Goal: Contribute content: Contribute content

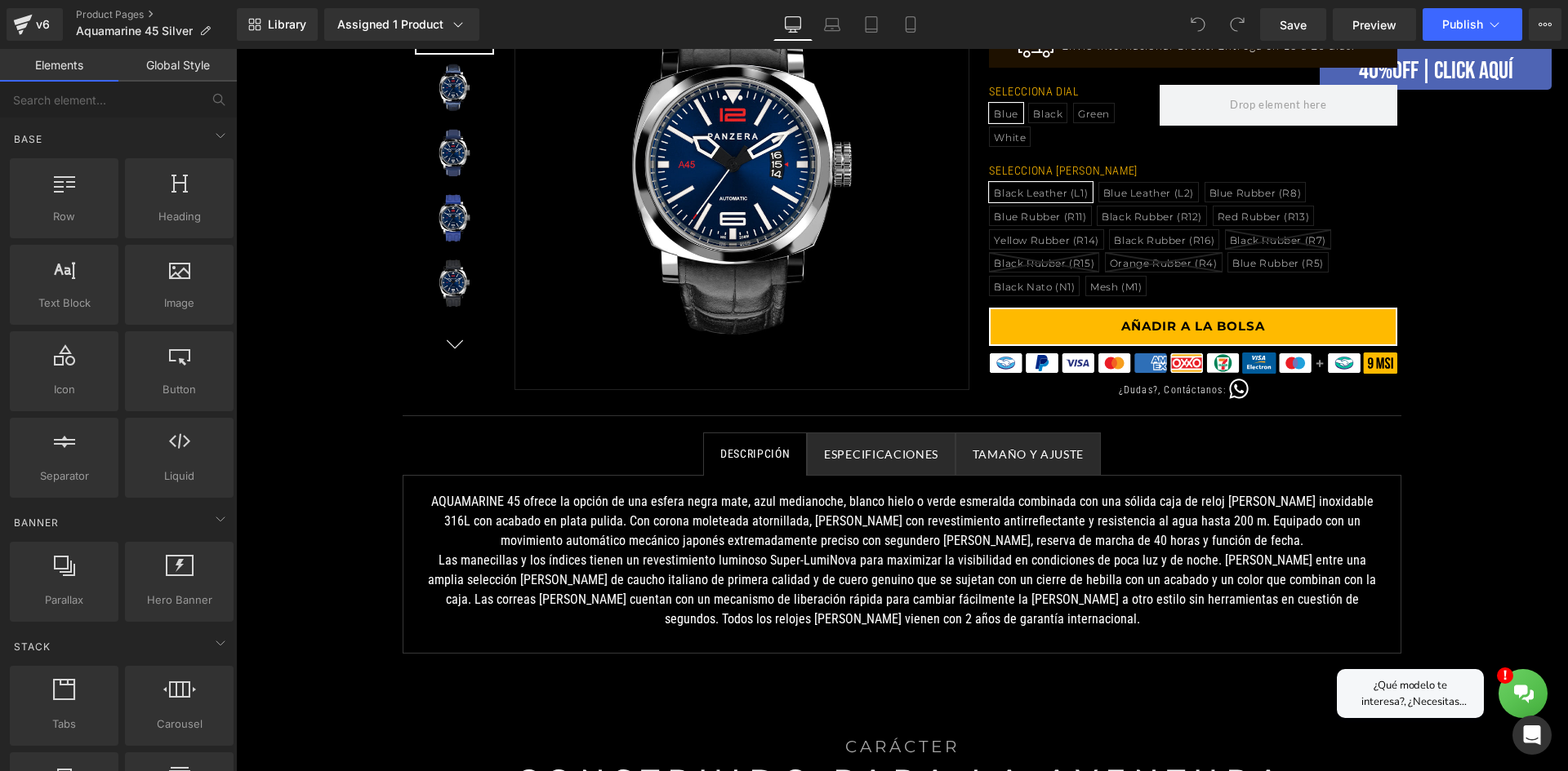
scroll to position [490, 0]
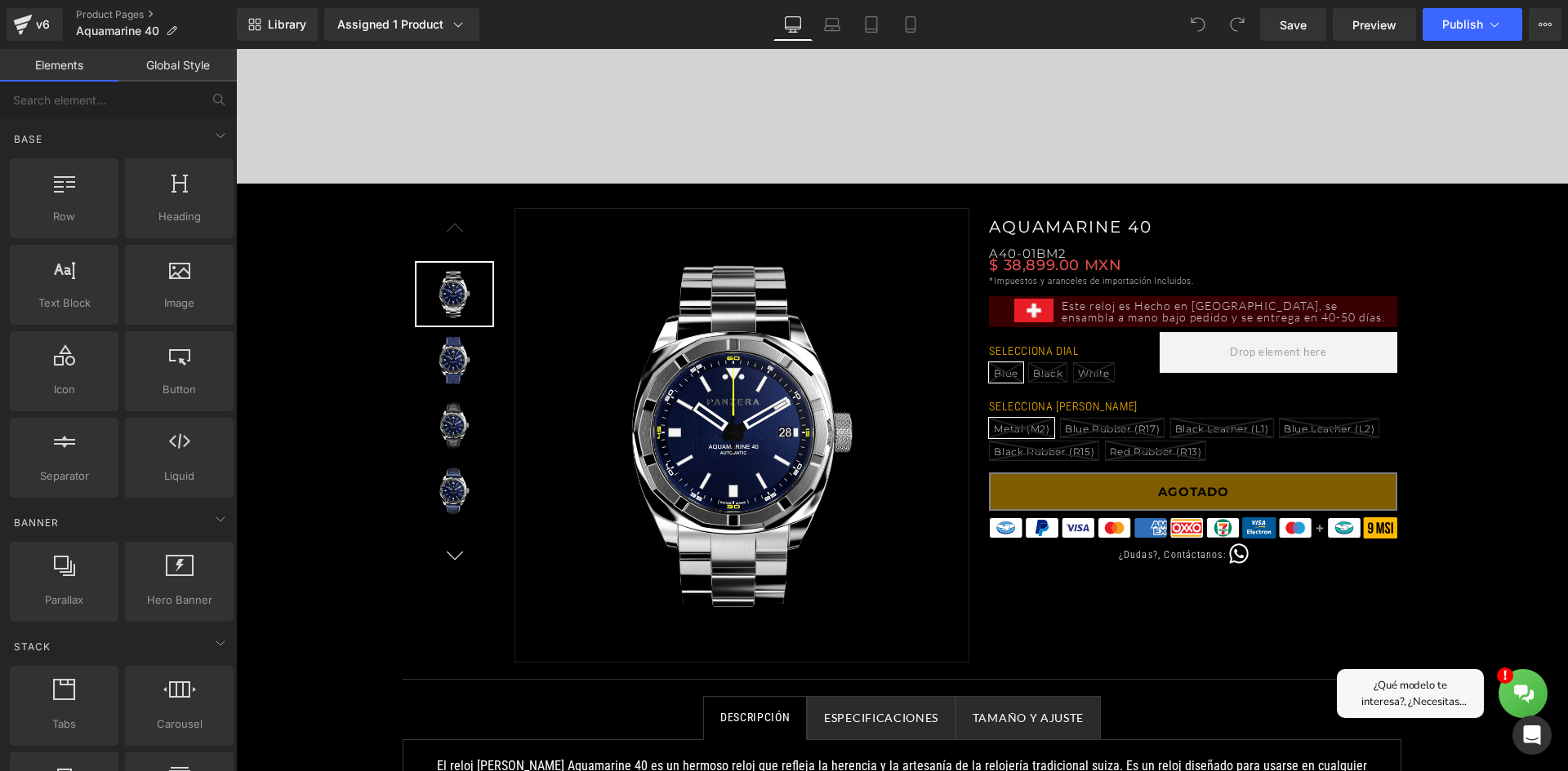
scroll to position [490, 0]
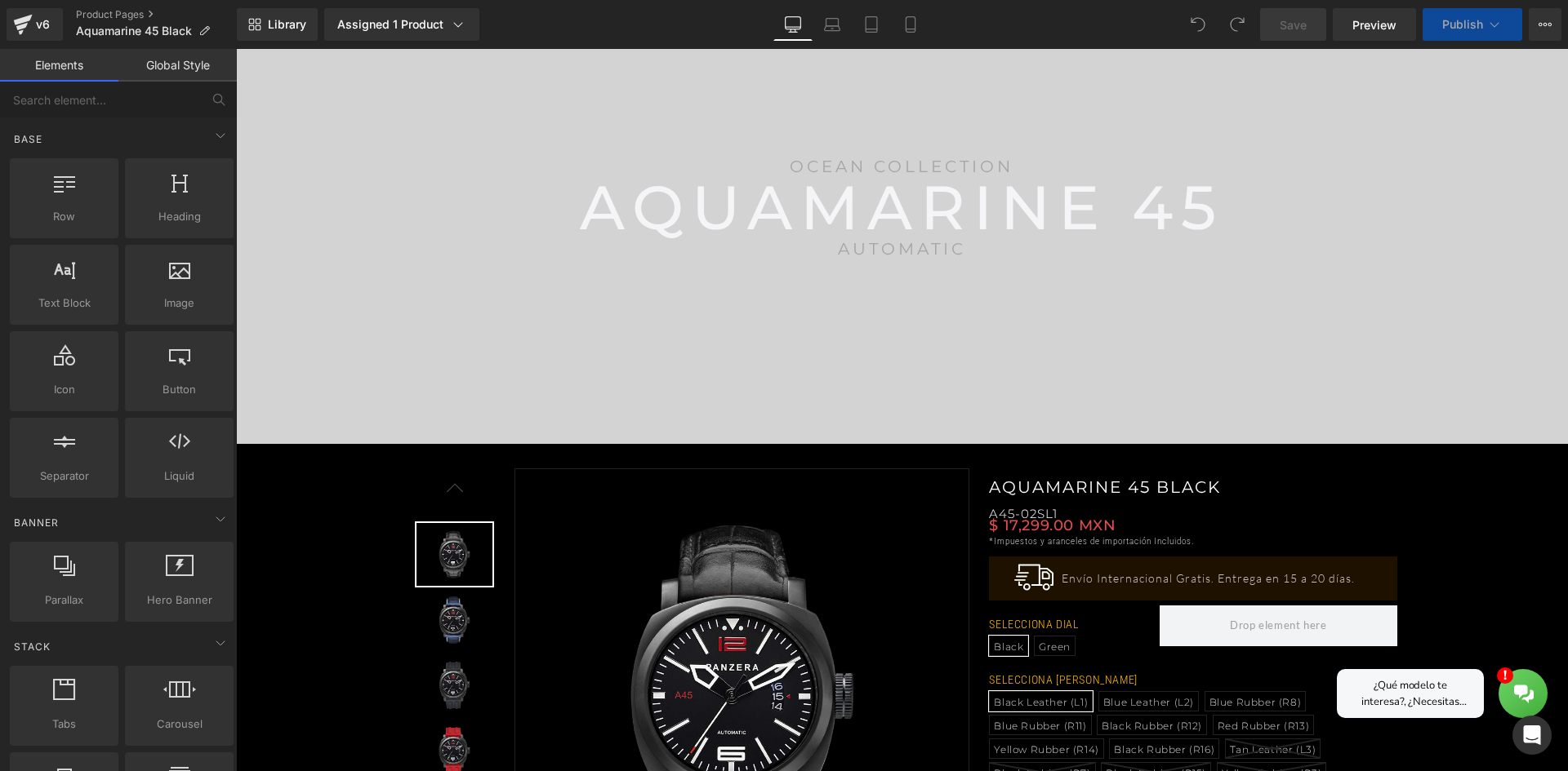
scroll to position [408, 0]
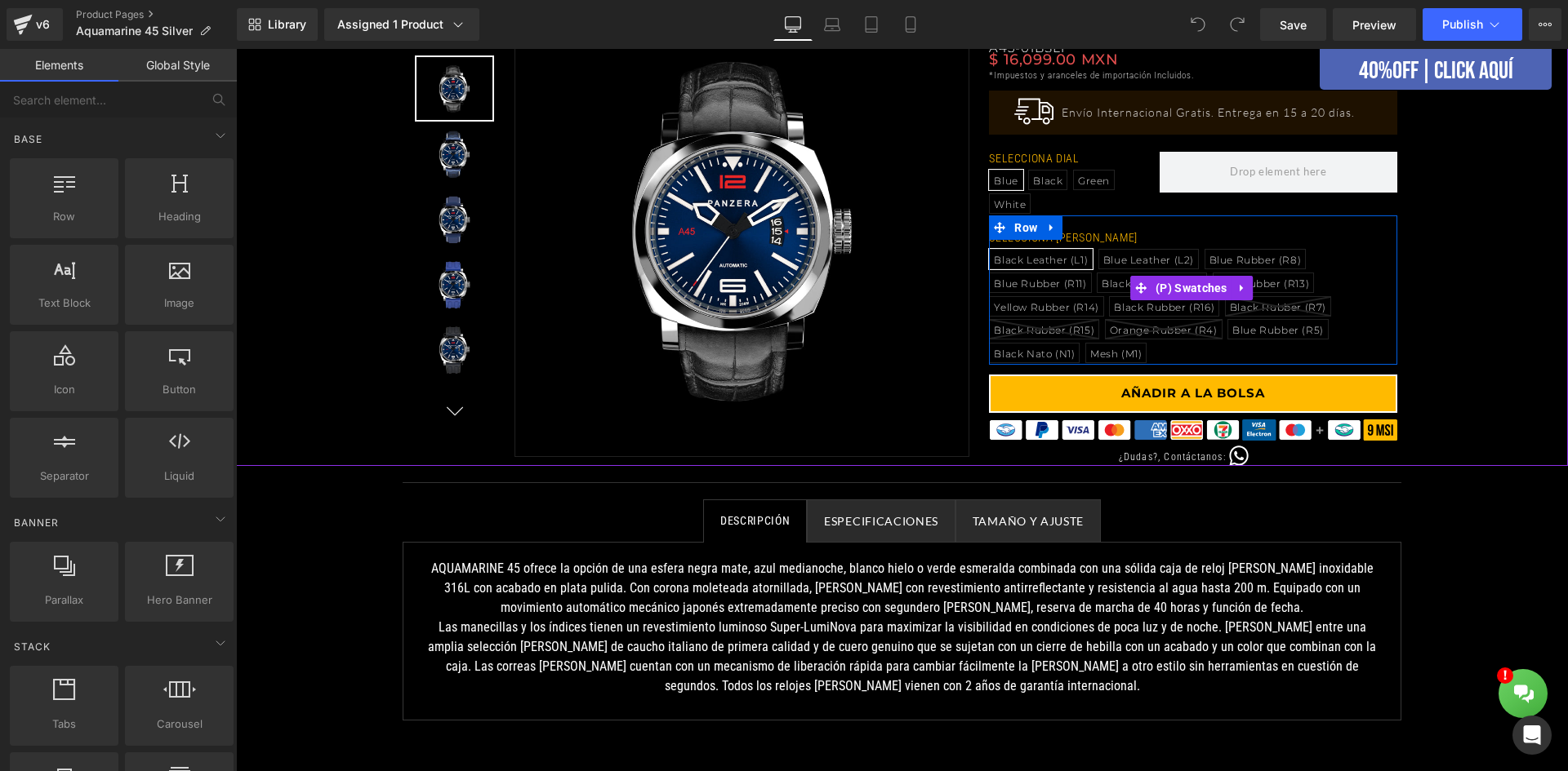
scroll to position [653, 0]
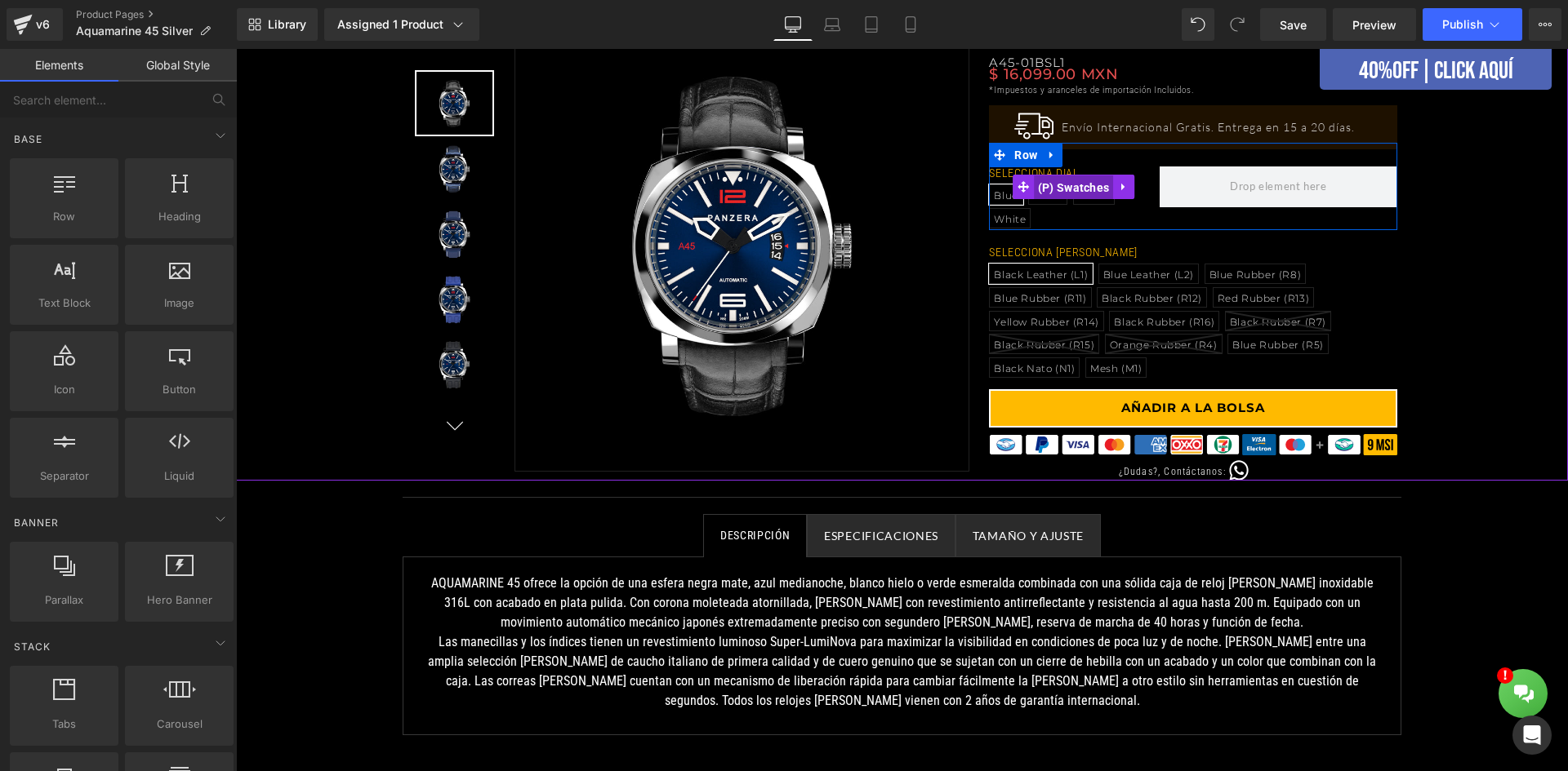
click at [1048, 193] on span "(P) Swatches" at bounding box center [1073, 187] width 80 height 24
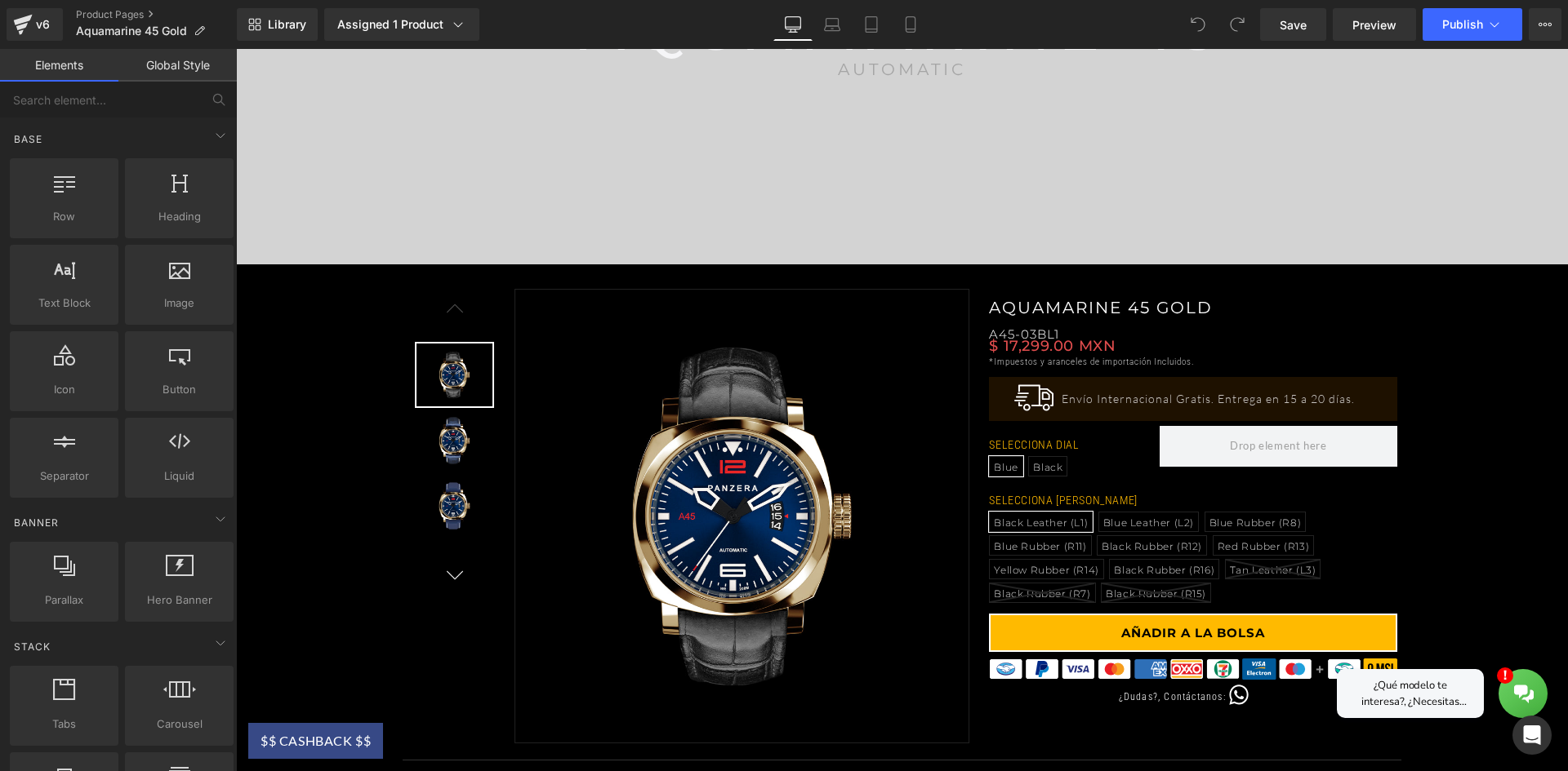
scroll to position [408, 0]
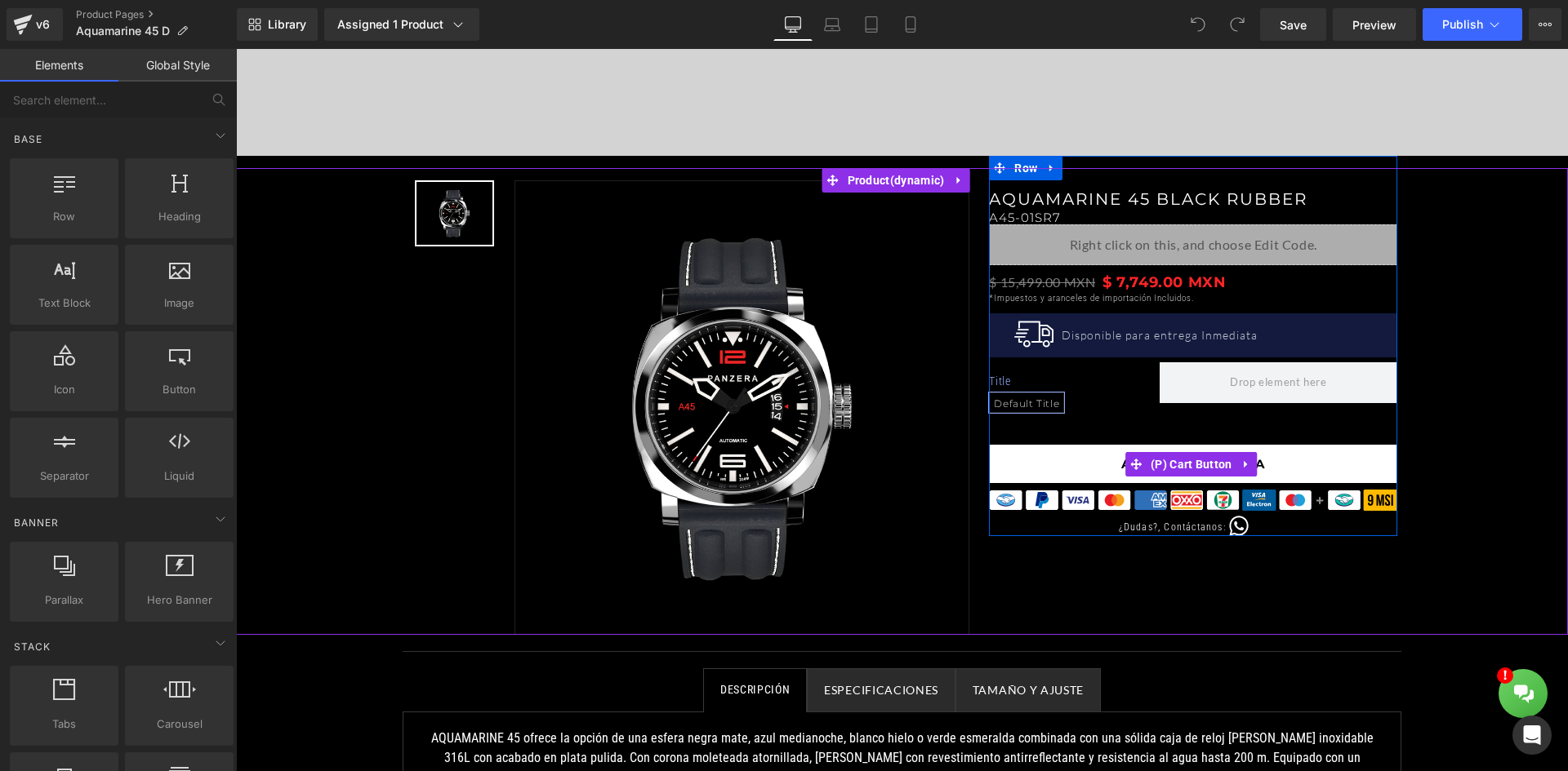
scroll to position [408, 0]
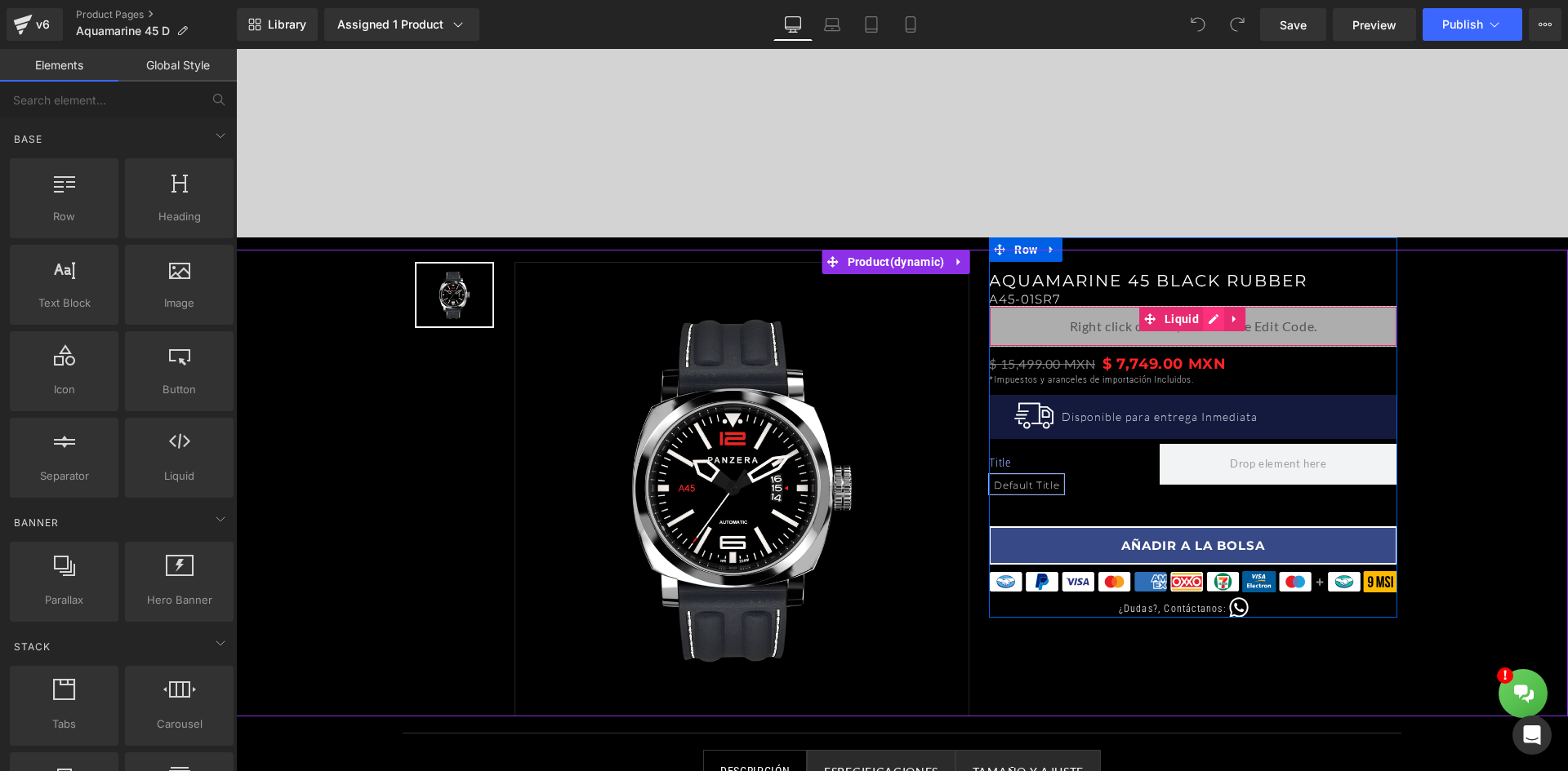
click at [1203, 317] on div "Liquid" at bounding box center [1192, 327] width 408 height 41
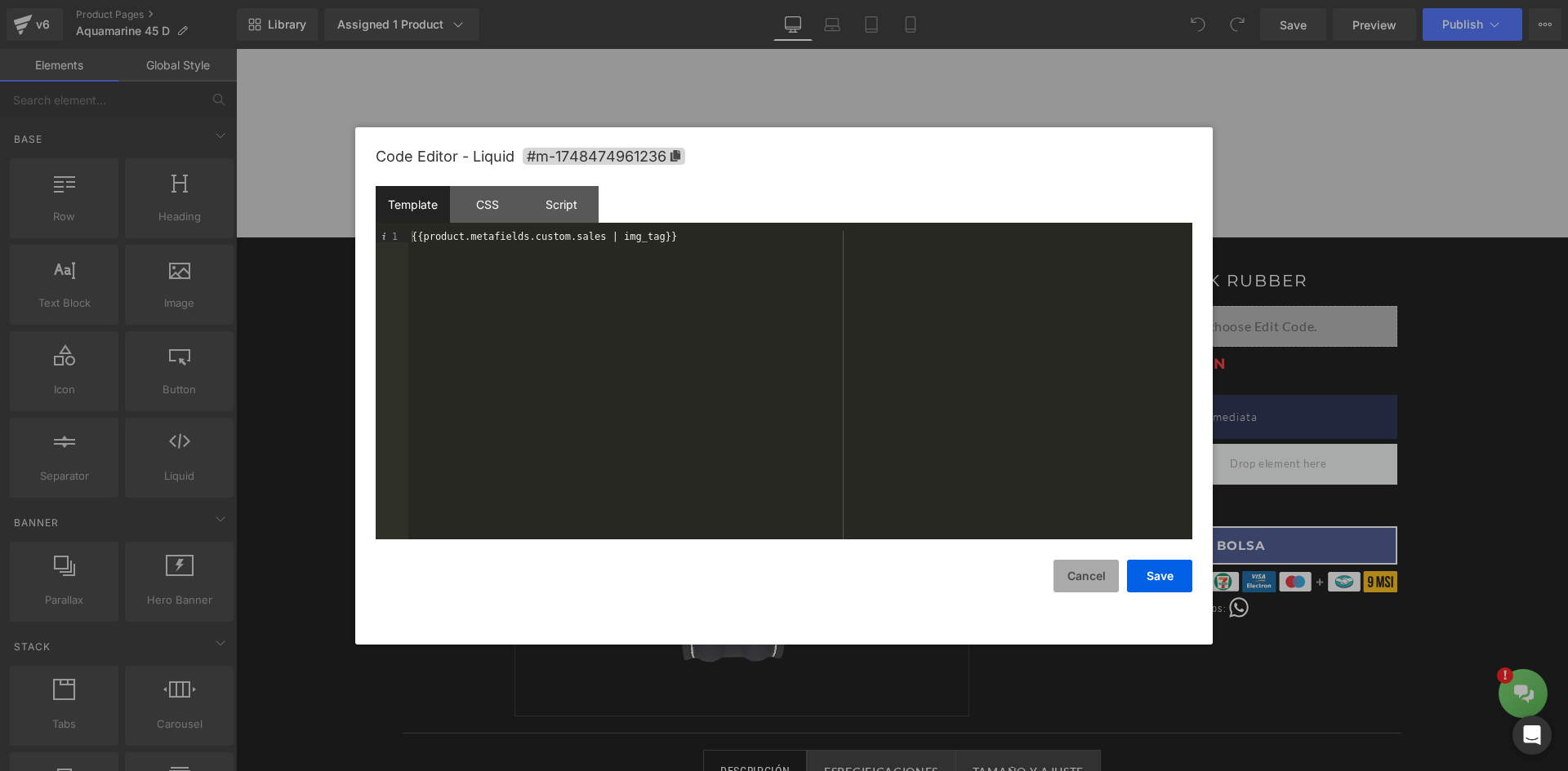
click at [1066, 580] on button "Cancel" at bounding box center [1086, 576] width 65 height 33
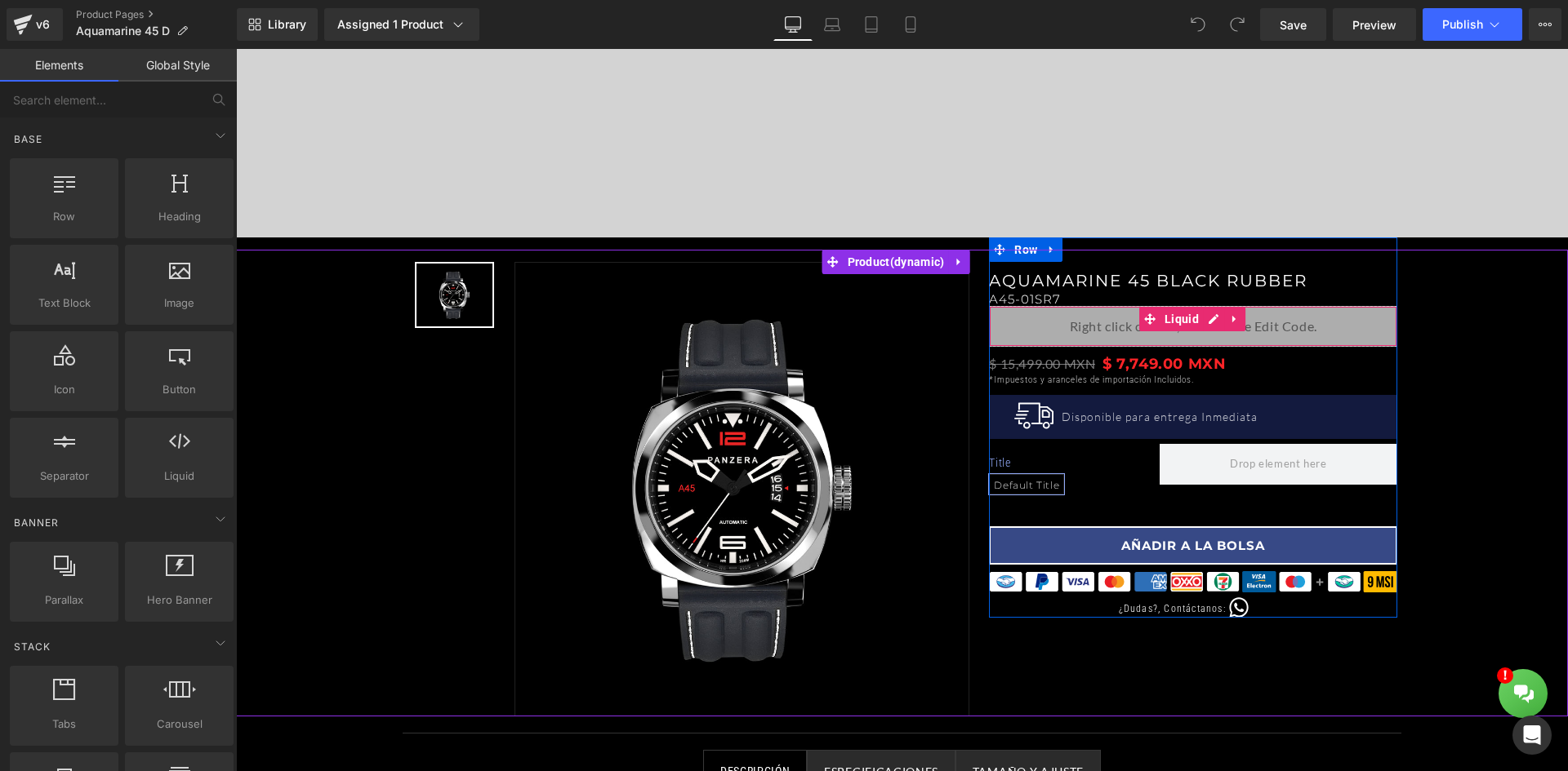
click at [1331, 327] on div "Liquid" at bounding box center [1192, 327] width 408 height 41
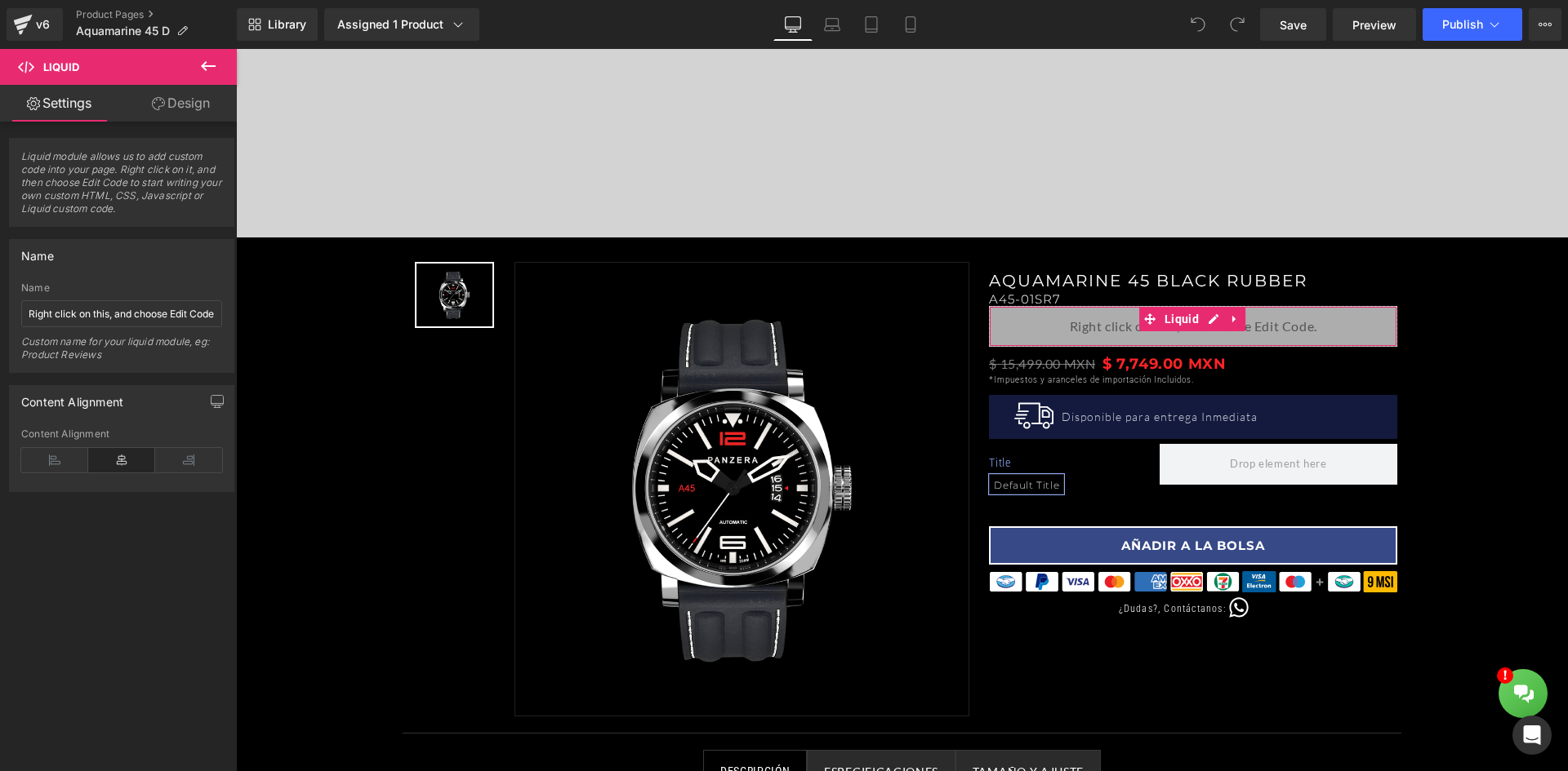
click at [180, 96] on link "Design" at bounding box center [180, 104] width 118 height 37
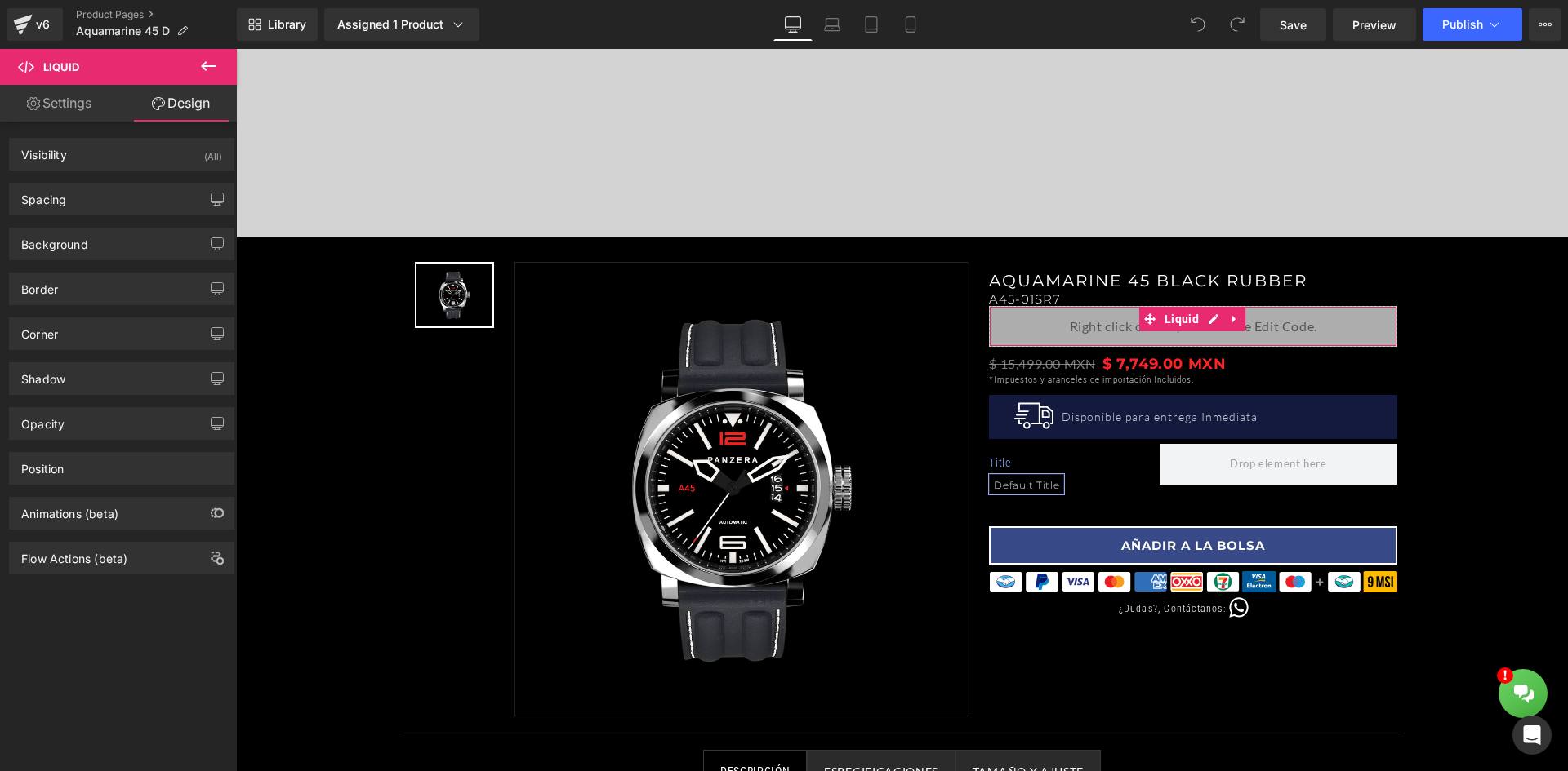
click at [71, 100] on link "Settings" at bounding box center [59, 104] width 118 height 37
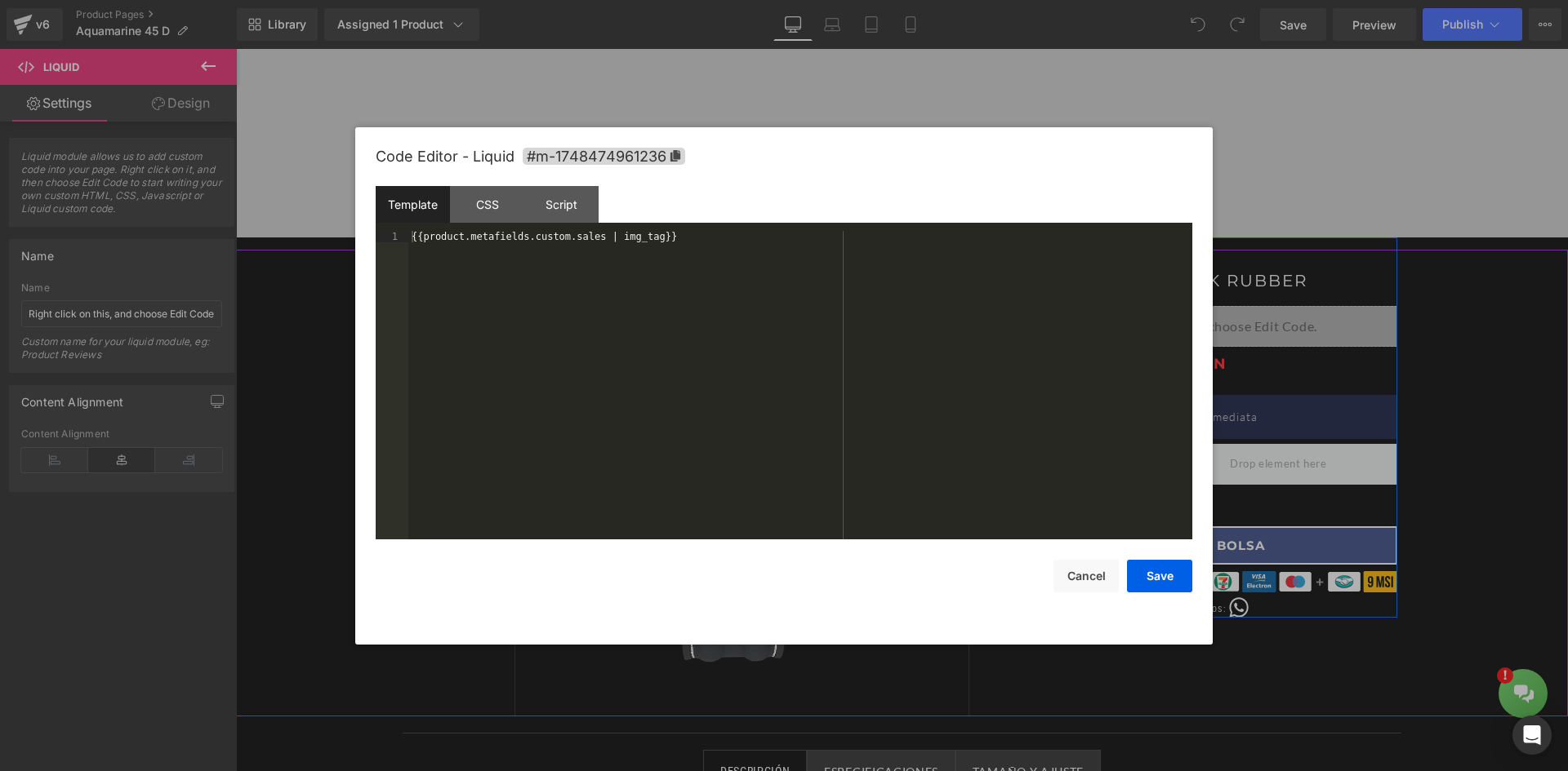
drag, startPoint x: 1205, startPoint y: 321, endPoint x: 1441, endPoint y: 368, distance: 240.6
click at [1205, 321] on div "Liquid" at bounding box center [1192, 327] width 408 height 41
click at [485, 214] on div "CSS" at bounding box center [487, 205] width 75 height 37
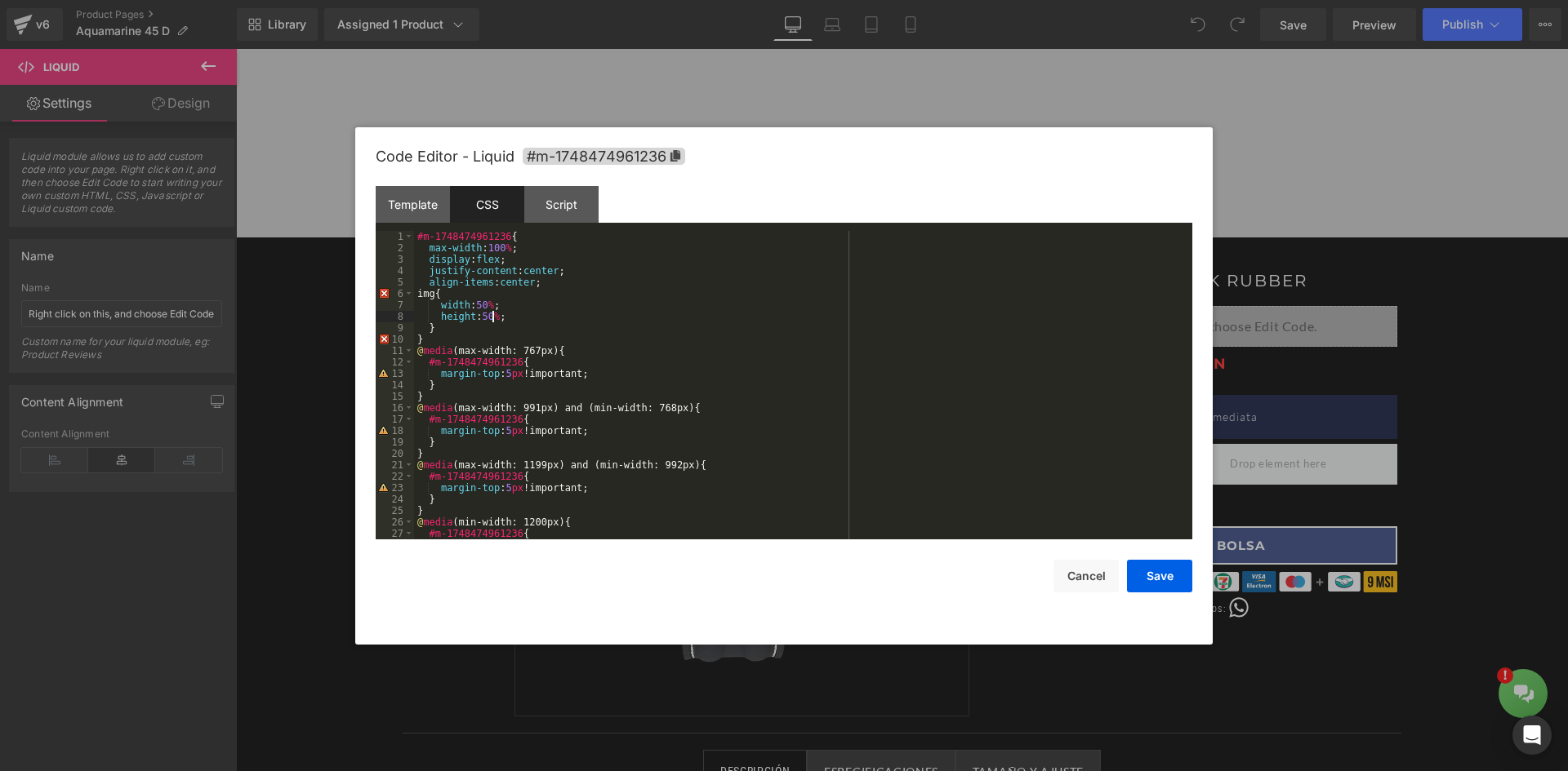
click at [492, 319] on div "#m-1748474961236 { max-width : 100 % ; display : flex ; justify-content : cente…" at bounding box center [800, 397] width 771 height 332
click at [490, 317] on div "#m-1748474961236 { max-width : 100 % ; display : flex ; justify-content : cente…" at bounding box center [800, 397] width 771 height 332
drag, startPoint x: 496, startPoint y: 319, endPoint x: 478, endPoint y: 320, distance: 18.0
click at [478, 320] on div "#m-1748474961236 { max-width : 100 % ; display : flex ; justify-content : cente…" at bounding box center [800, 397] width 771 height 332
click at [478, 320] on div "#m-1748474961236 { max-width : 100 % ; display : flex ; justify-content : cente…" at bounding box center [800, 385] width 771 height 308
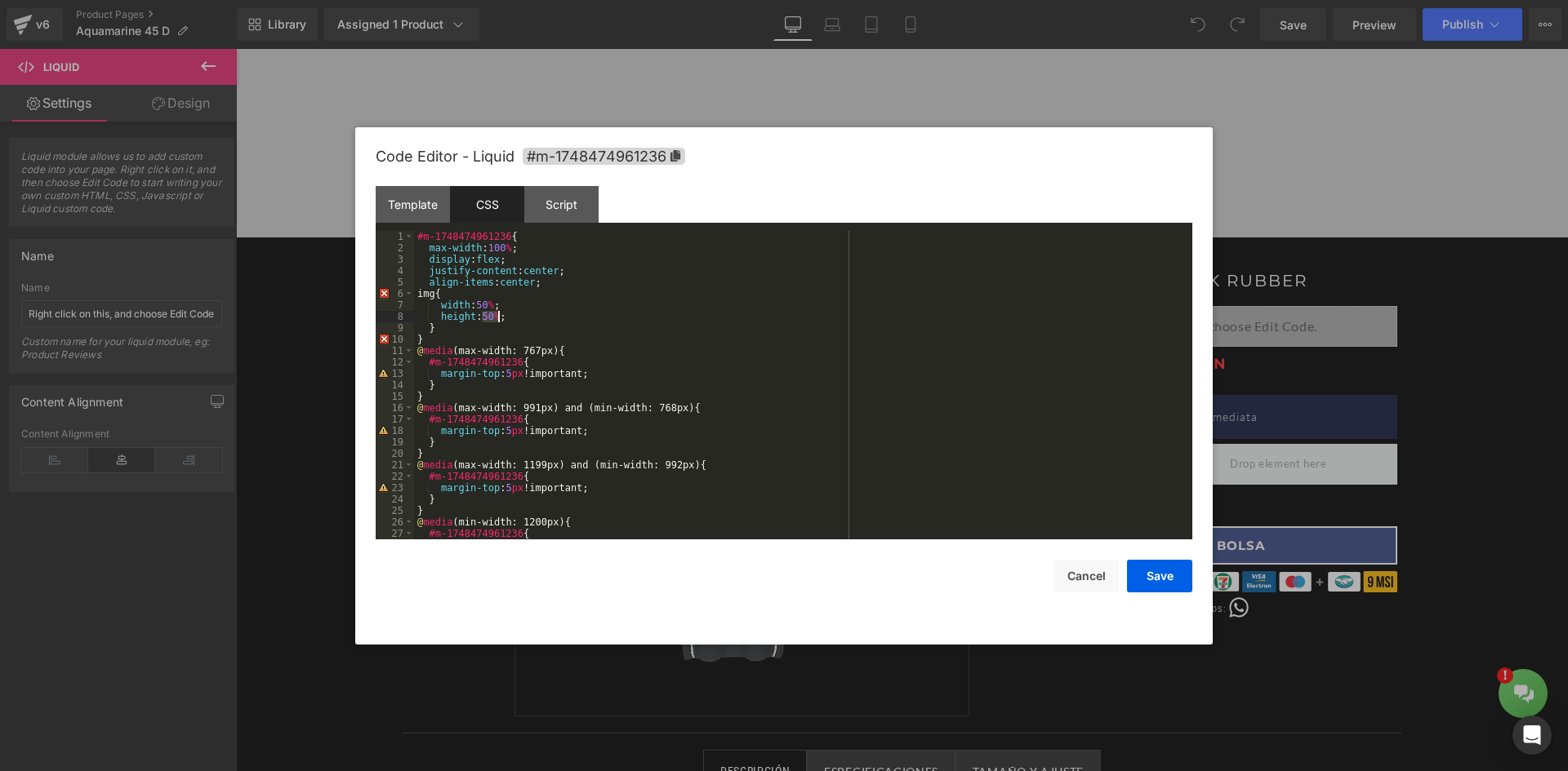
drag, startPoint x: 484, startPoint y: 314, endPoint x: 498, endPoint y: 313, distance: 14.0
click at [498, 313] on div "#m-1748474961236 { max-width : 100 % ; display : flex ; justify-content : cente…" at bounding box center [800, 397] width 771 height 332
click at [1162, 579] on button "Save" at bounding box center [1159, 576] width 65 height 33
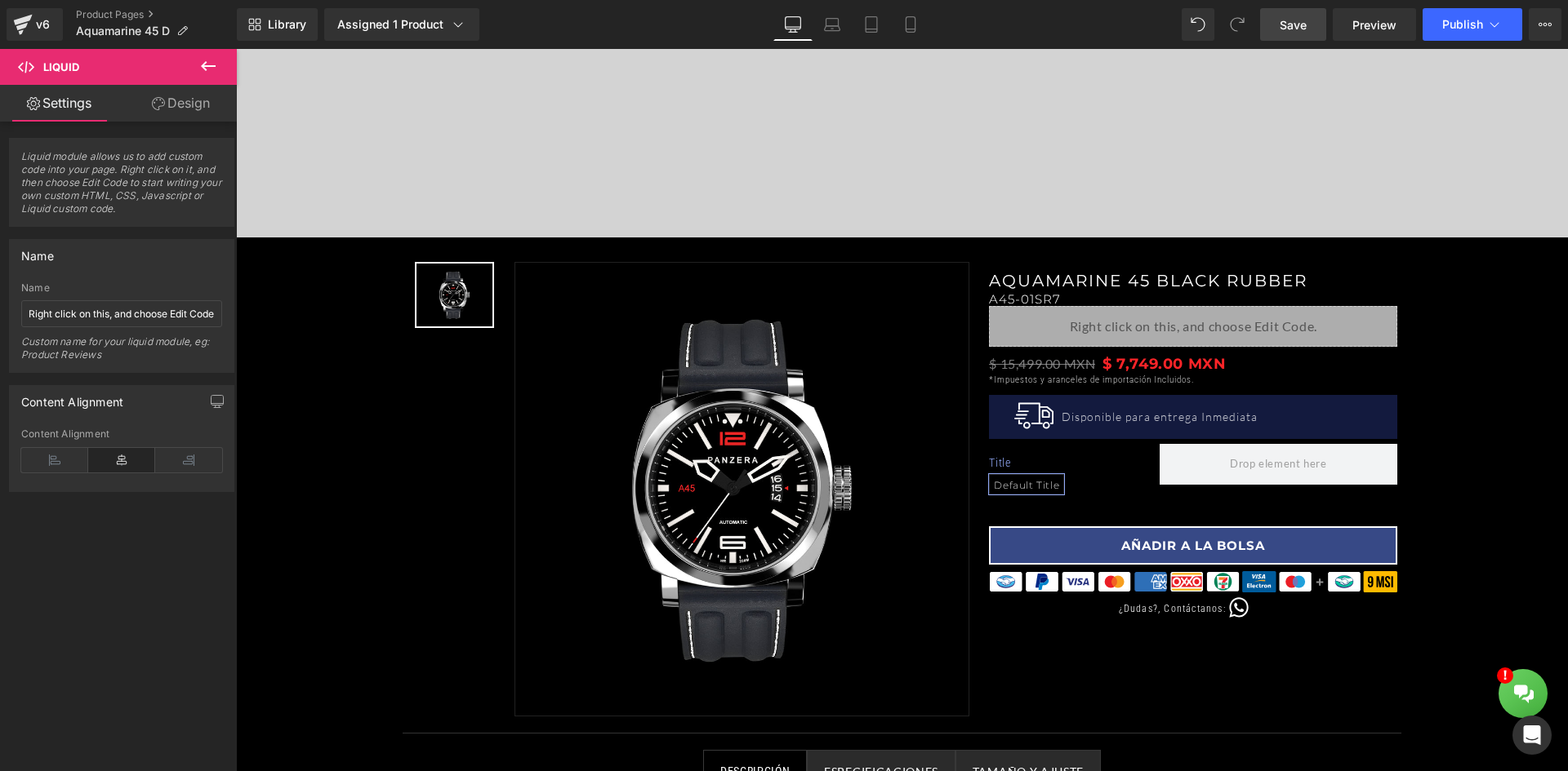
click at [1299, 28] on span "Save" at bounding box center [1293, 25] width 27 height 17
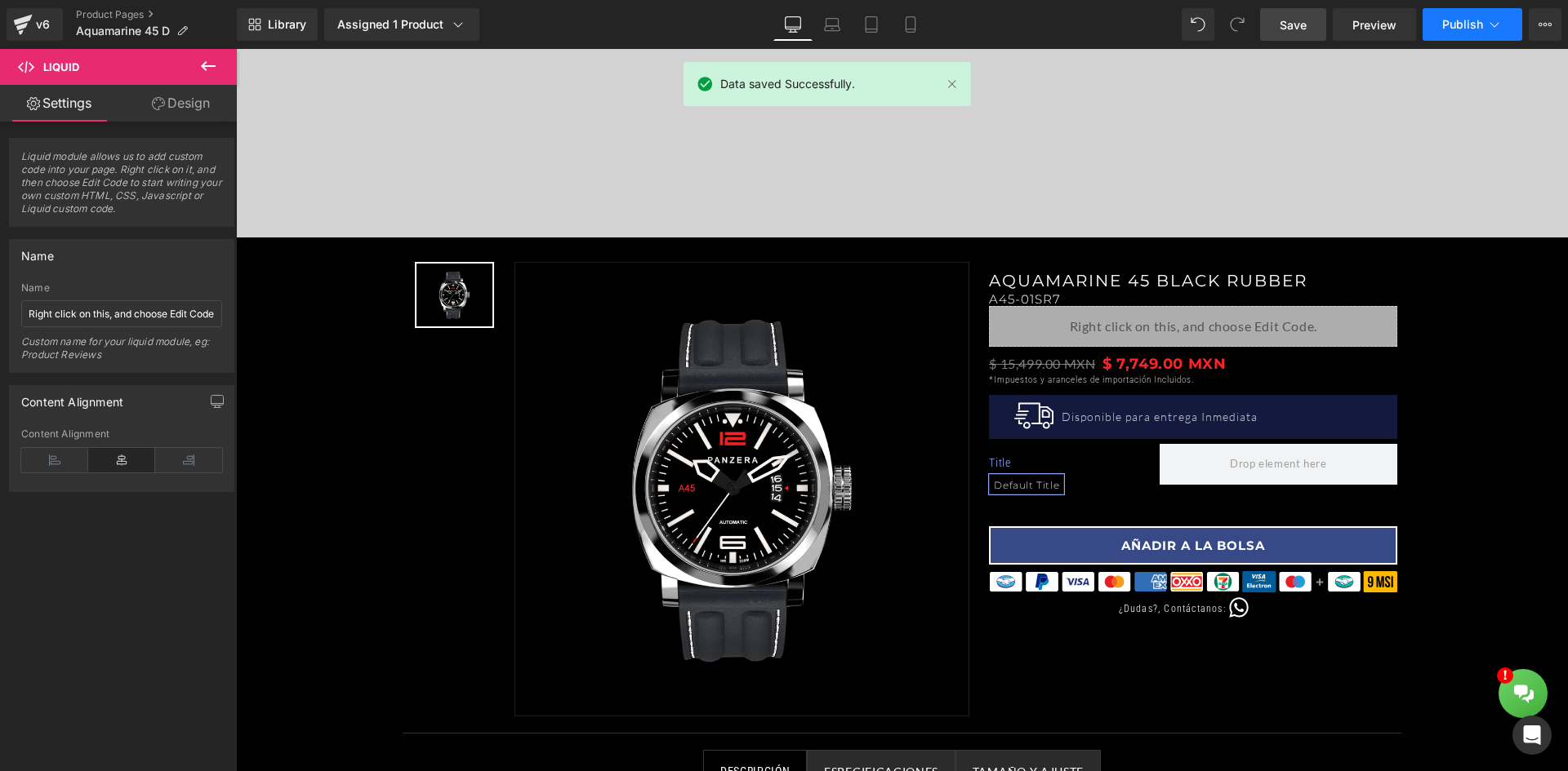
click at [1466, 32] on button "Publish" at bounding box center [1472, 24] width 100 height 33
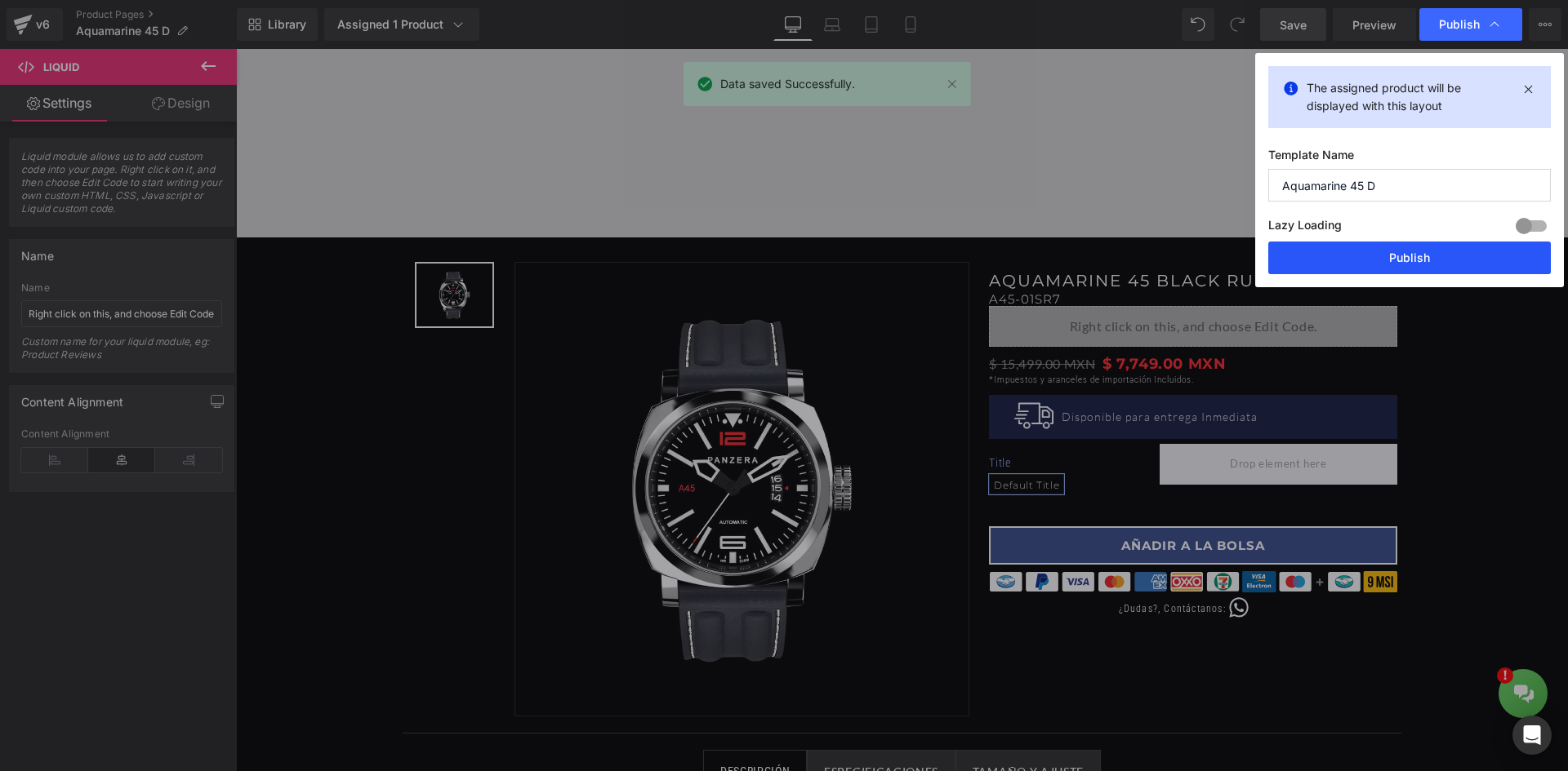
click at [1394, 255] on button "Publish" at bounding box center [1409, 258] width 282 height 33
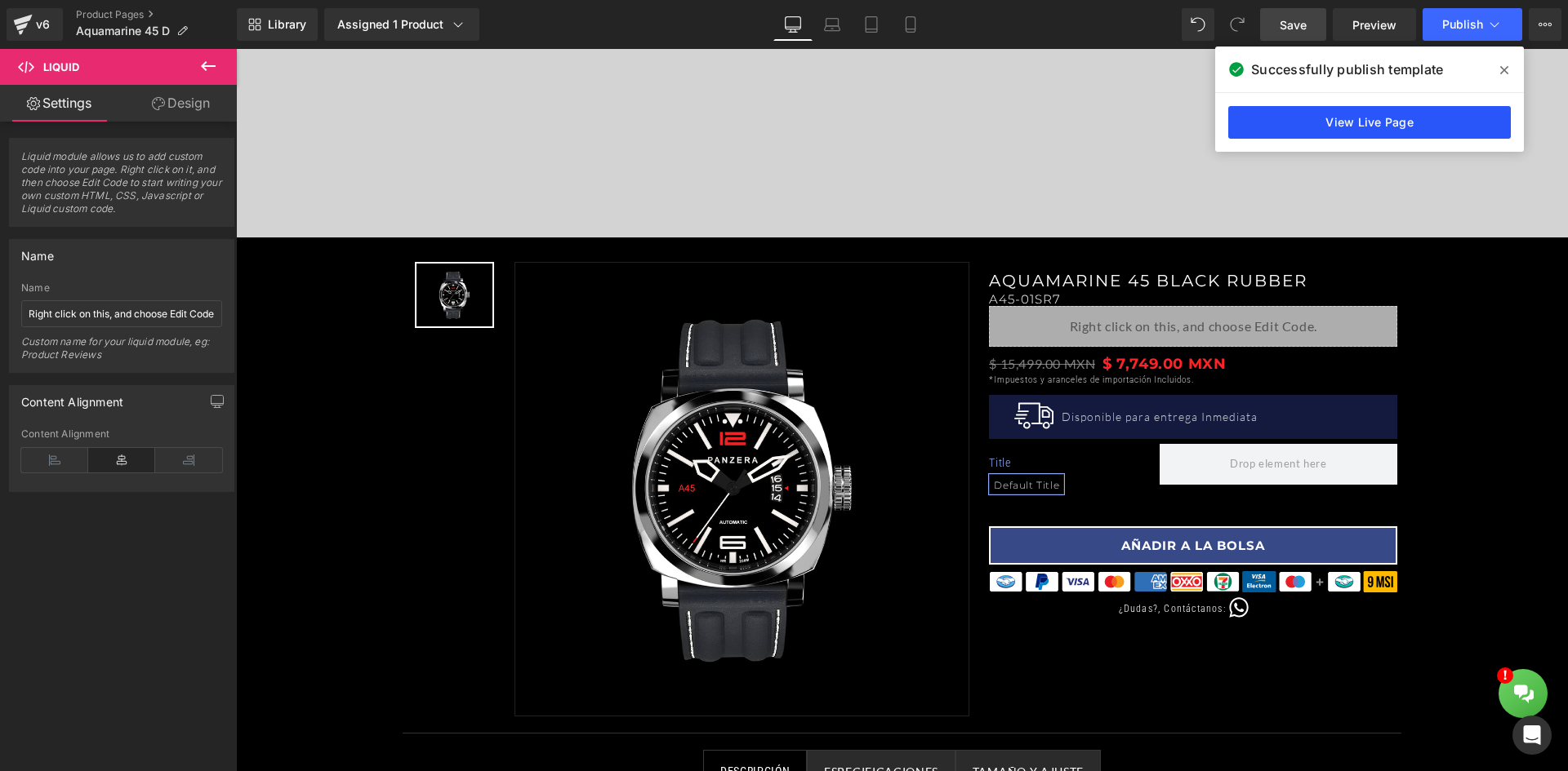
click at [1373, 129] on link "View Live Page" at bounding box center [1369, 122] width 282 height 33
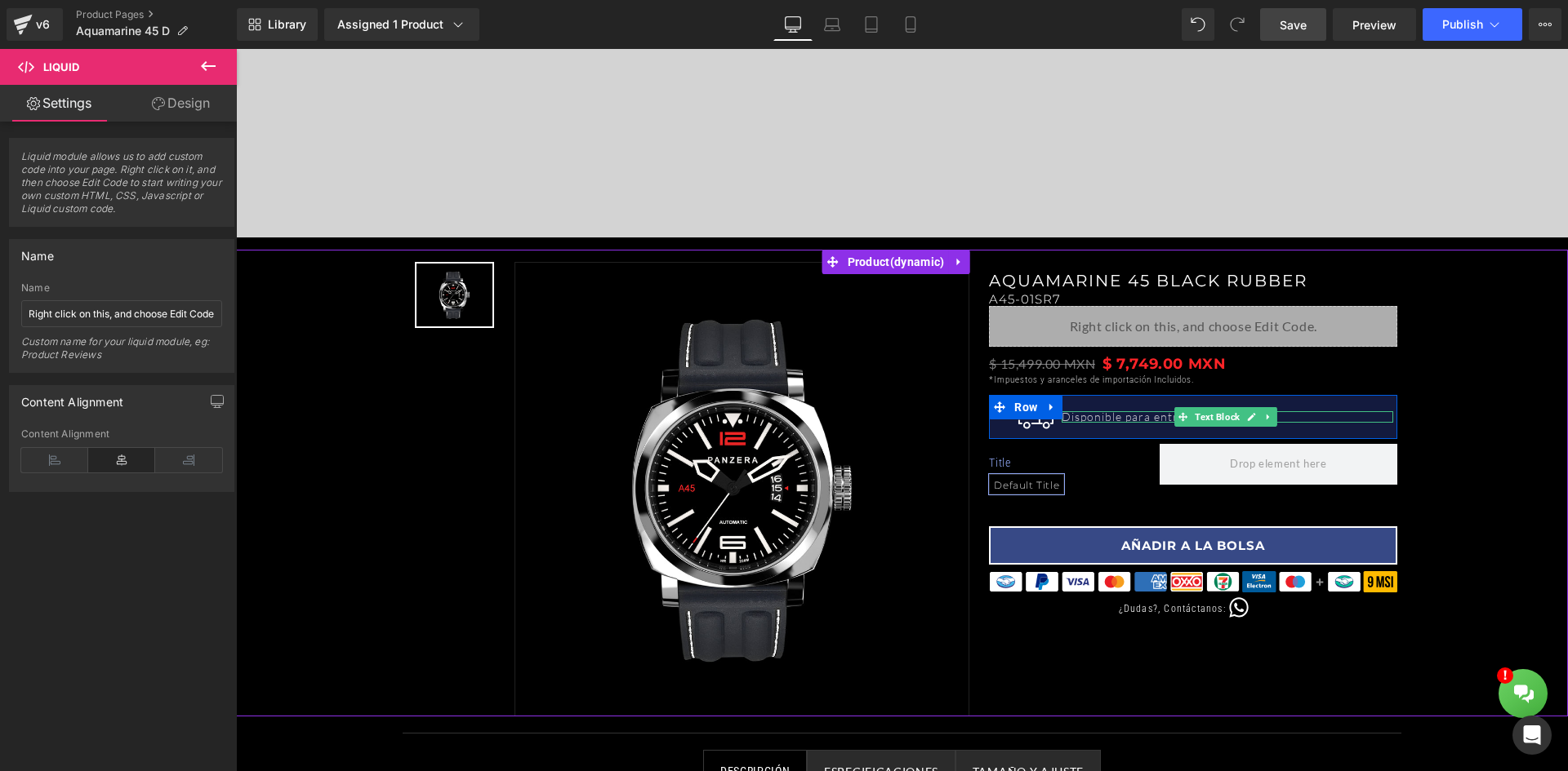
click at [1275, 417] on p "Disponible para entrega Inmediata" at bounding box center [1227, 417] width 332 height 12
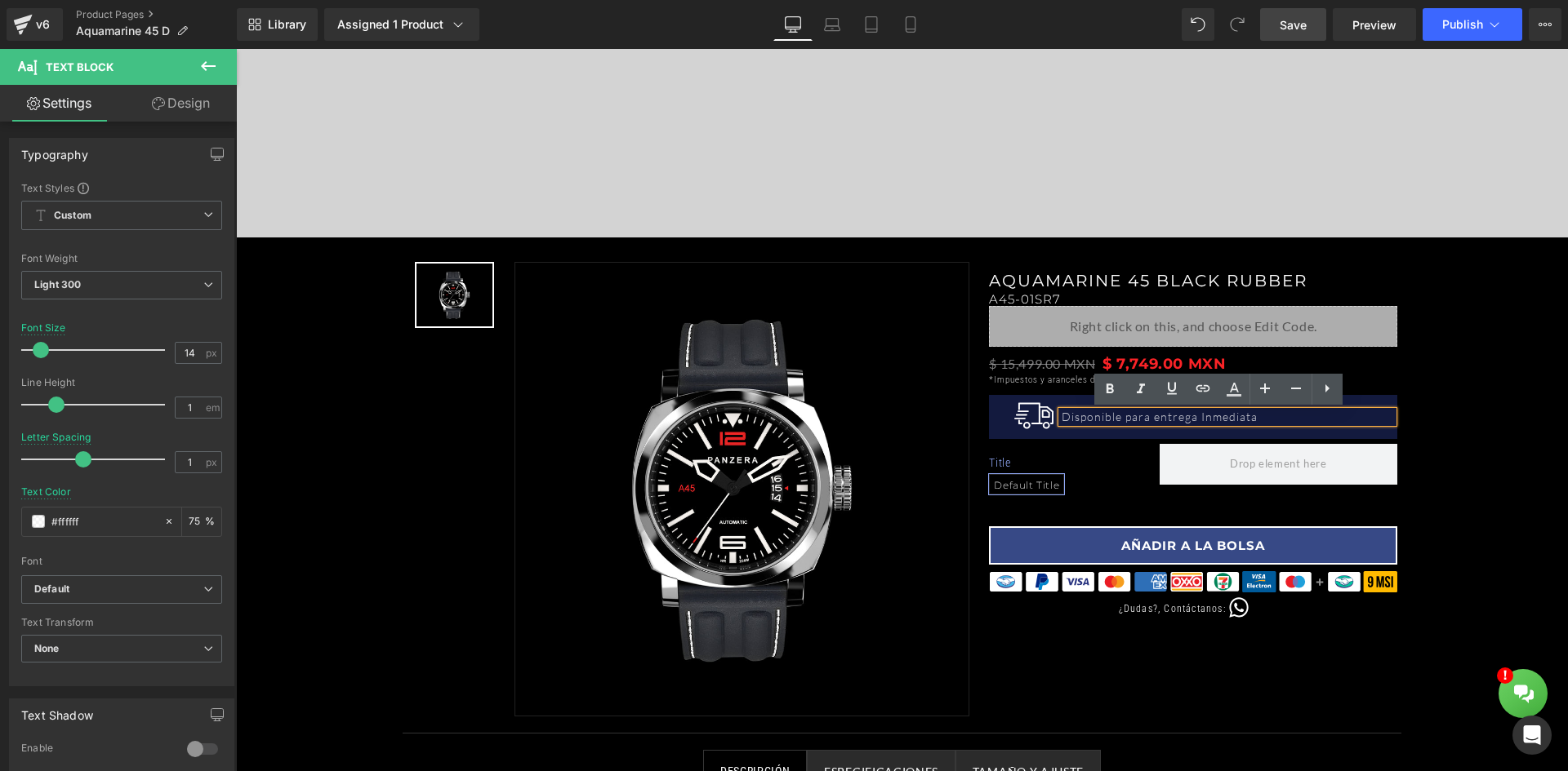
click at [1364, 397] on div "Image Disponible para entrega Inmediata Text Block Row" at bounding box center [1192, 417] width 408 height 45
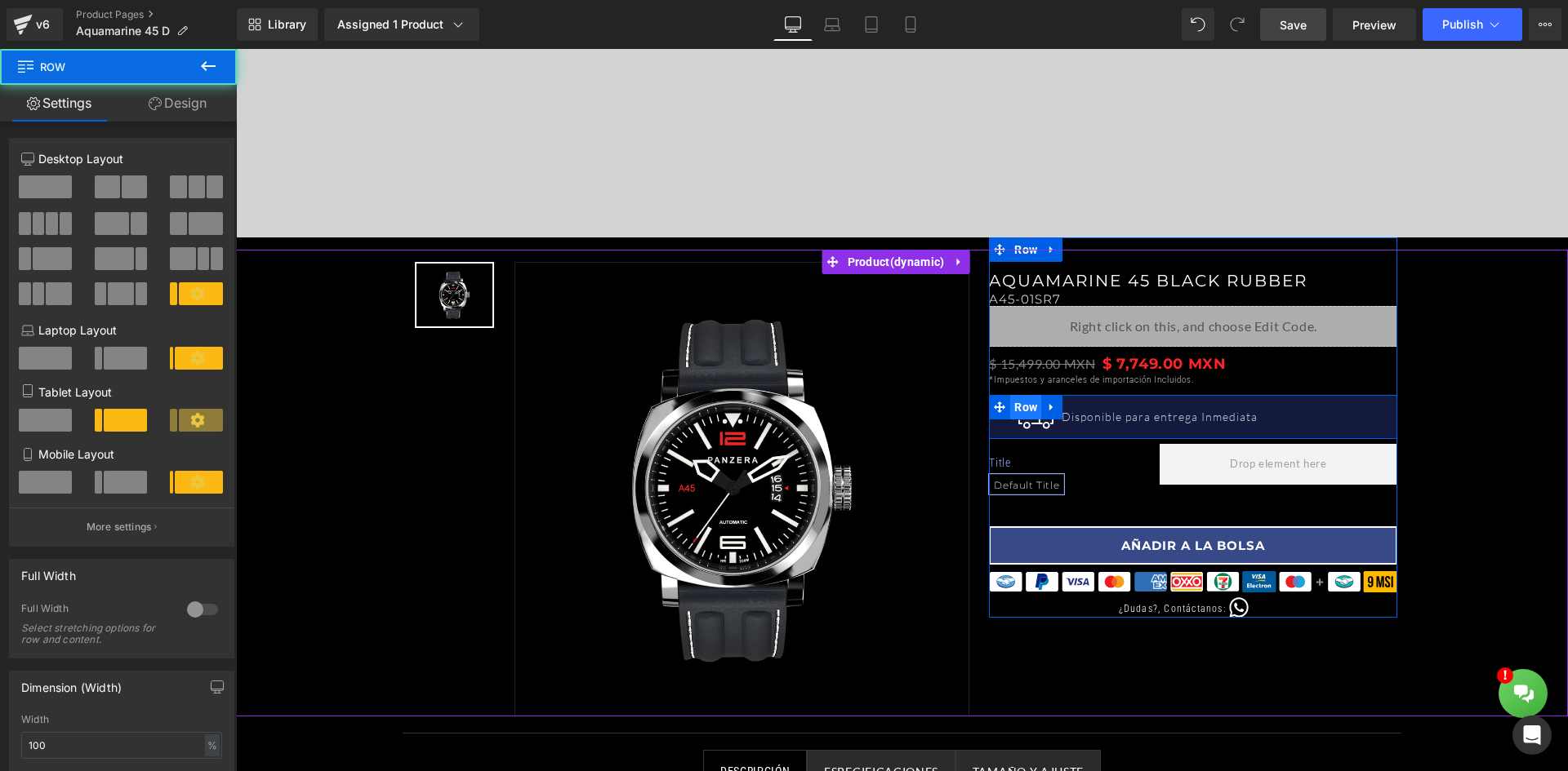
click at [1021, 406] on span "Row" at bounding box center [1026, 406] width 31 height 24
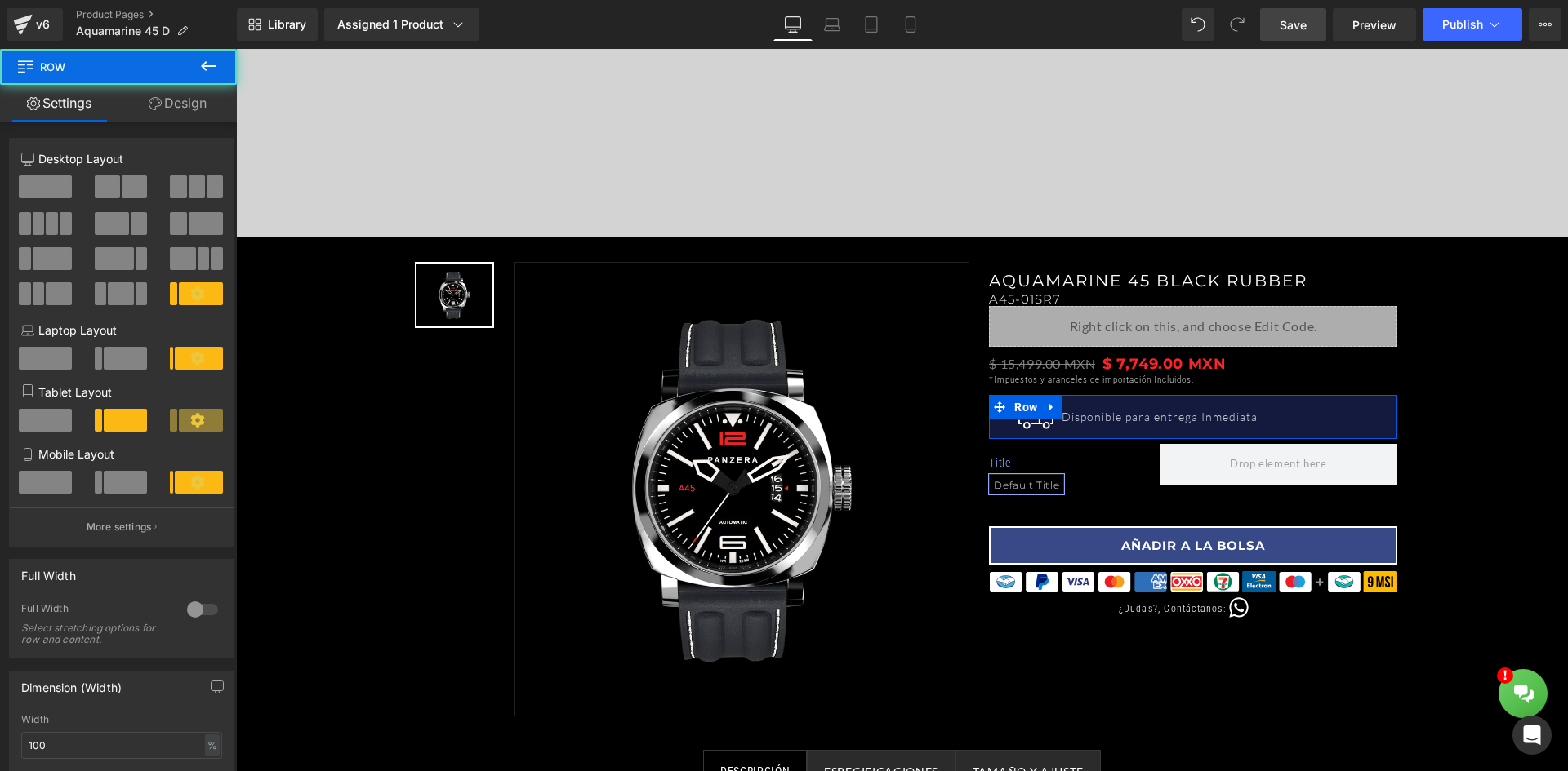
click at [171, 112] on link "Design" at bounding box center [178, 104] width 118 height 37
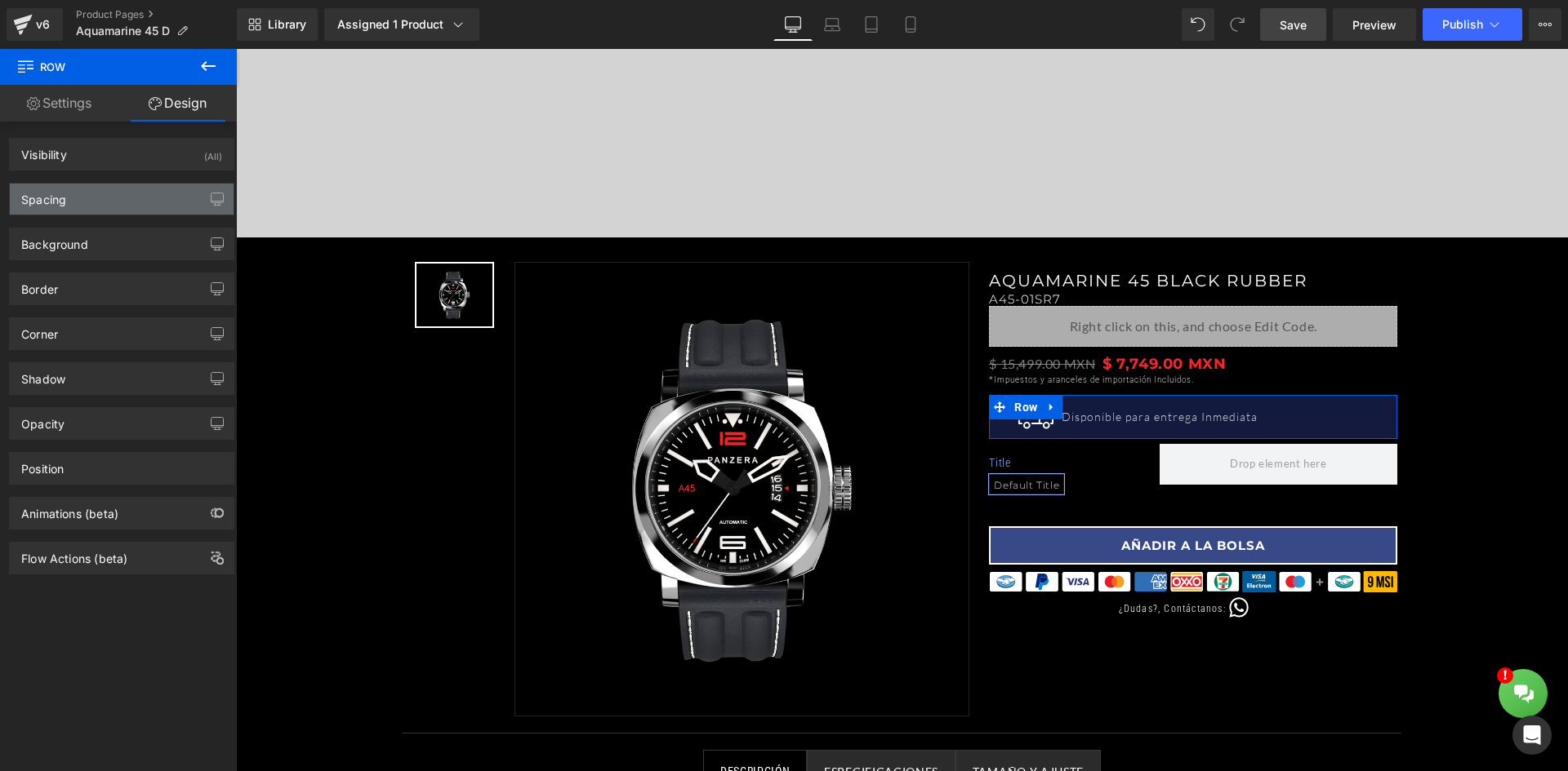
click at [112, 204] on div "Spacing" at bounding box center [121, 199] width 224 height 31
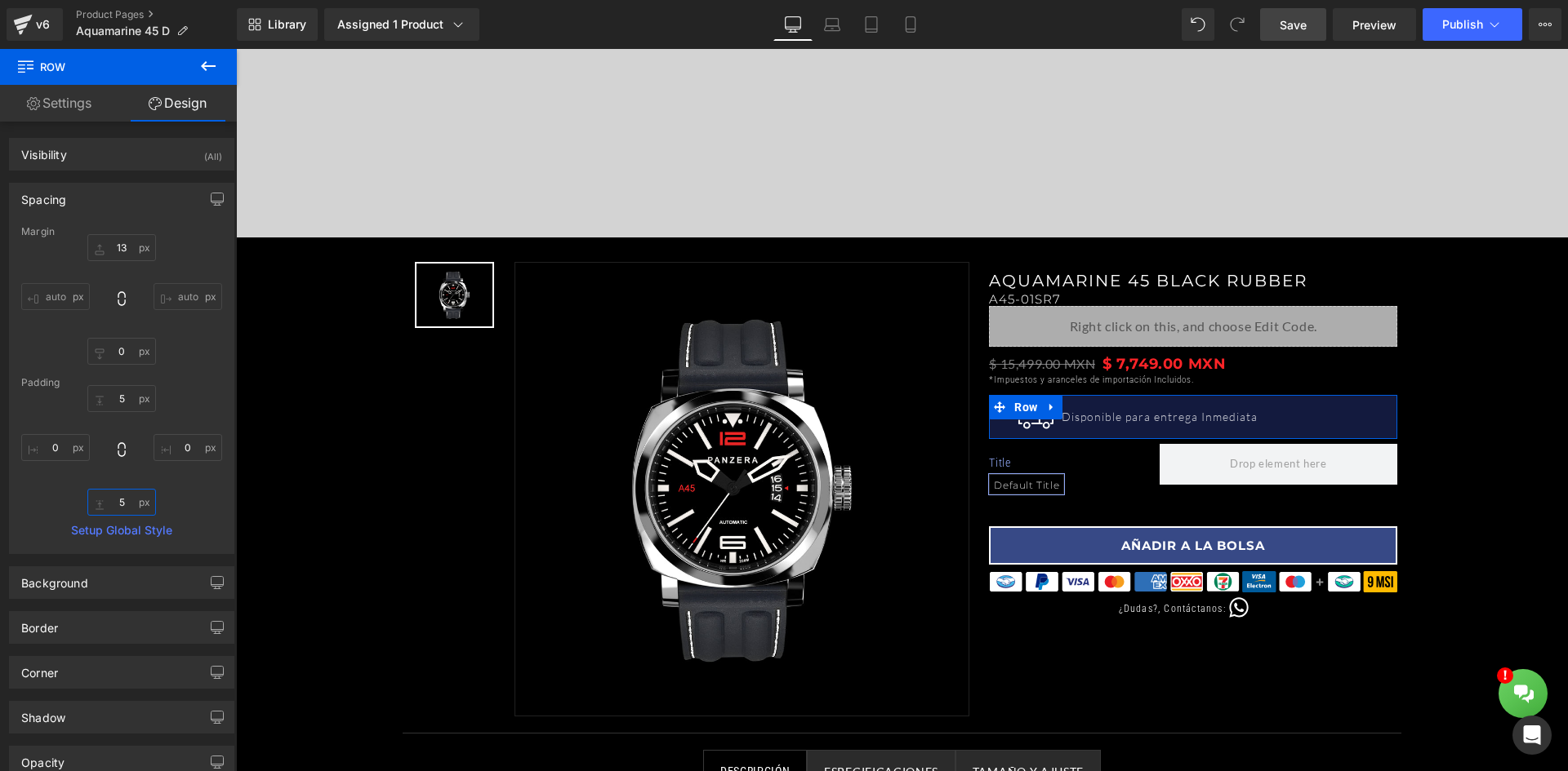
click at [130, 497] on input "5" at bounding box center [121, 502] width 69 height 27
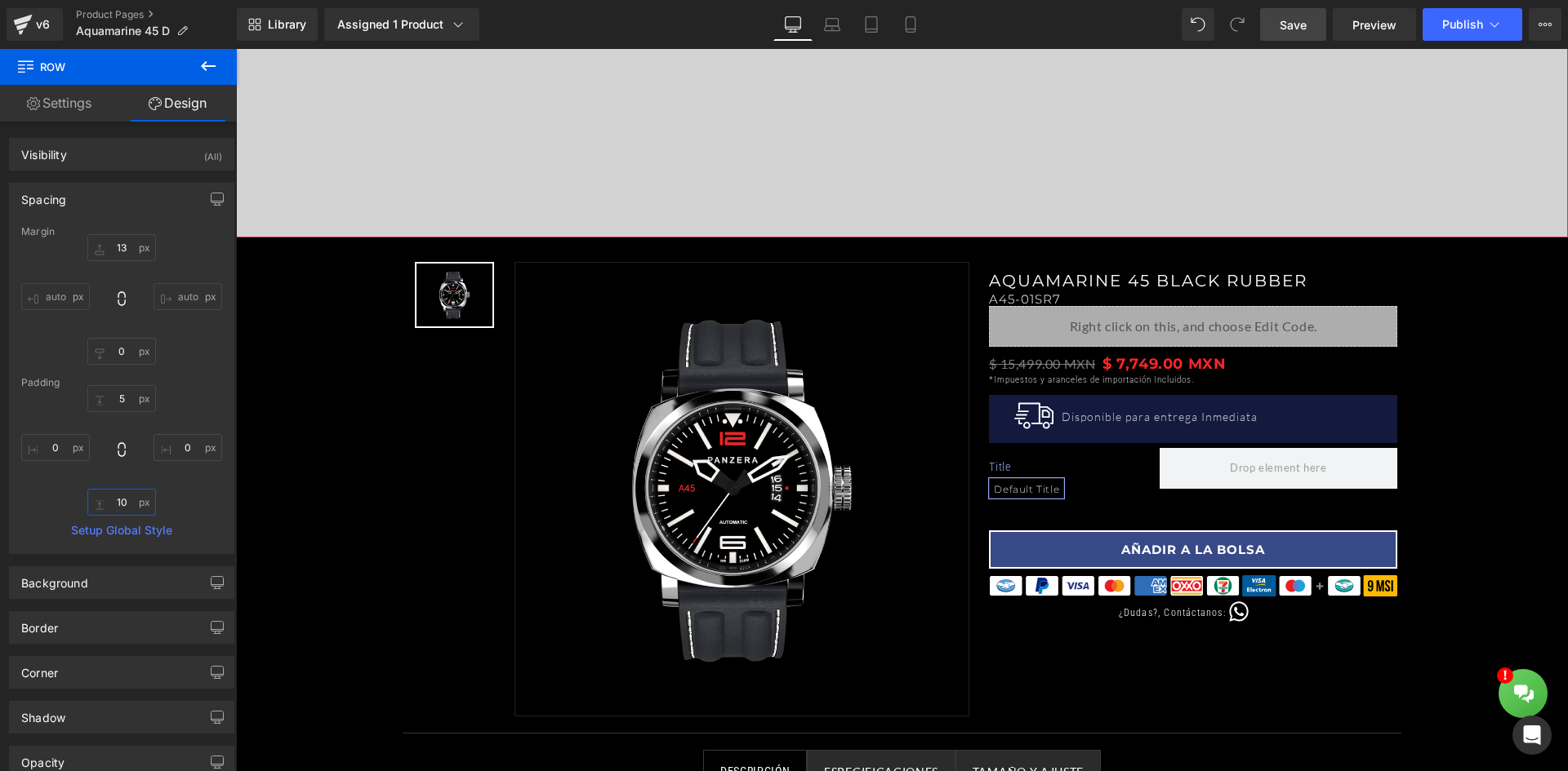
type input "1"
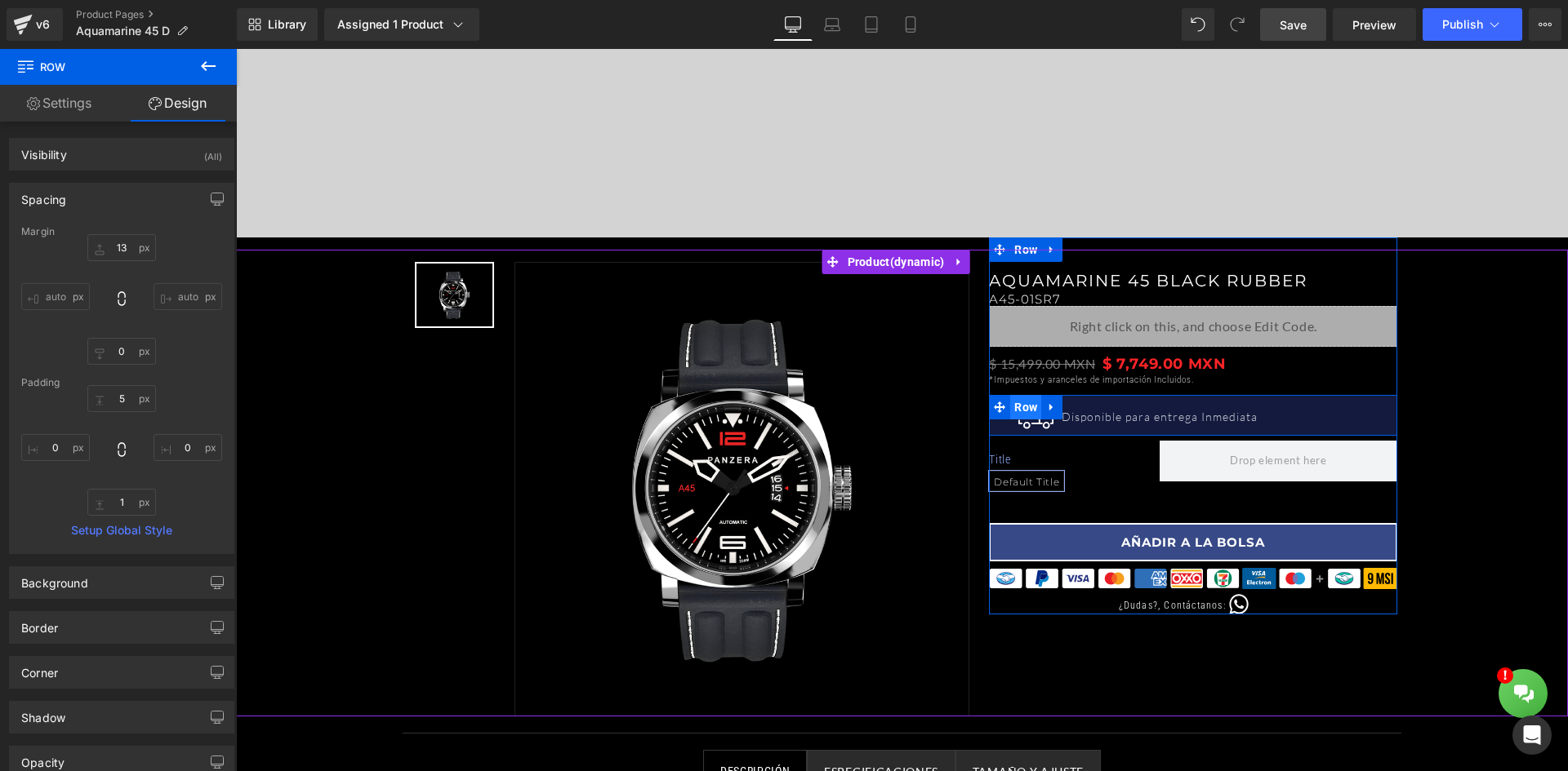
click at [1025, 399] on span "Row" at bounding box center [1026, 406] width 31 height 24
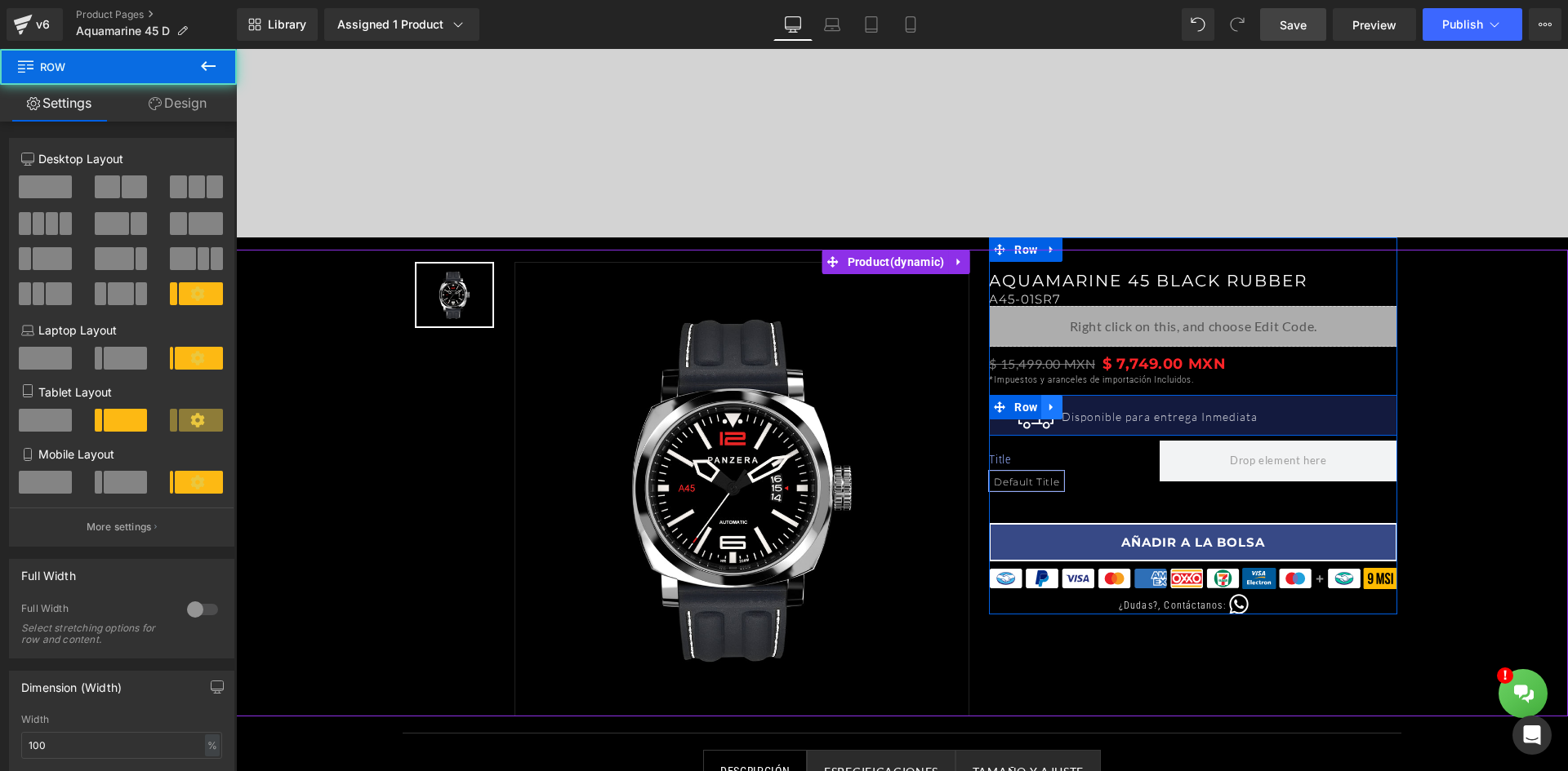
click at [1047, 403] on icon at bounding box center [1052, 406] width 12 height 13
click at [1028, 406] on span "Row" at bounding box center [1026, 407] width 31 height 24
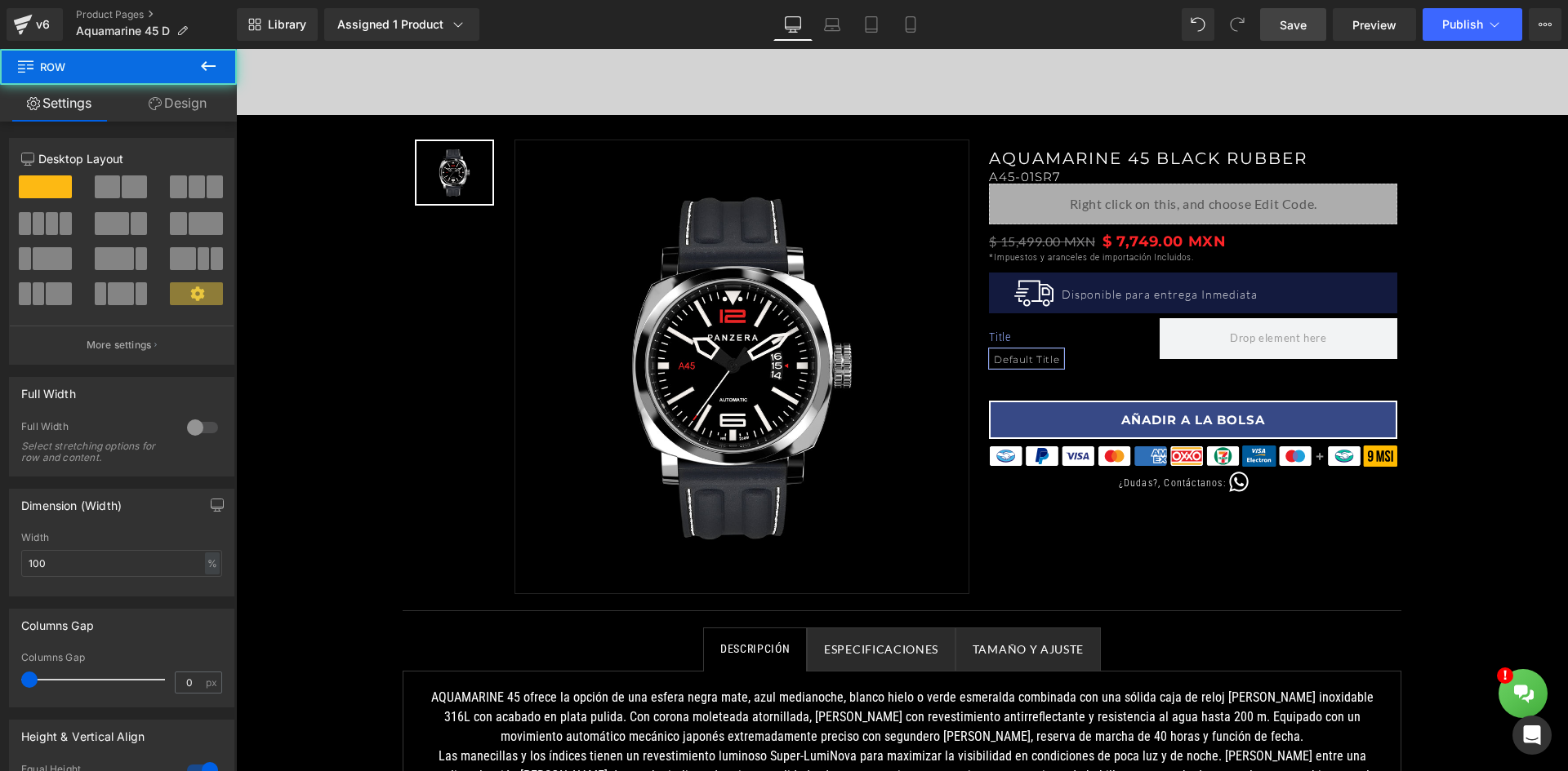
scroll to position [531, 0]
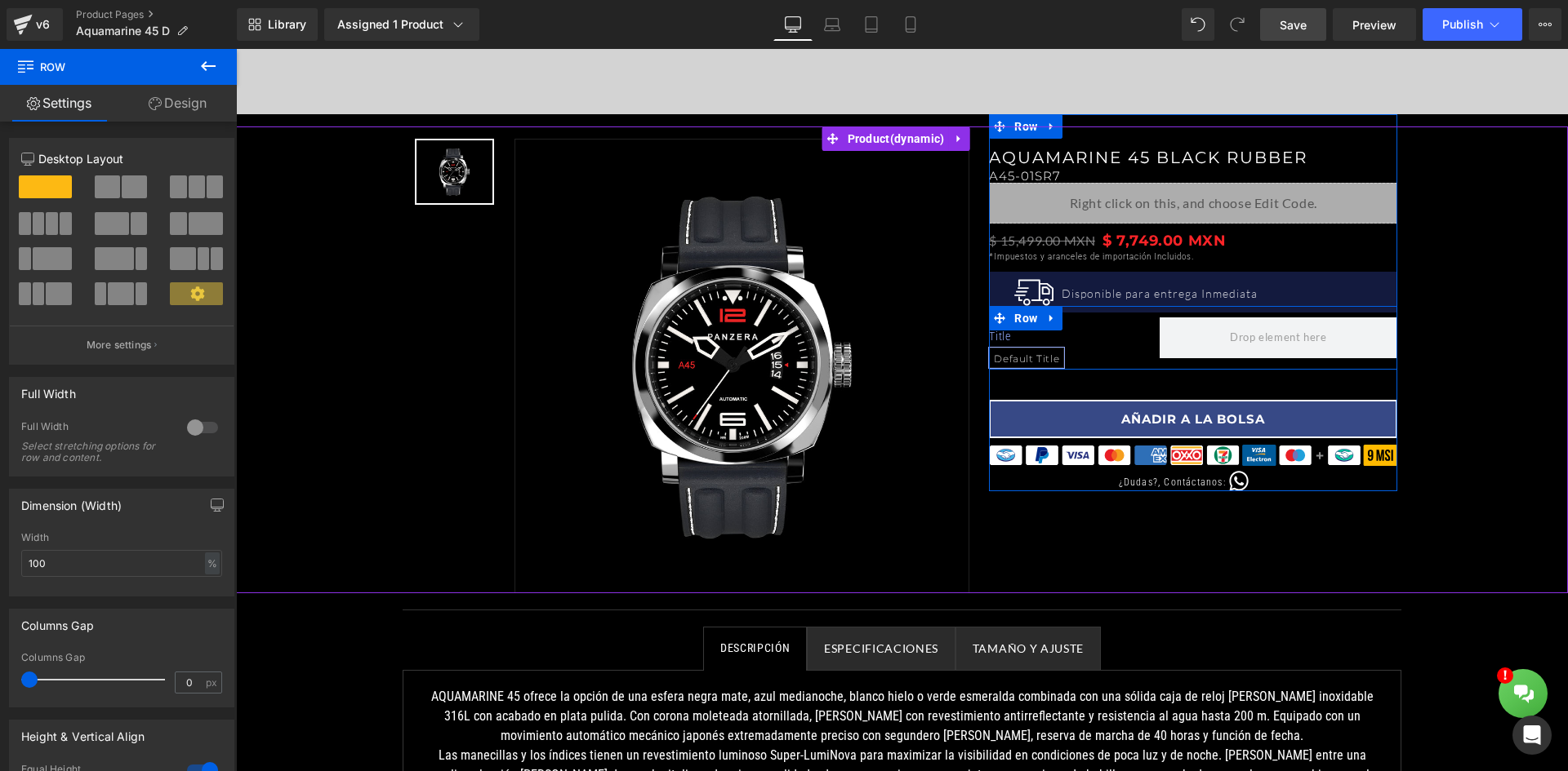
click at [991, 306] on span at bounding box center [999, 318] width 21 height 24
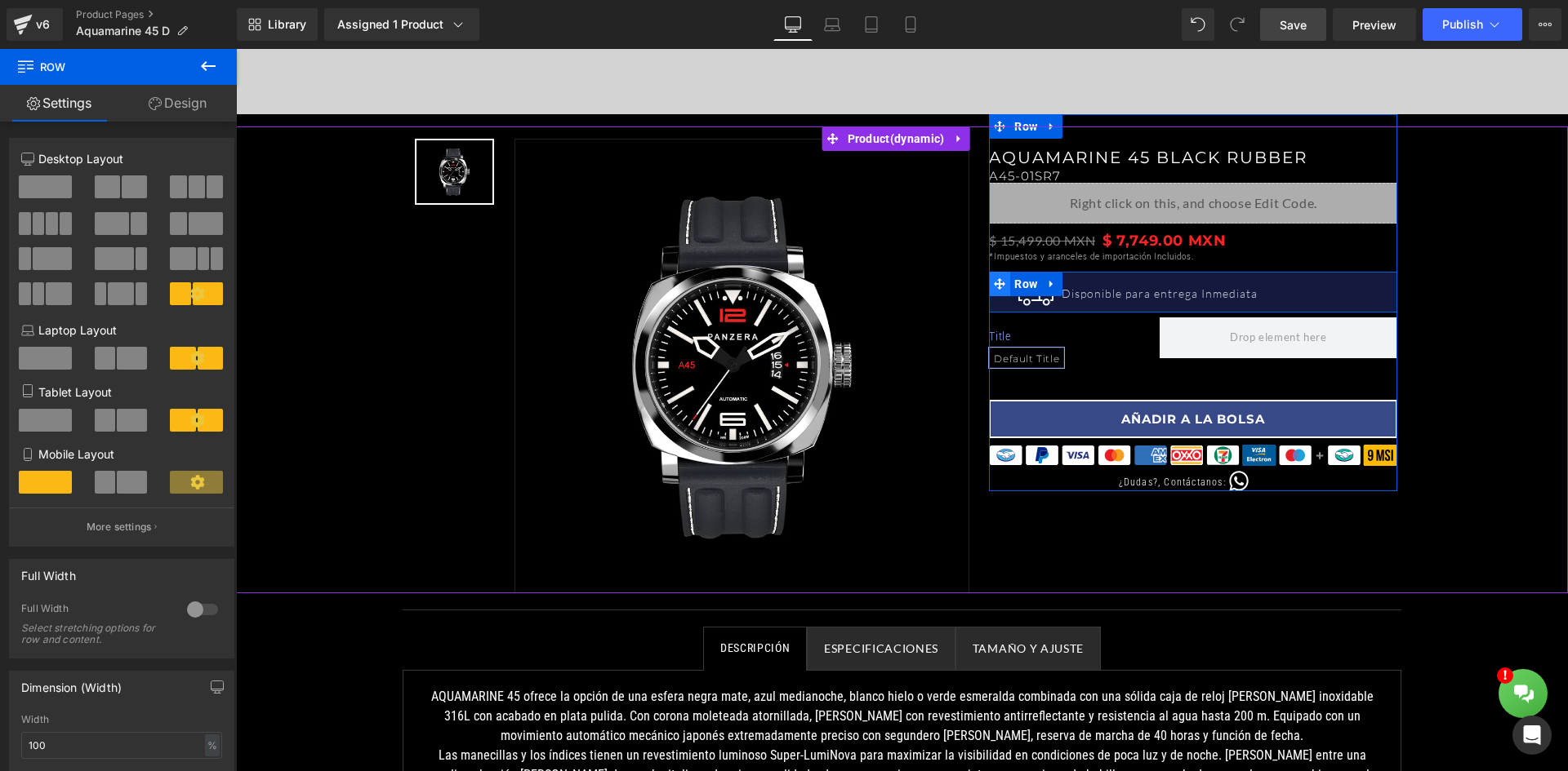
click at [996, 281] on icon at bounding box center [999, 283] width 12 height 13
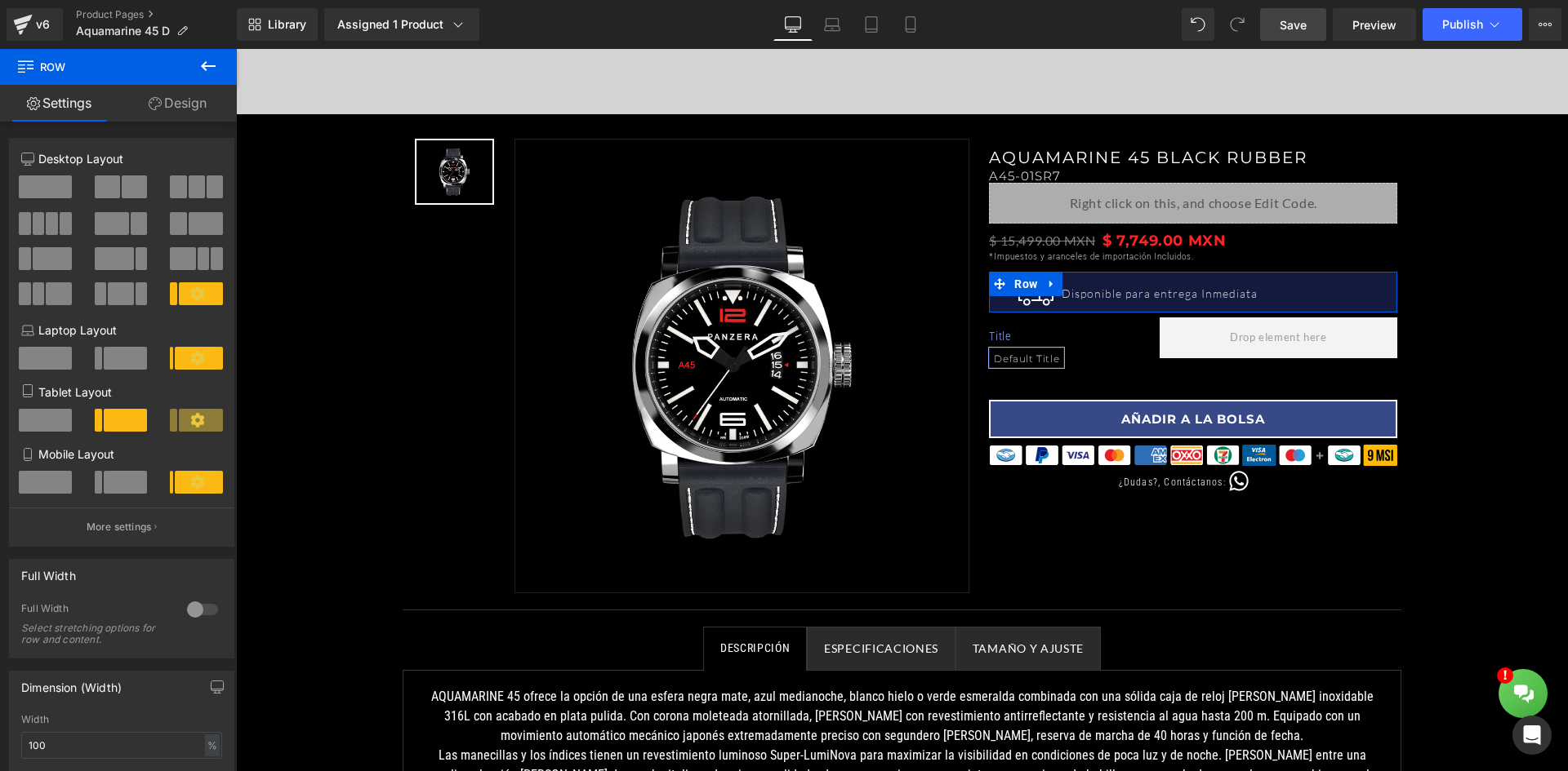
drag, startPoint x: 201, startPoint y: 103, endPoint x: 114, endPoint y: 348, distance: 260.0
click at [201, 103] on link "Design" at bounding box center [178, 104] width 118 height 37
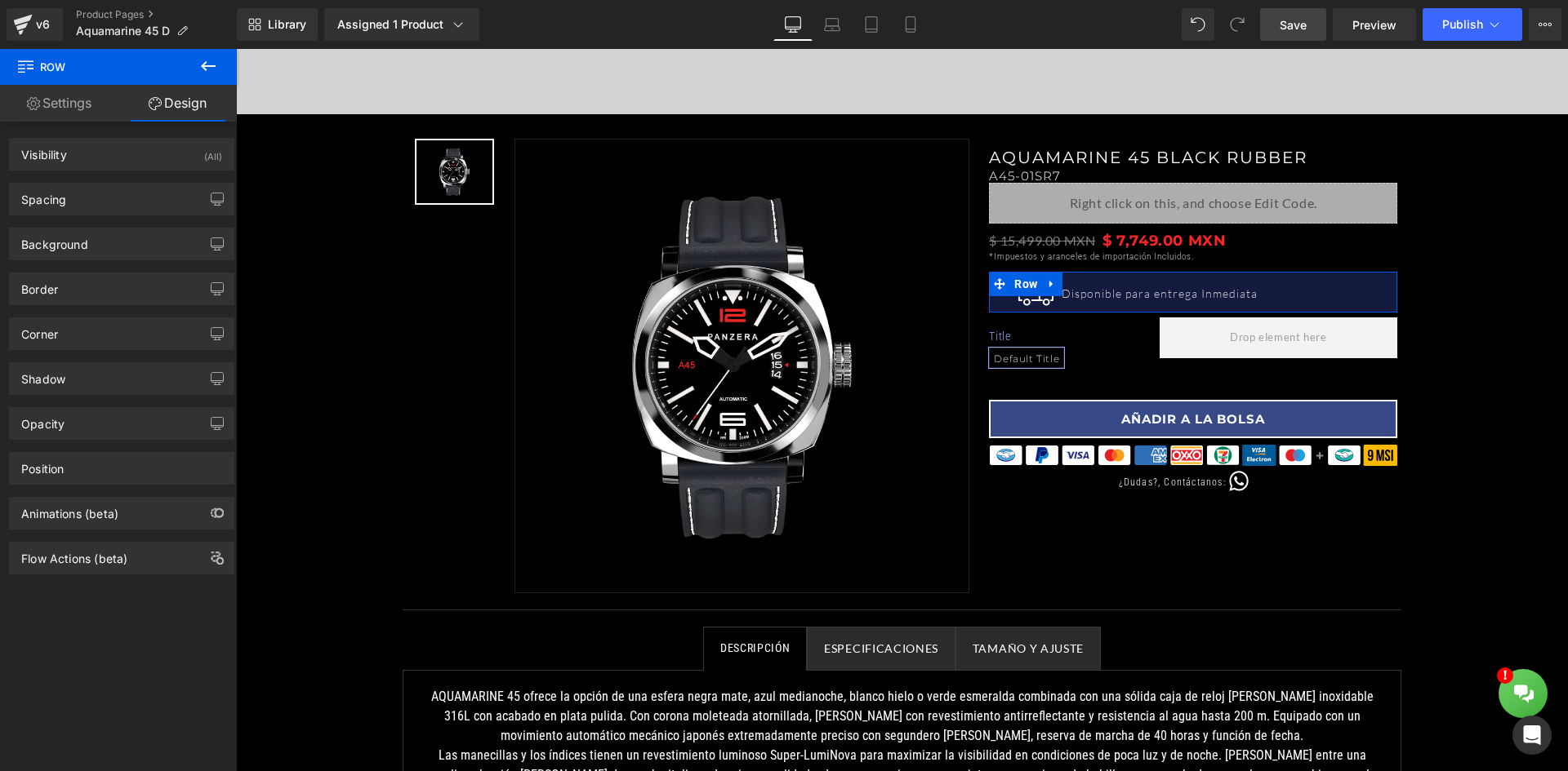
type input "13"
type input "0"
type input "5"
type input "0"
type input "1"
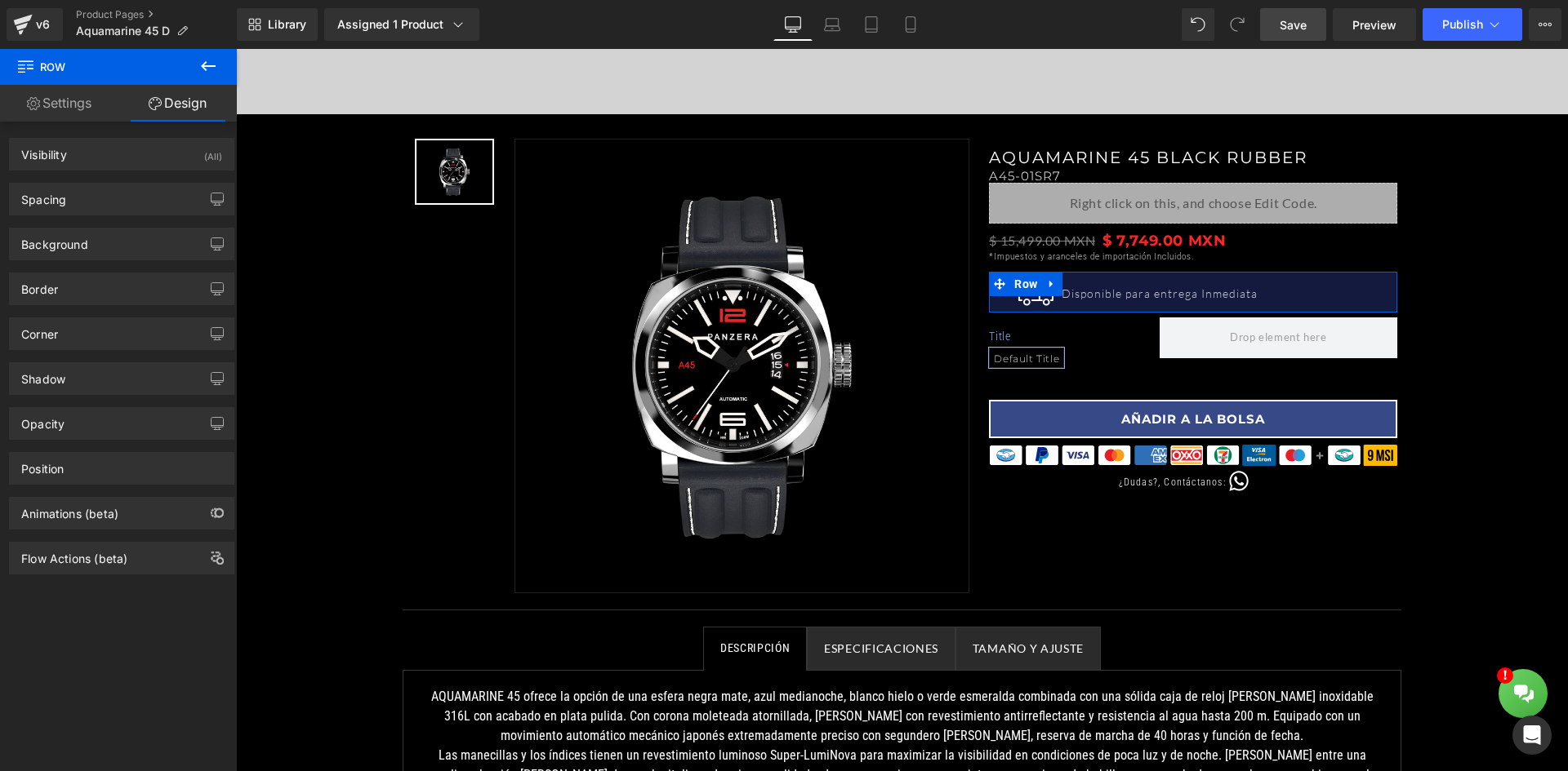
type input "0"
click at [127, 198] on div "Spacing" at bounding box center [121, 199] width 224 height 31
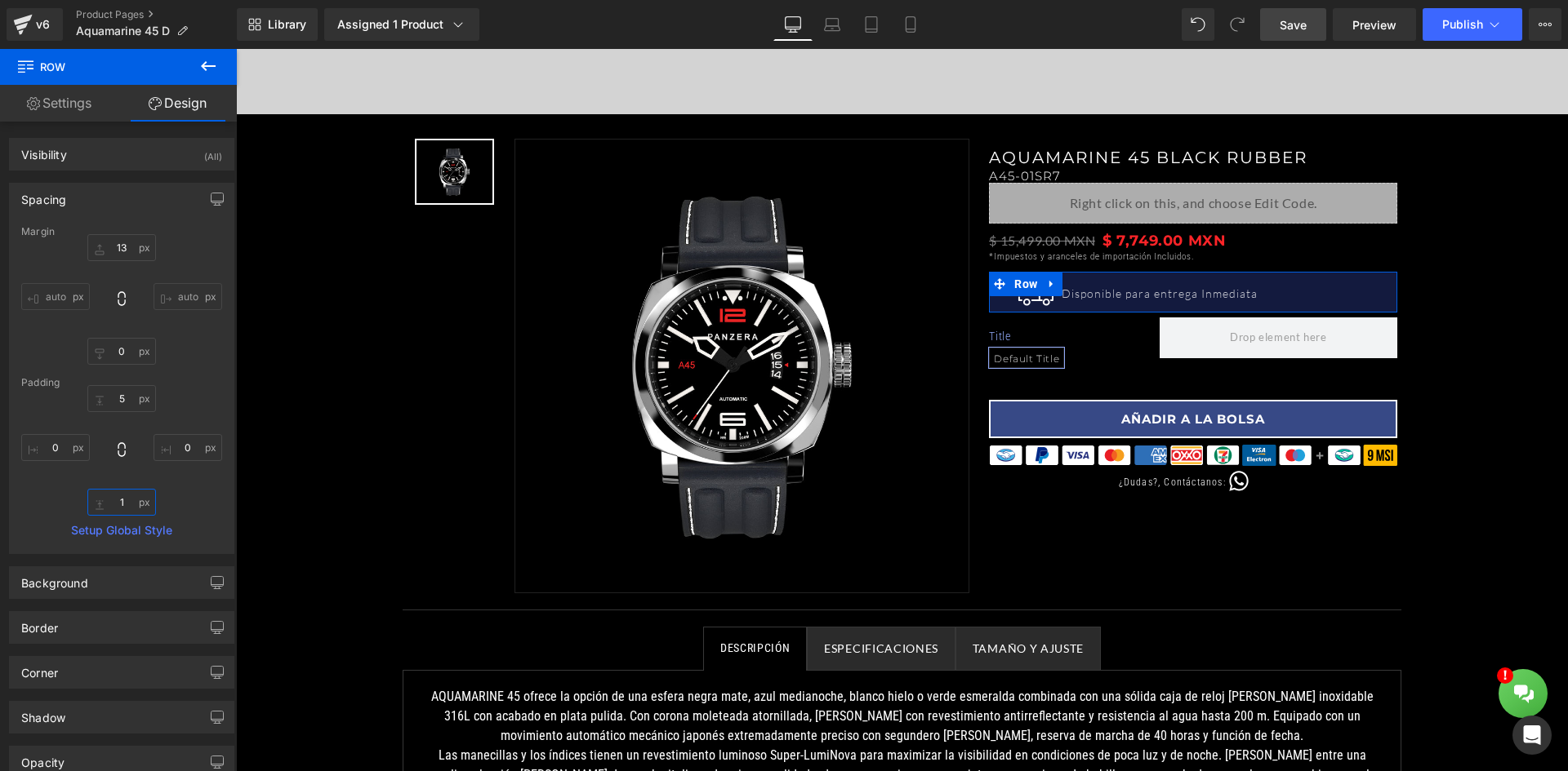
click at [121, 502] on input "1" at bounding box center [121, 502] width 69 height 27
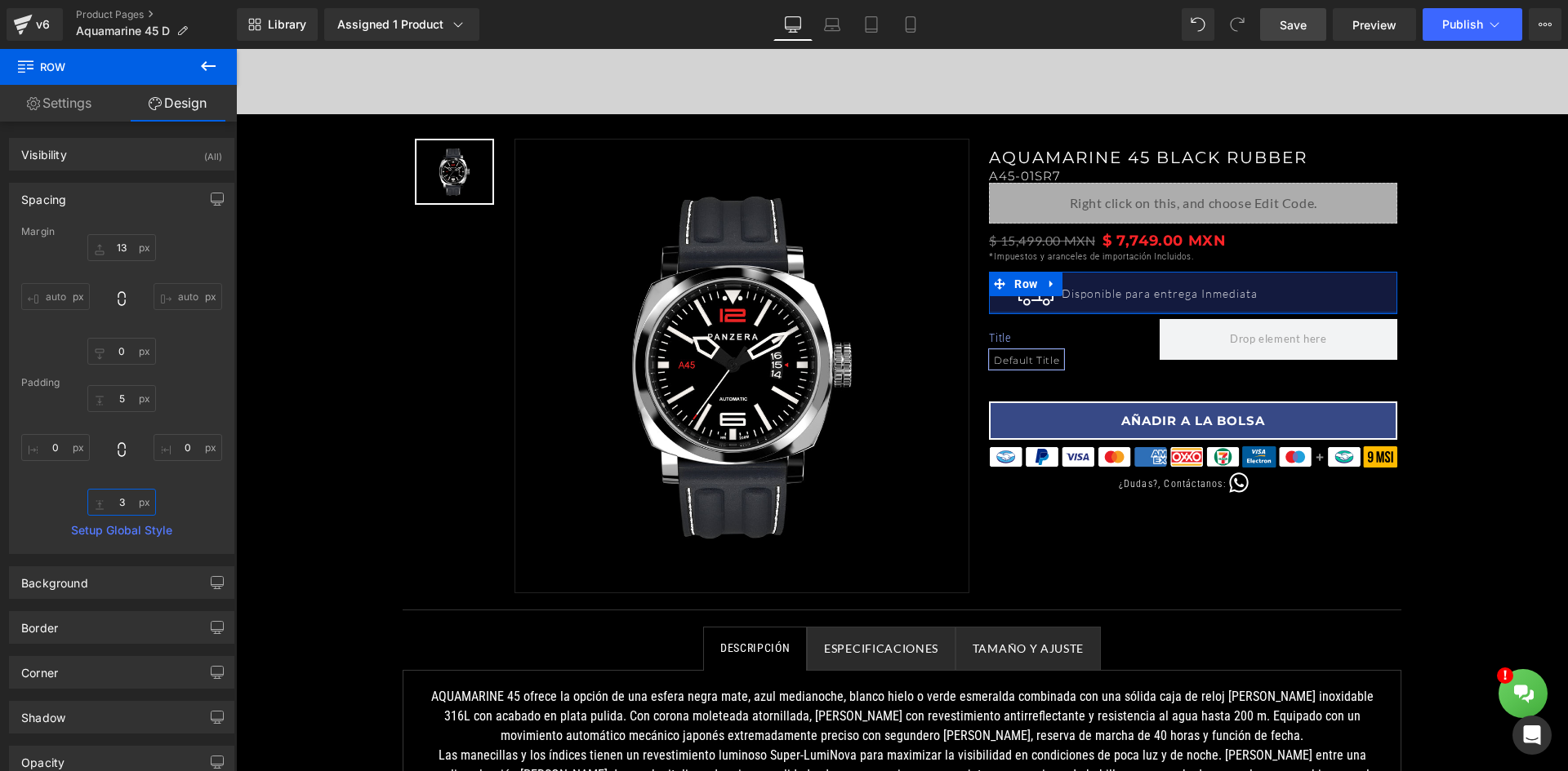
drag, startPoint x: 127, startPoint y: 499, endPoint x: 106, endPoint y: 502, distance: 21.2
click at [106, 502] on input "3" at bounding box center [121, 502] width 69 height 27
type input "6"
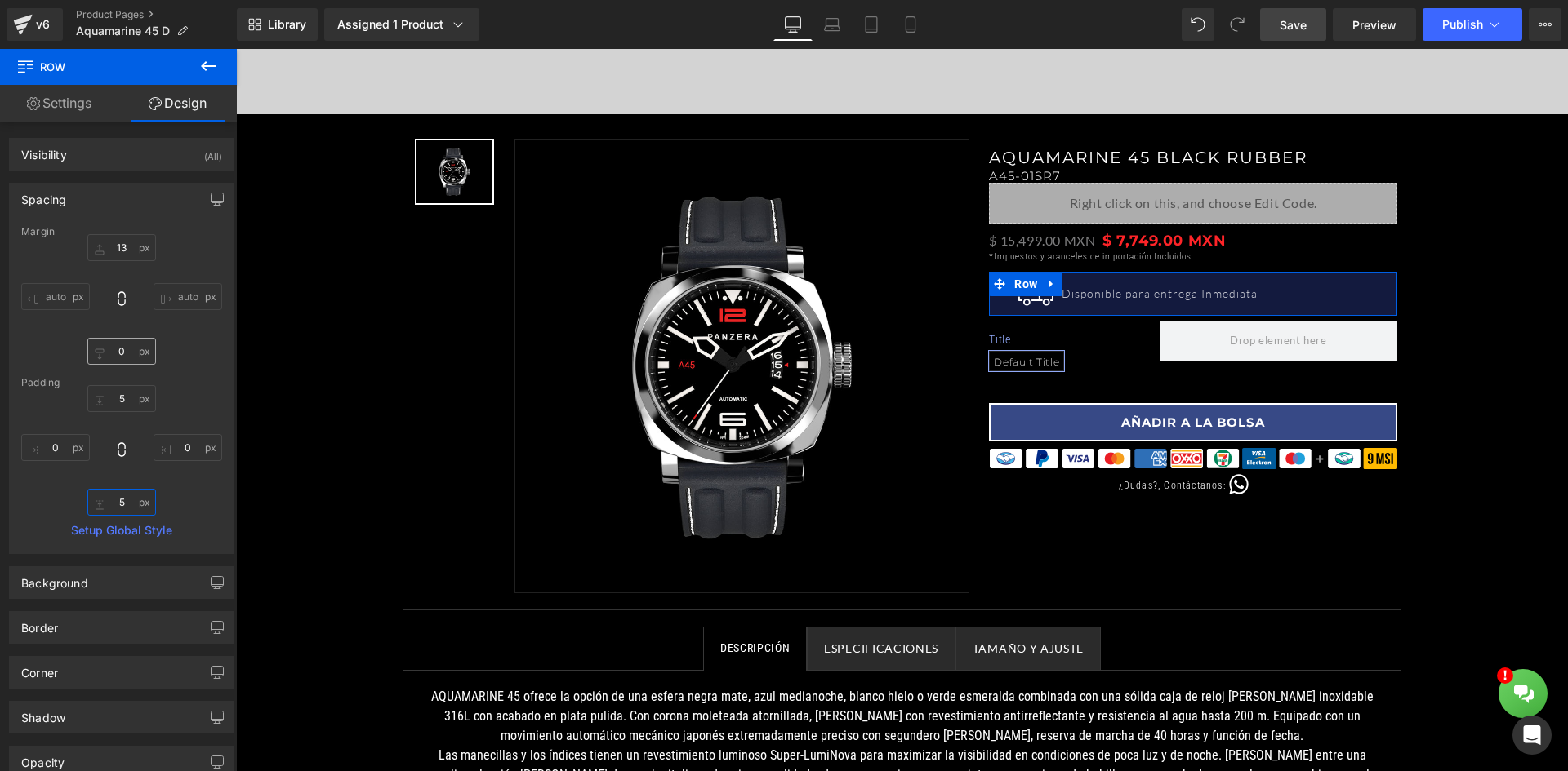
type input "5"
click at [116, 349] on input "0" at bounding box center [121, 351] width 69 height 27
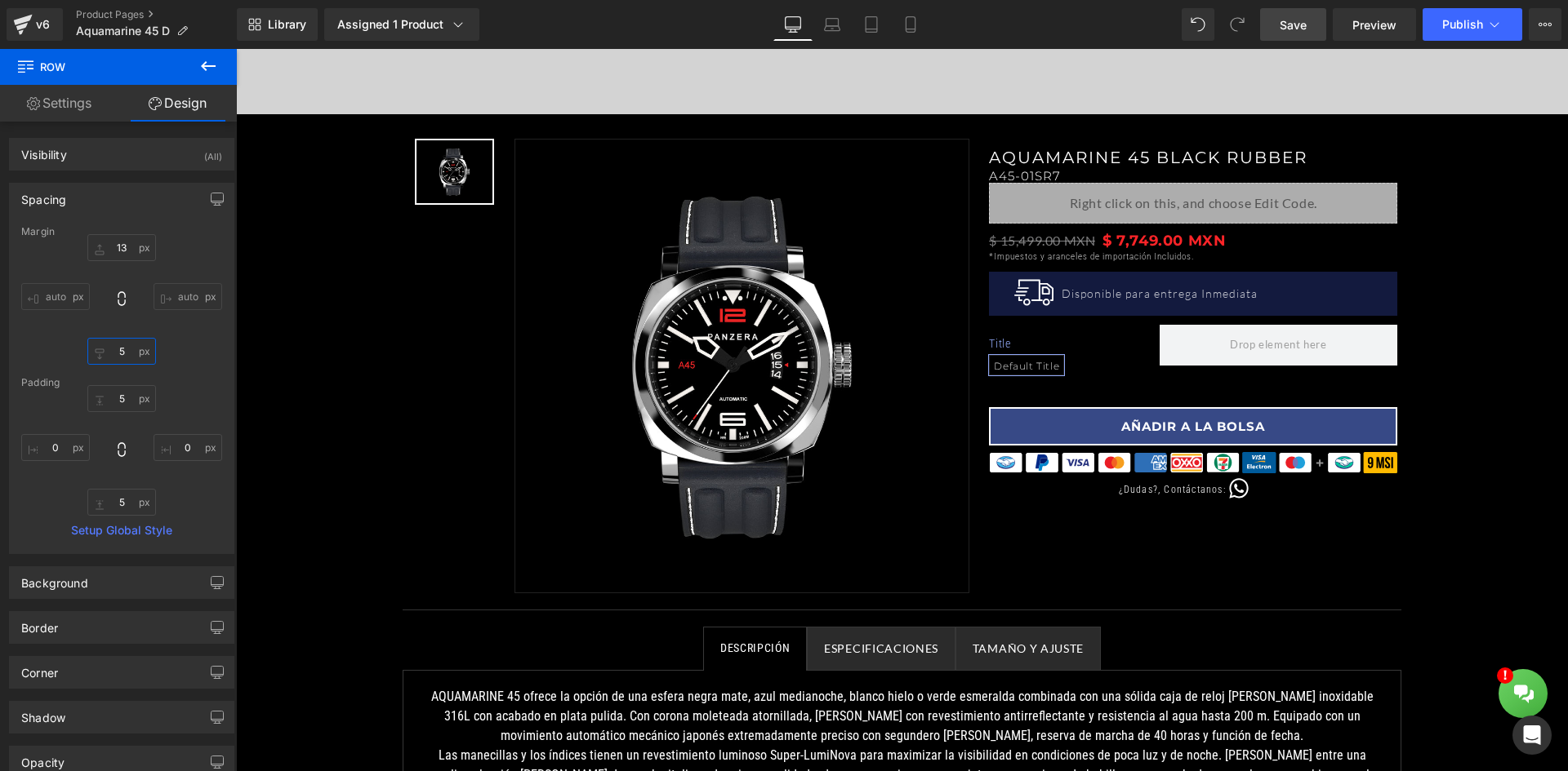
type input "5"
click at [1288, 29] on span "Save" at bounding box center [1293, 25] width 27 height 17
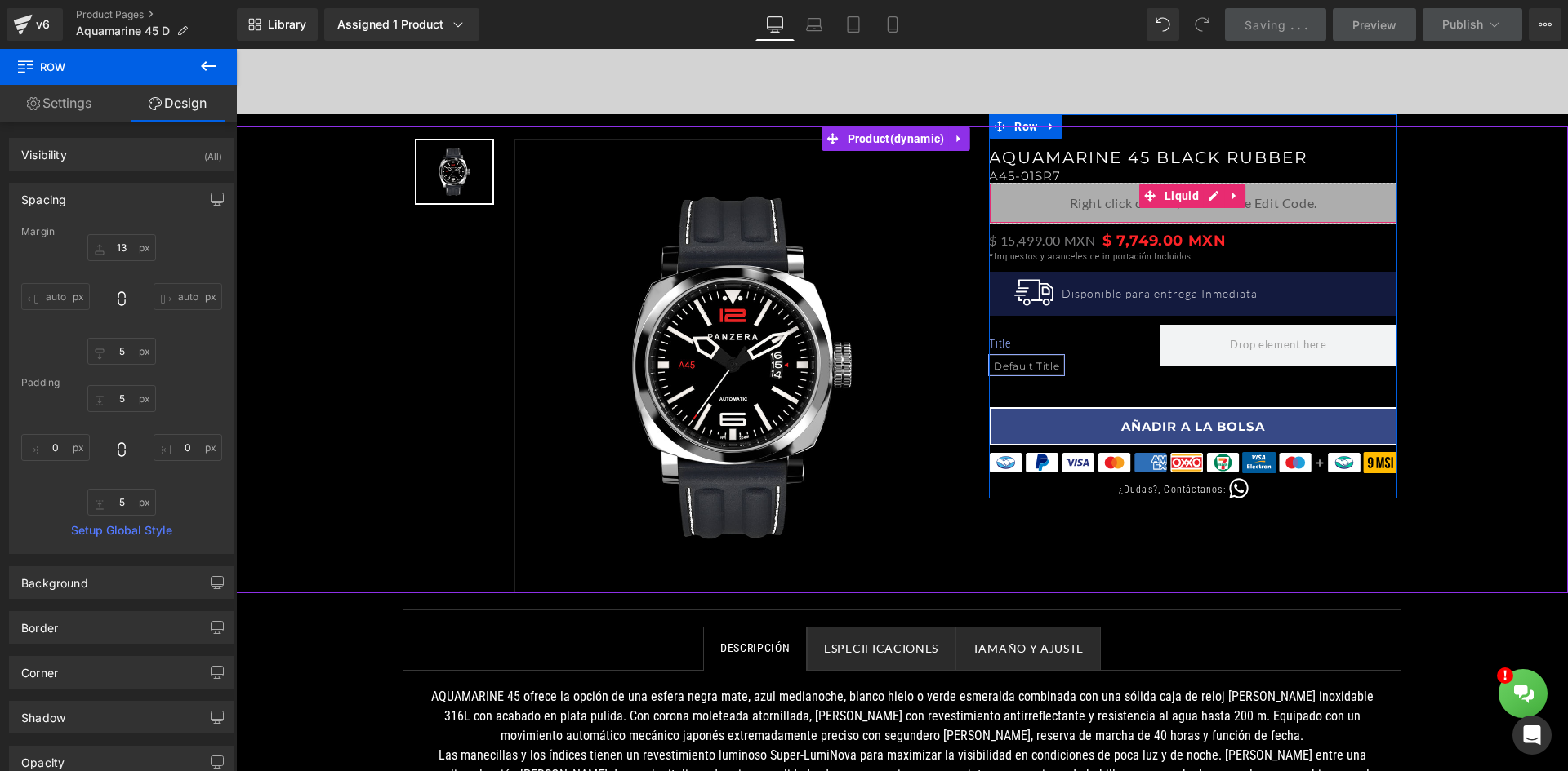
click at [1346, 204] on div "Liquid" at bounding box center [1192, 204] width 408 height 41
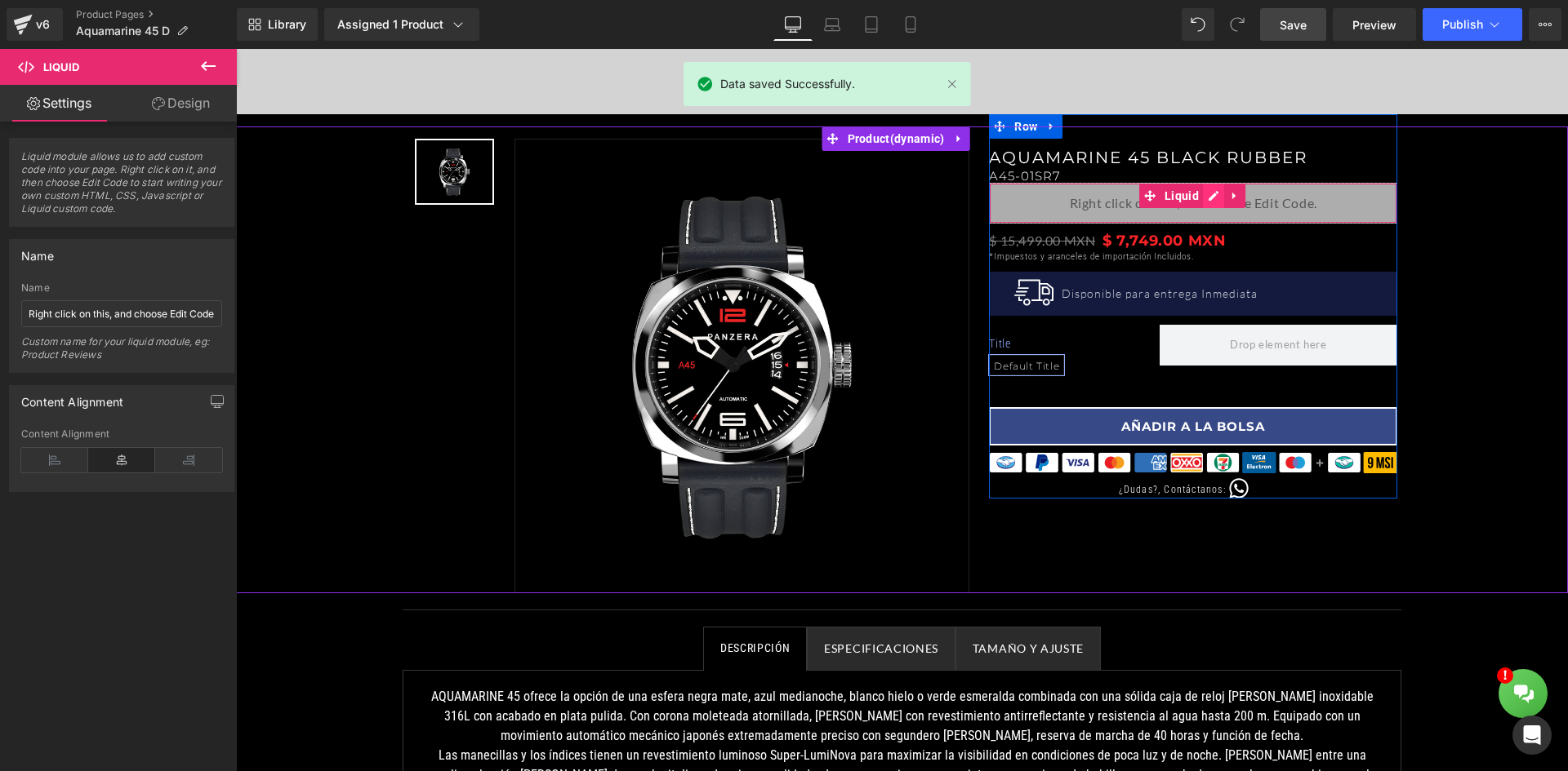
click at [1210, 191] on div "Liquid" at bounding box center [1192, 204] width 408 height 41
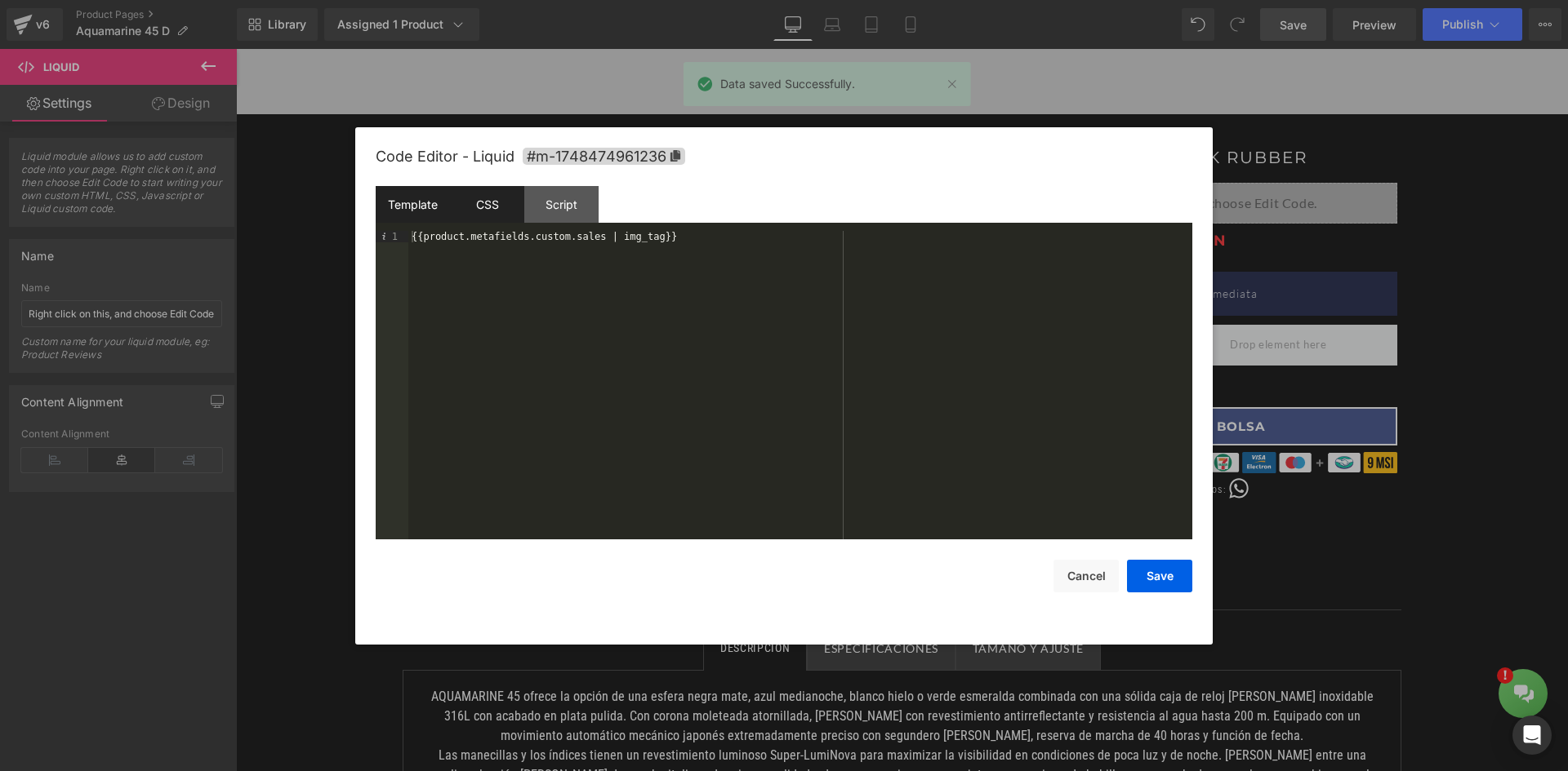
click at [476, 207] on div "CSS" at bounding box center [487, 205] width 75 height 37
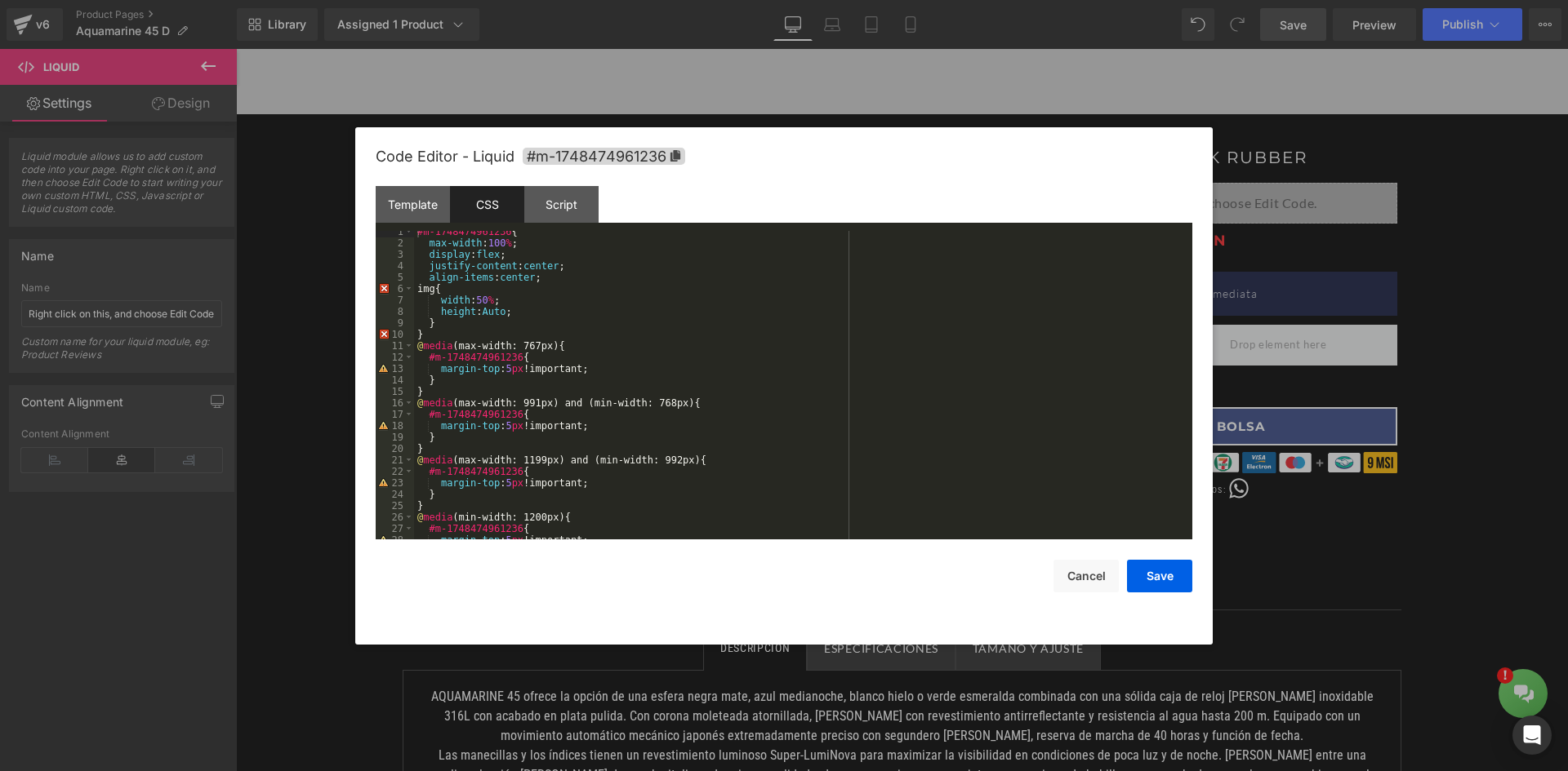
scroll to position [0, 0]
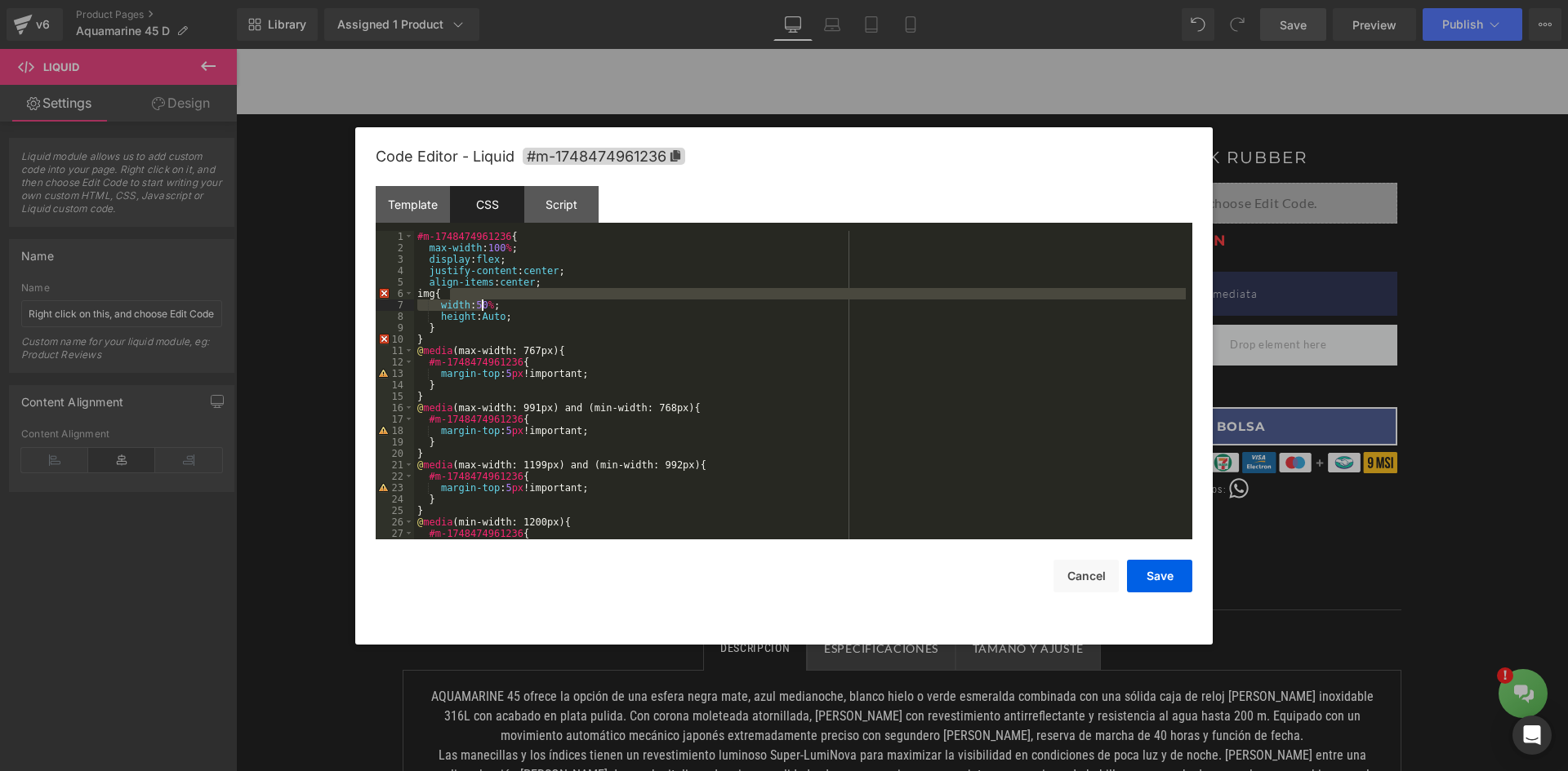
drag, startPoint x: 491, startPoint y: 299, endPoint x: 483, endPoint y: 305, distance: 10.0
click at [483, 305] on div "#m-1748474961236 { max-width : 100 % ; display : flex ; justify-content : cente…" at bounding box center [800, 397] width 771 height 332
click at [482, 305] on div "#m-1748474961236 { max-width : 100 % ; display : flex ; justify-content : cente…" at bounding box center [800, 385] width 771 height 308
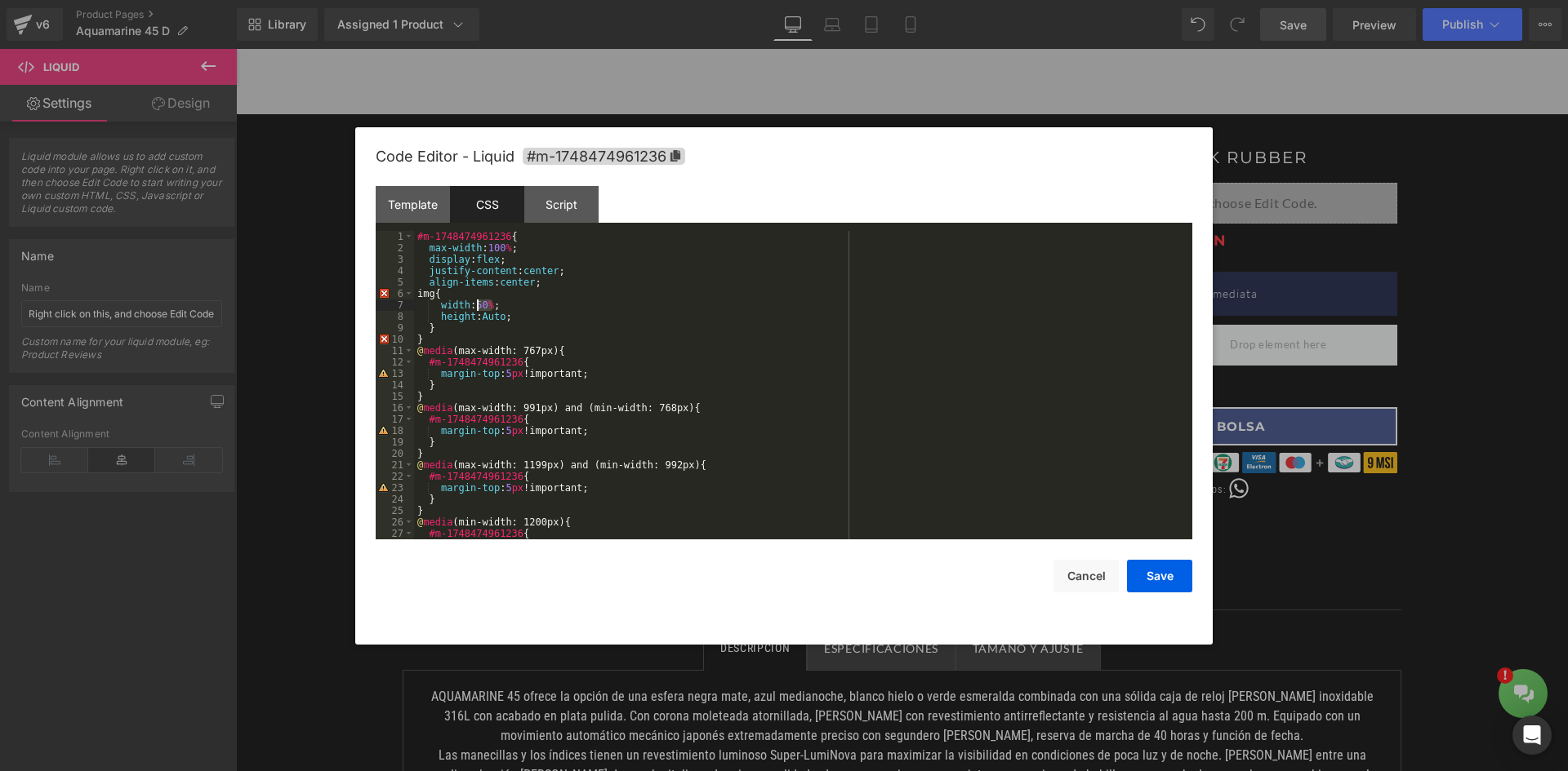
drag, startPoint x: 493, startPoint y: 309, endPoint x: 472, endPoint y: 309, distance: 21.0
click at [472, 309] on div "#m-1748474961236 { max-width : 100 % ; display : flex ; justify-content : cente…" at bounding box center [800, 397] width 771 height 332
drag, startPoint x: 1158, startPoint y: 580, endPoint x: 982, endPoint y: 415, distance: 241.2
click at [1158, 580] on button "Save" at bounding box center [1159, 576] width 65 height 33
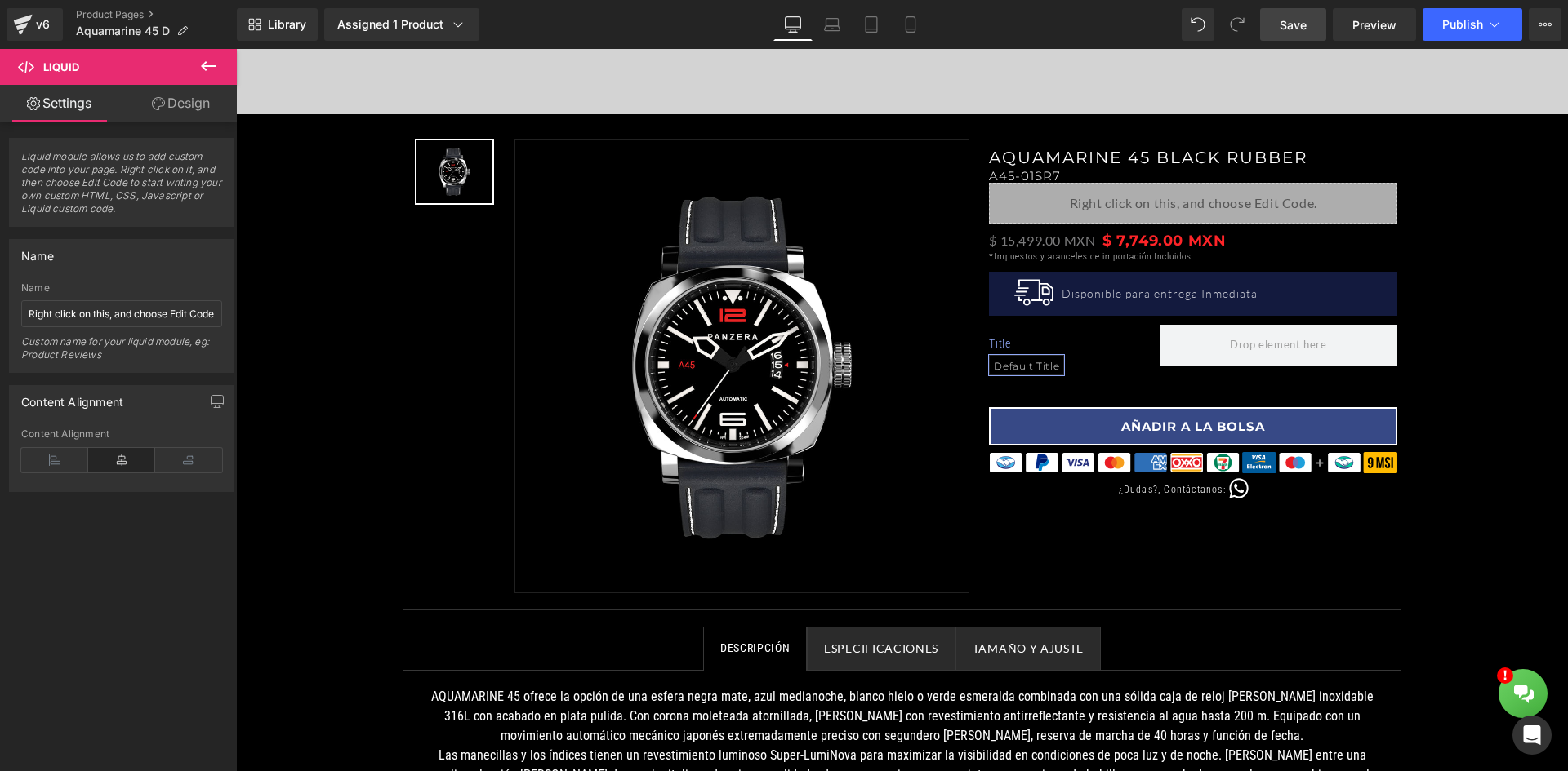
click at [1302, 28] on span "Save" at bounding box center [1293, 25] width 27 height 17
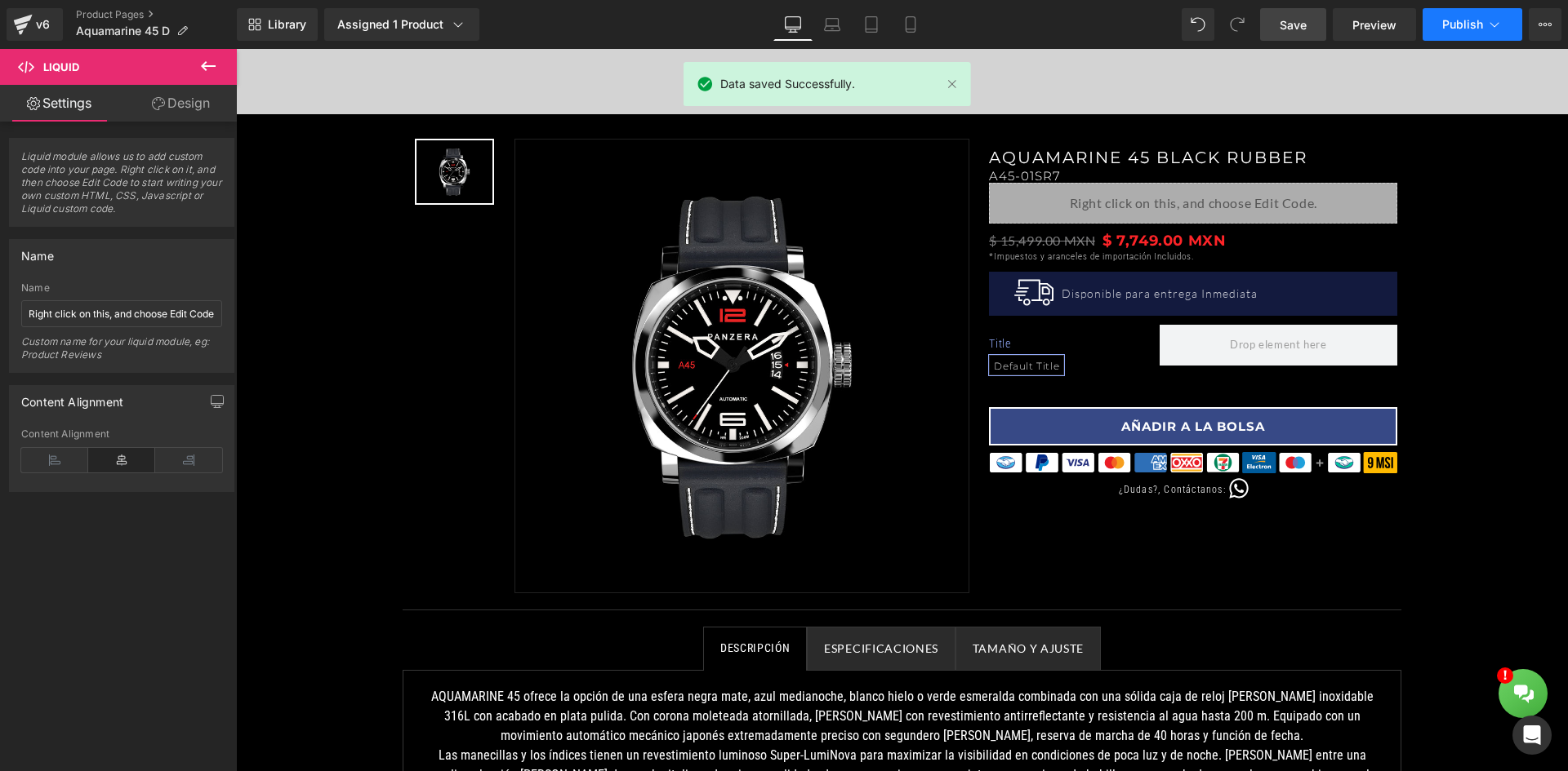
click at [1466, 27] on span "Publish" at bounding box center [1462, 24] width 41 height 13
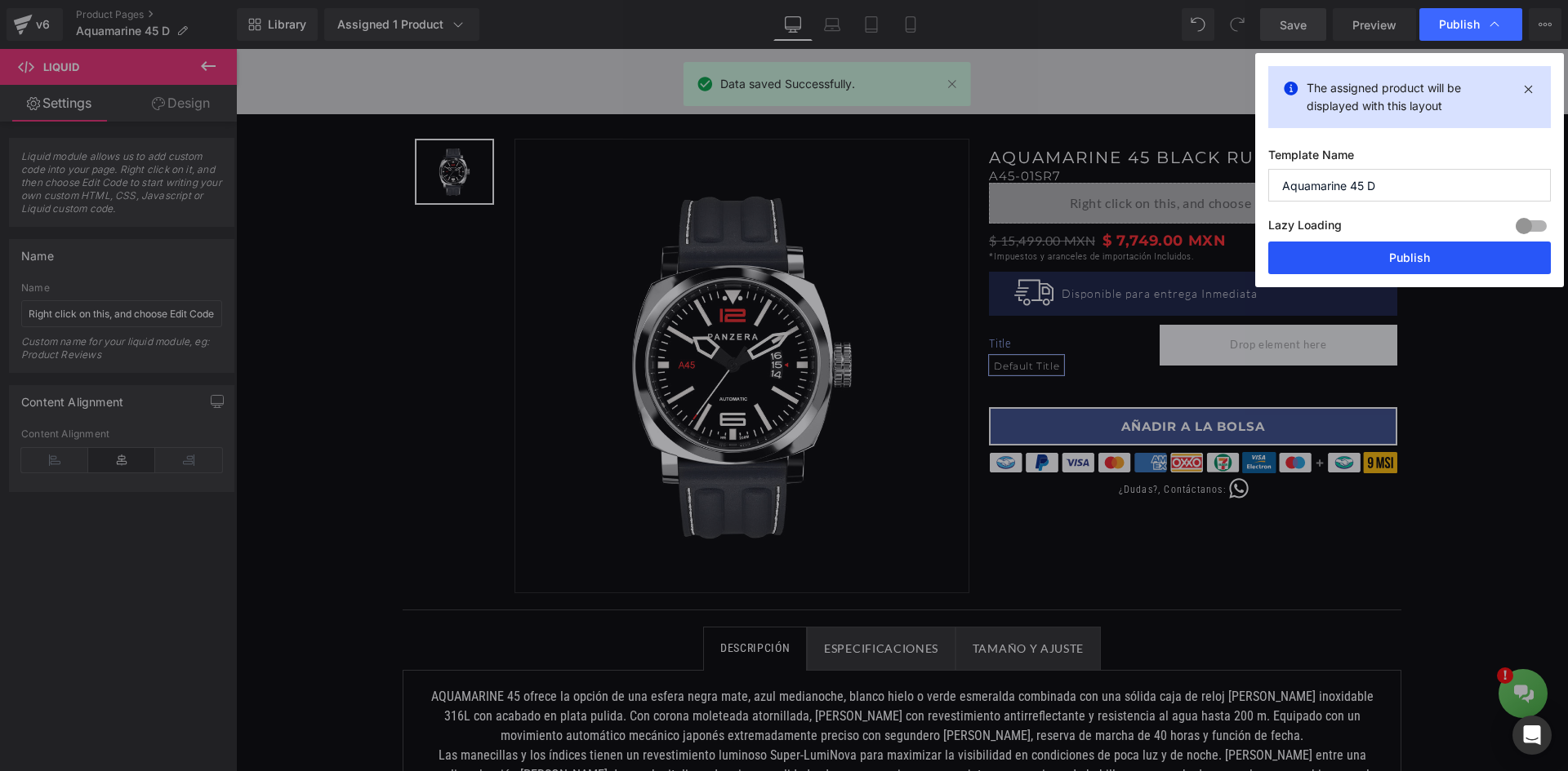
click at [1399, 250] on button "Publish" at bounding box center [1409, 258] width 282 height 33
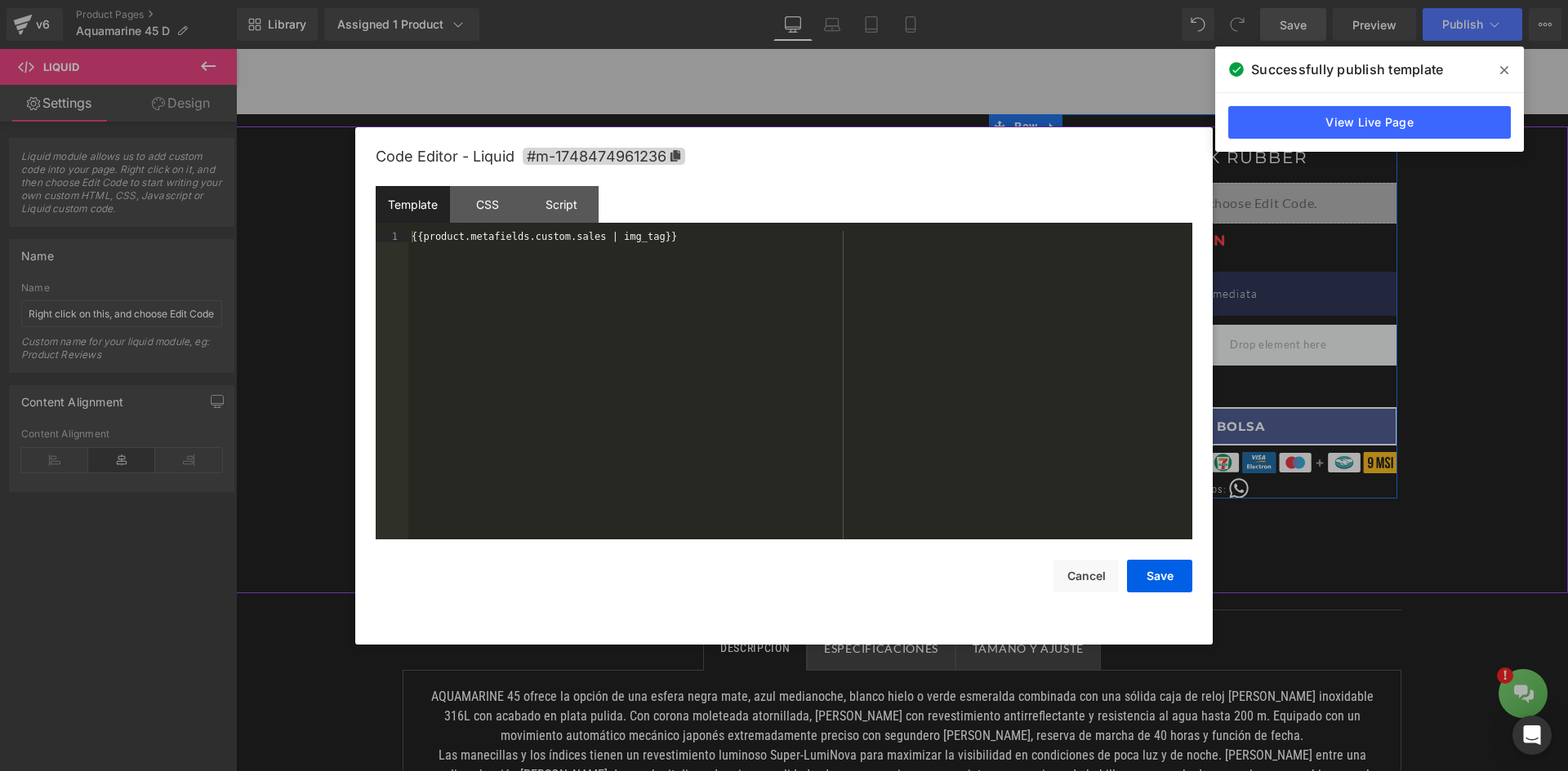
click at [1198, 196] on div "Liquid" at bounding box center [1192, 204] width 408 height 41
click at [474, 213] on div "CSS" at bounding box center [487, 205] width 75 height 37
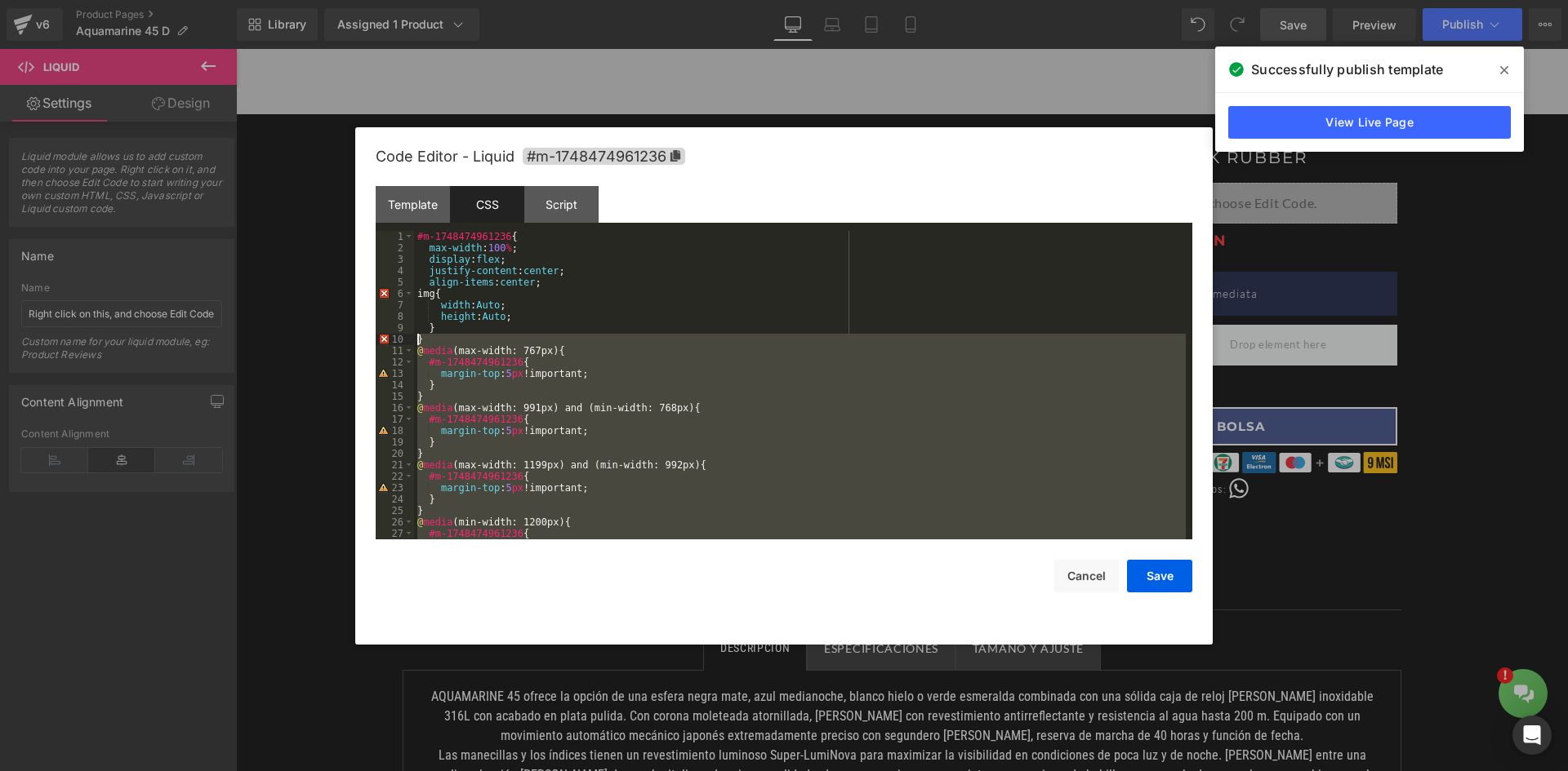
drag, startPoint x: 439, startPoint y: 526, endPoint x: 413, endPoint y: 338, distance: 189.8
click at [413, 338] on pre "1 2 3 4 5 6 7 8 9 10 11 12 13 14 15 16 17 18 19 20 21 22 23 24 25 26 27 28 #m-1…" at bounding box center [784, 385] width 817 height 308
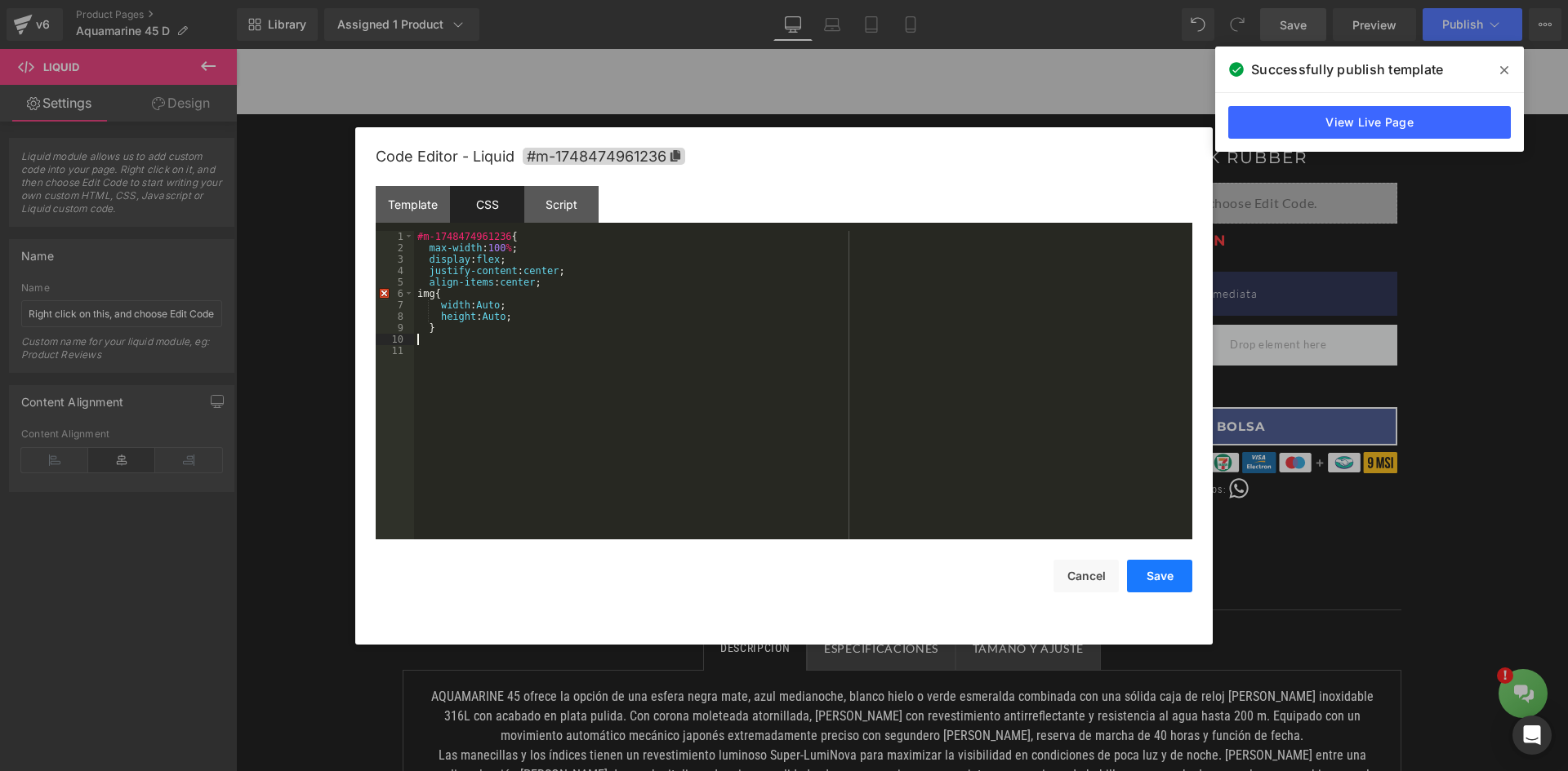
click at [1162, 589] on button "Save" at bounding box center [1159, 576] width 65 height 33
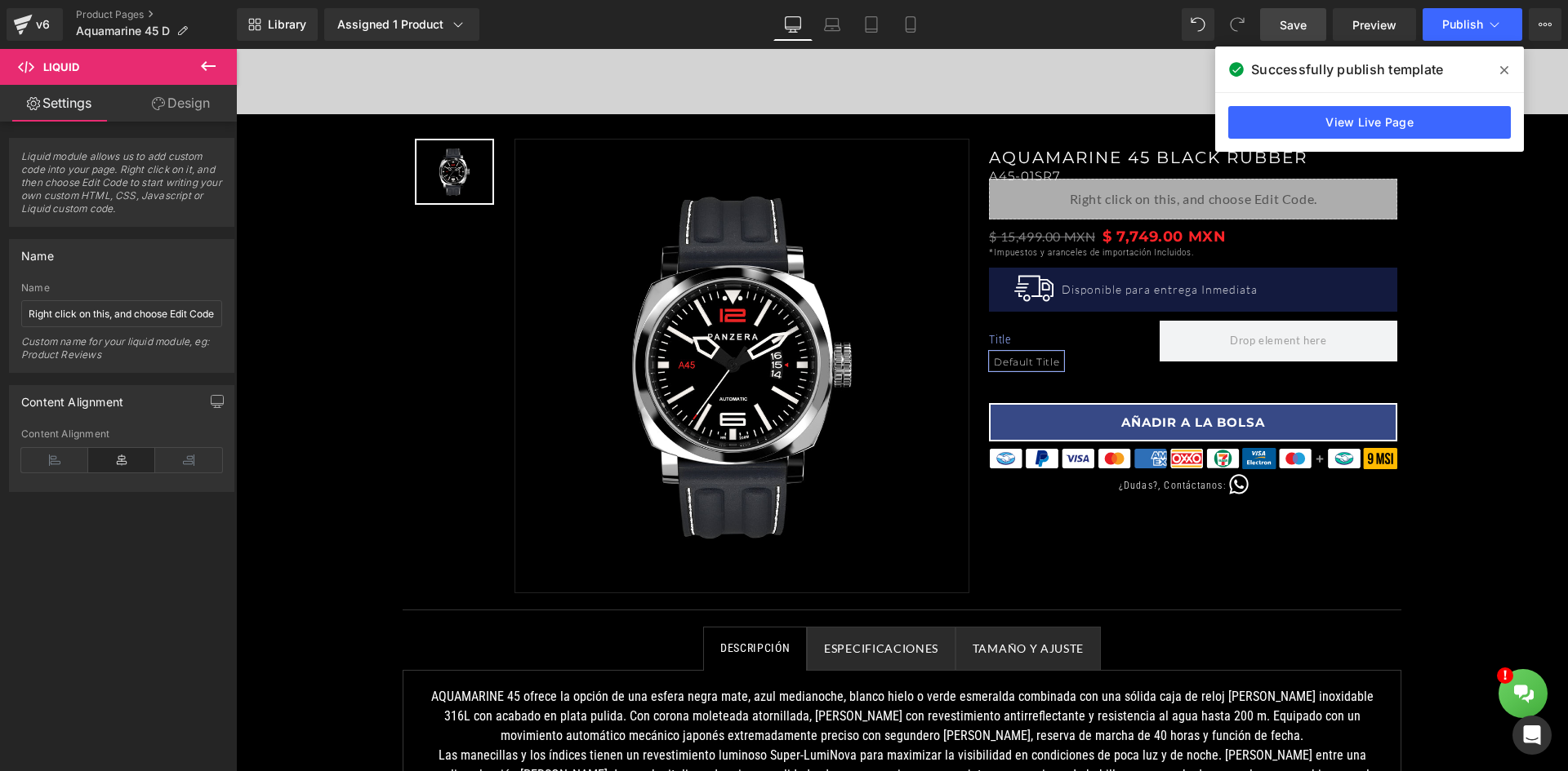
click at [1291, 24] on span "Save" at bounding box center [1293, 25] width 27 height 17
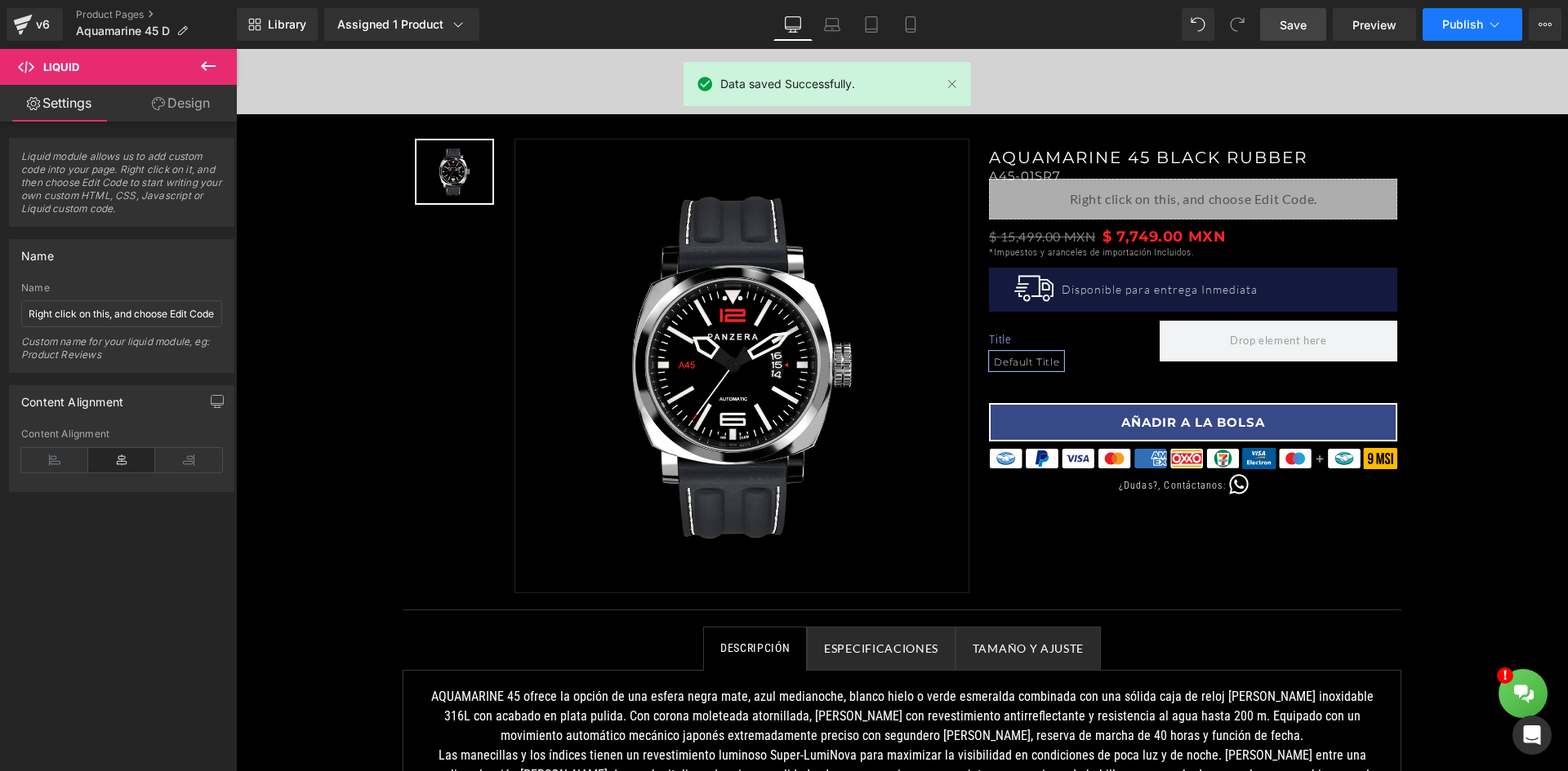
click at [1469, 22] on span "Publish" at bounding box center [1462, 24] width 41 height 13
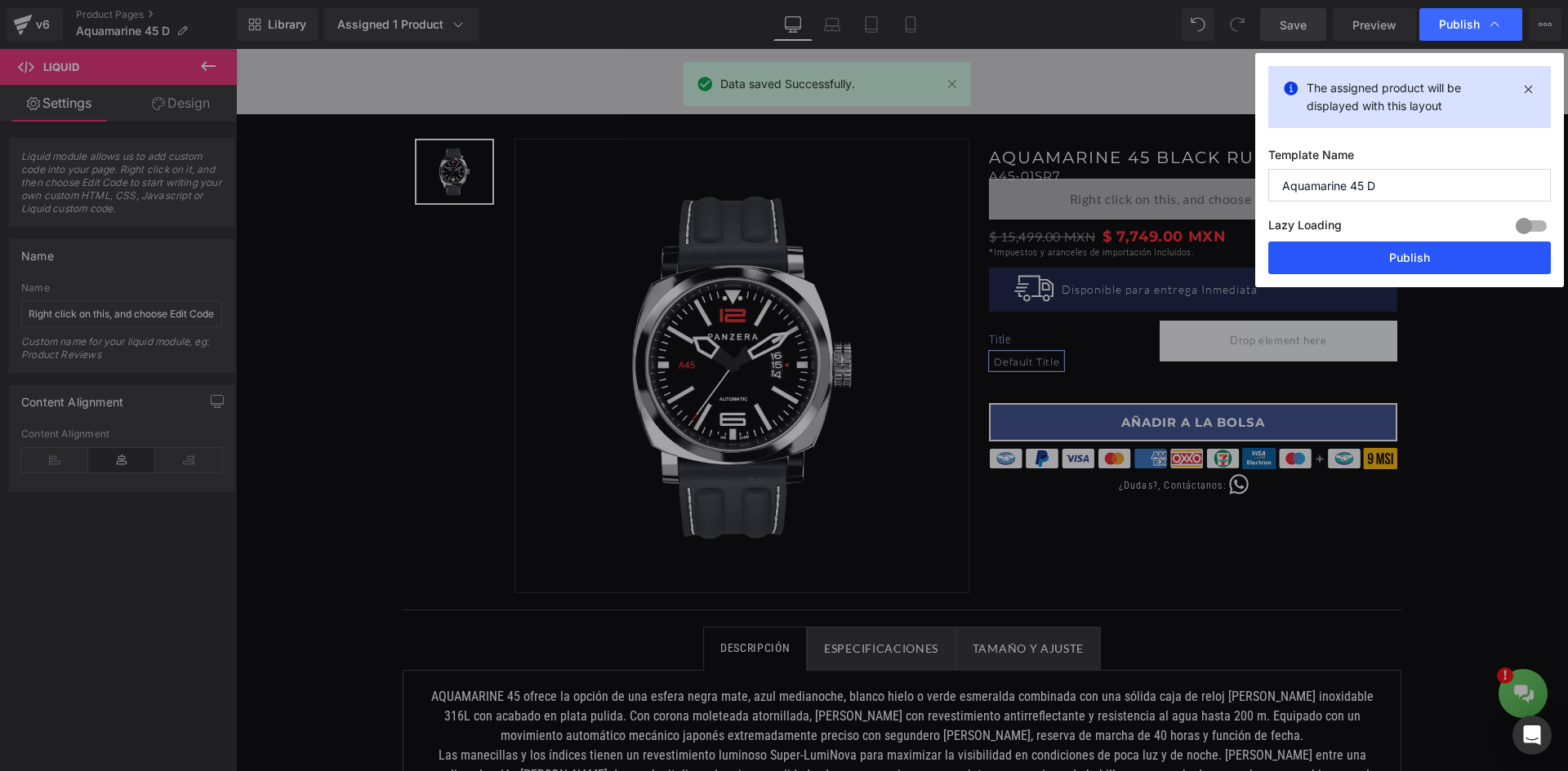
drag, startPoint x: 1402, startPoint y: 260, endPoint x: 1160, endPoint y: 185, distance: 253.4
click at [1402, 260] on button "Publish" at bounding box center [1409, 258] width 282 height 33
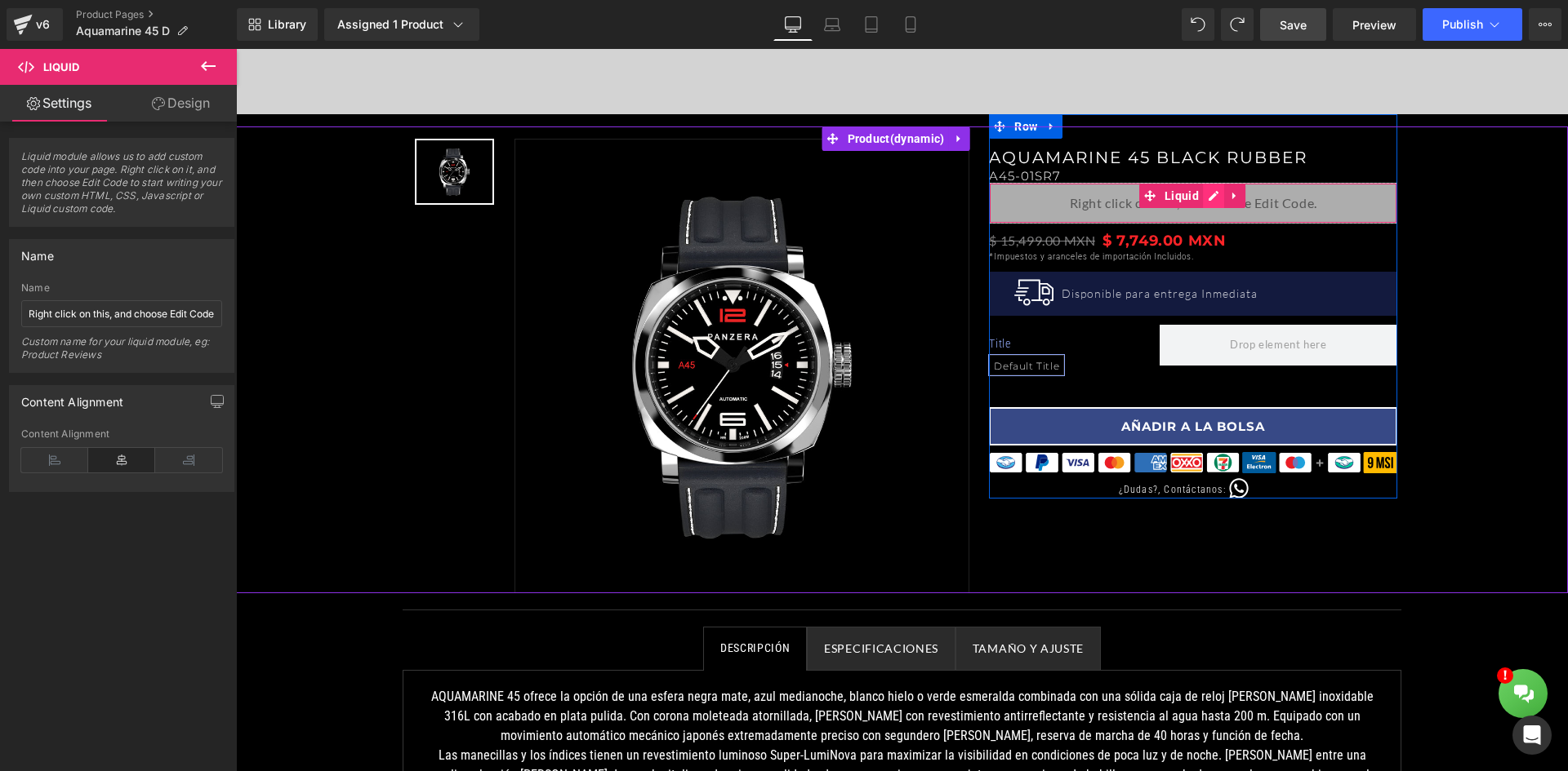
click at [1197, 195] on div "Liquid" at bounding box center [1192, 204] width 408 height 41
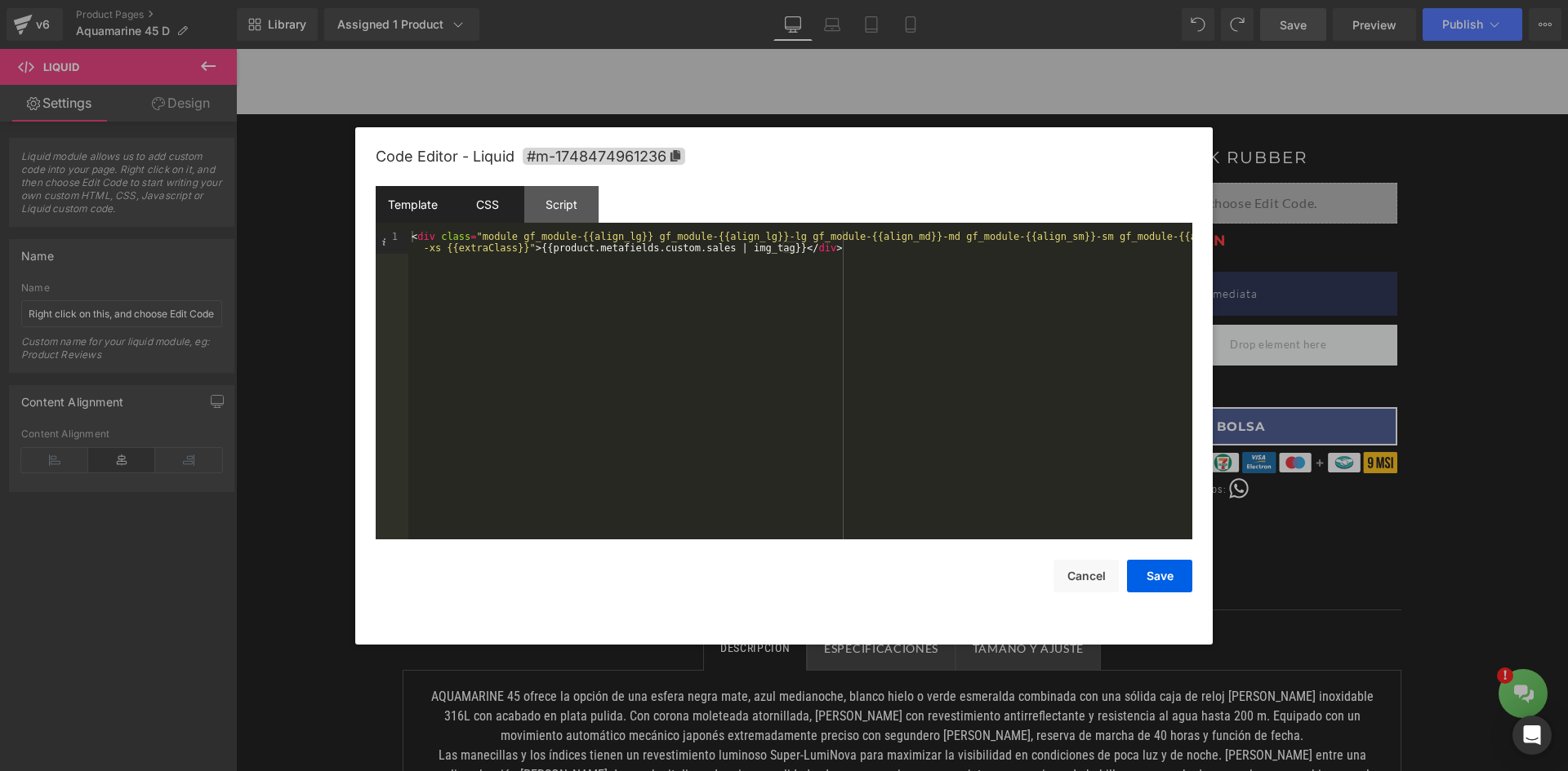
click at [486, 209] on div "CSS" at bounding box center [487, 205] width 75 height 37
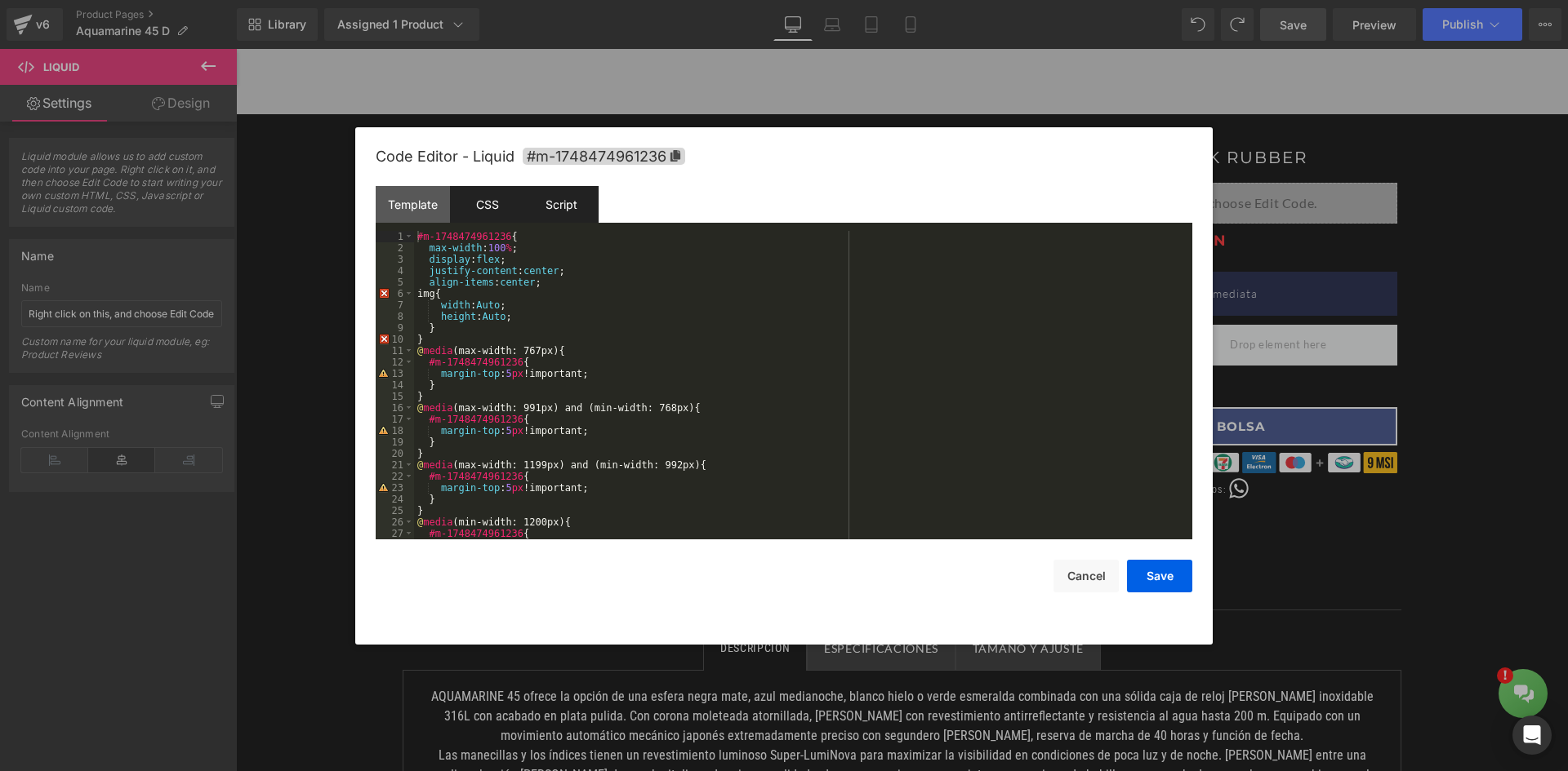
click at [570, 206] on div "Script" at bounding box center [561, 205] width 75 height 37
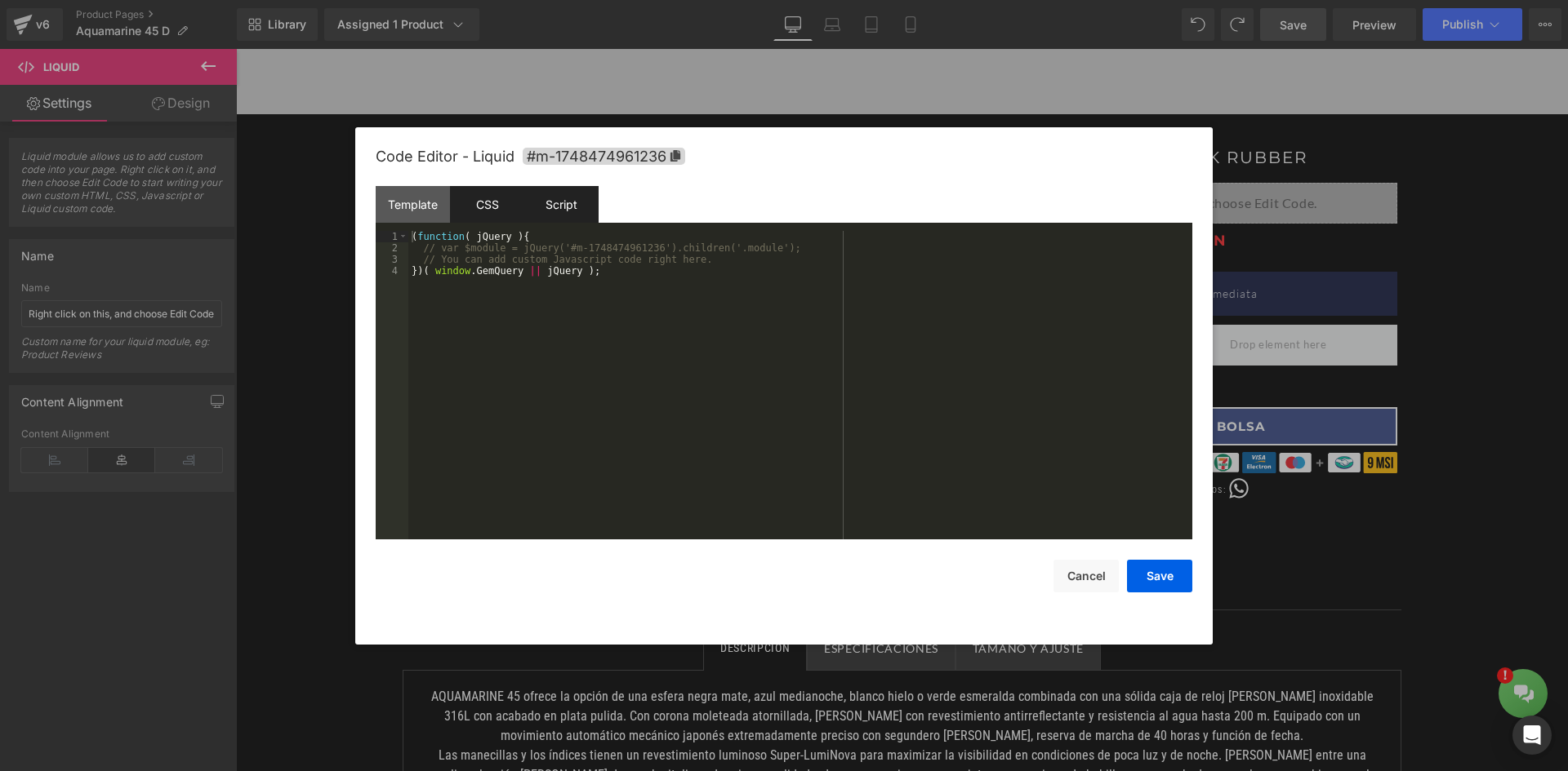
click at [482, 204] on div "CSS" at bounding box center [487, 205] width 75 height 37
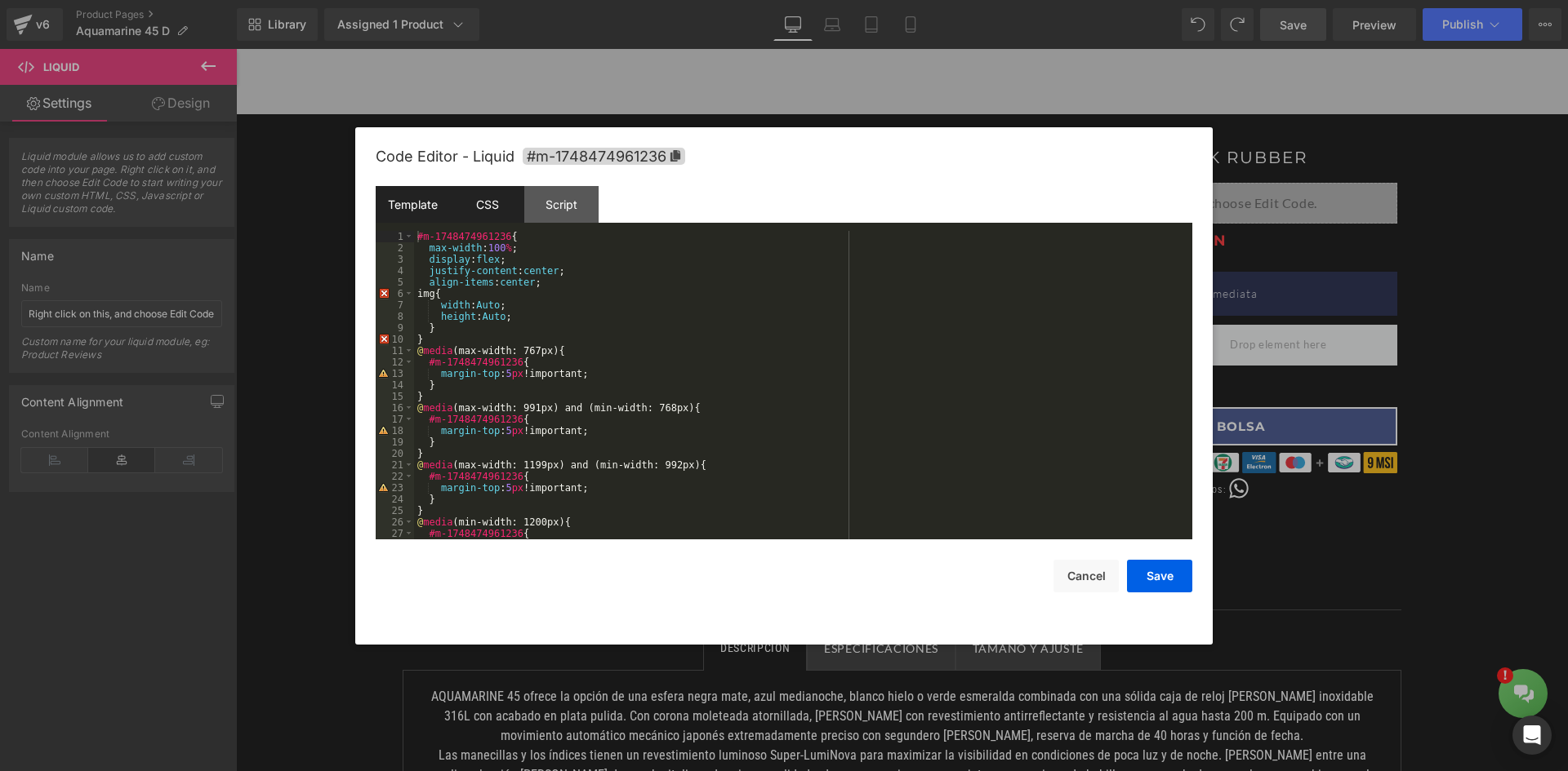
click at [396, 210] on div "Template" at bounding box center [412, 205] width 75 height 37
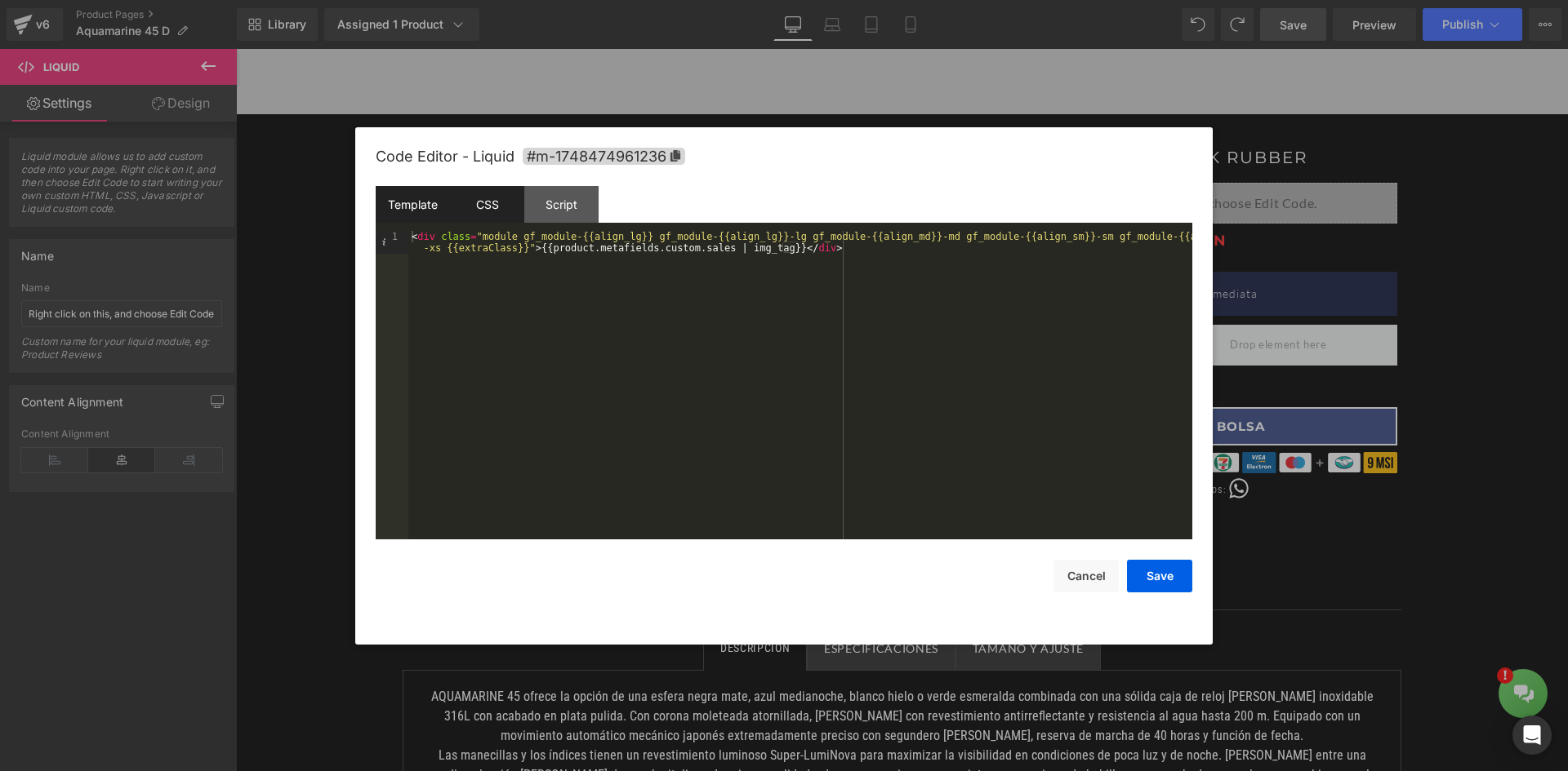
click at [484, 208] on div "CSS" at bounding box center [487, 205] width 75 height 37
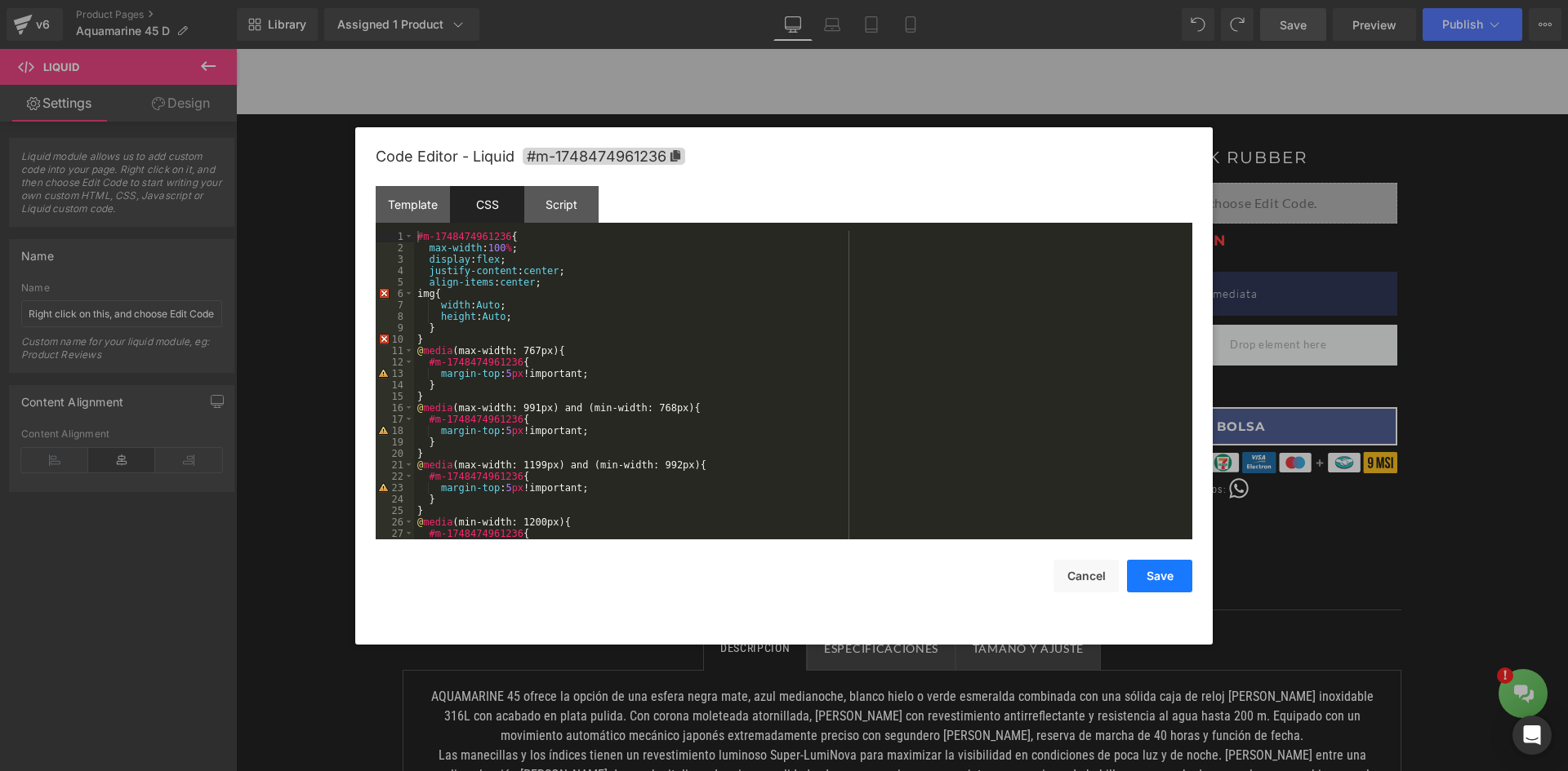
click at [1151, 577] on button "Save" at bounding box center [1159, 576] width 65 height 33
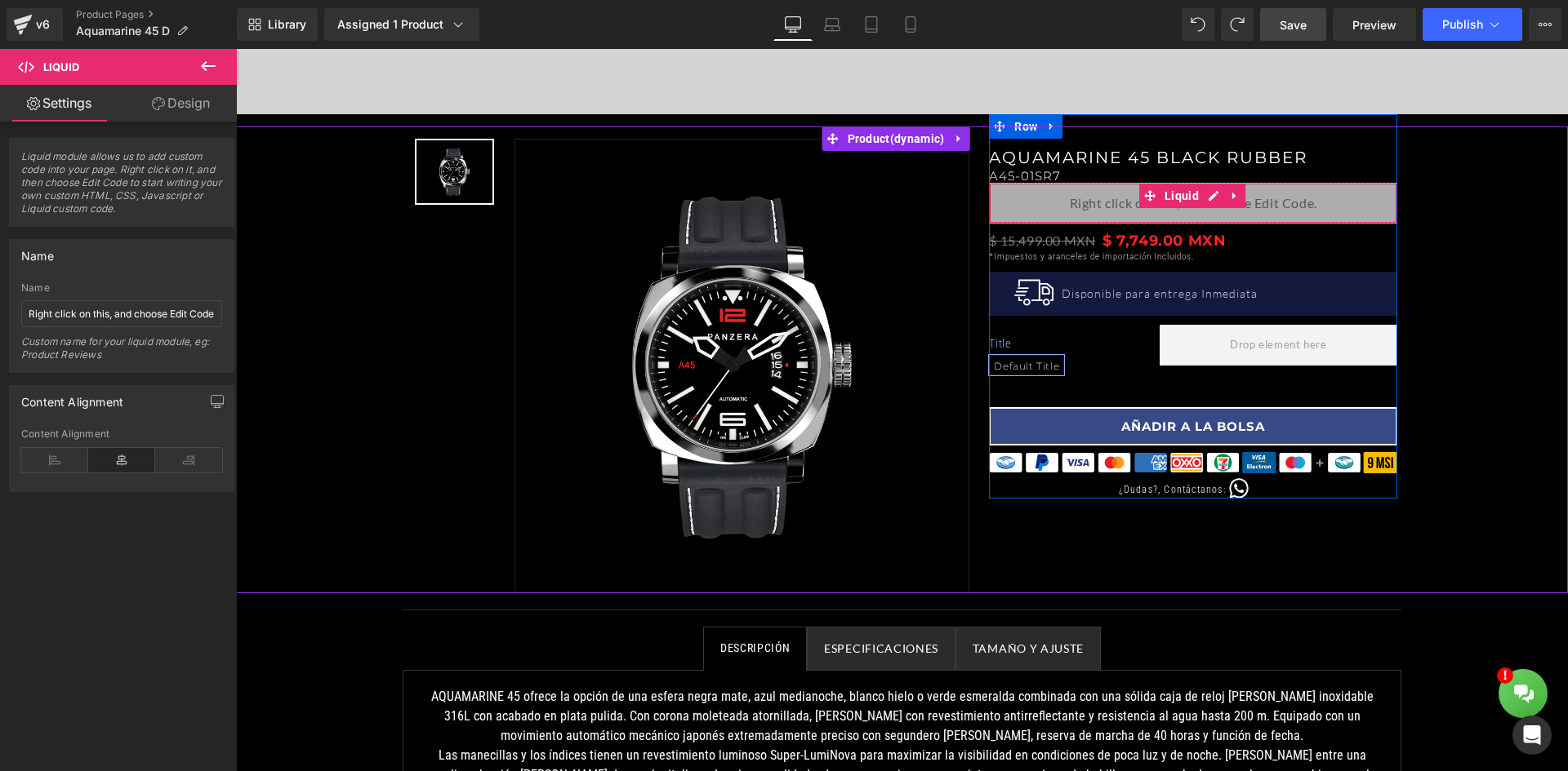
click at [1038, 192] on div "Liquid" at bounding box center [1192, 204] width 408 height 41
click at [1232, 194] on icon at bounding box center [1233, 197] width 3 height 8
click at [1178, 199] on div "Liquid" at bounding box center [1192, 204] width 408 height 41
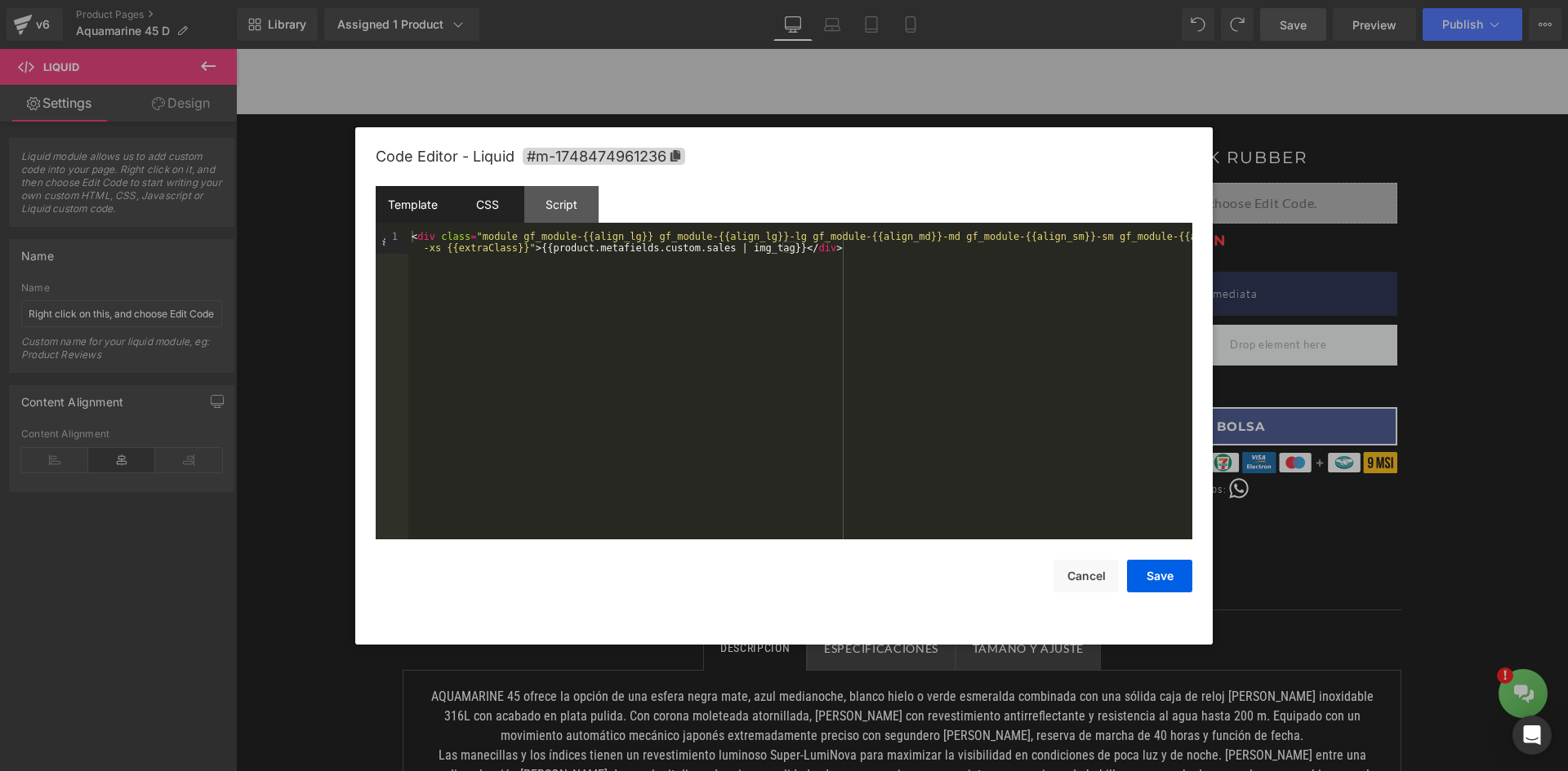
click at [471, 191] on div "CSS" at bounding box center [487, 205] width 75 height 37
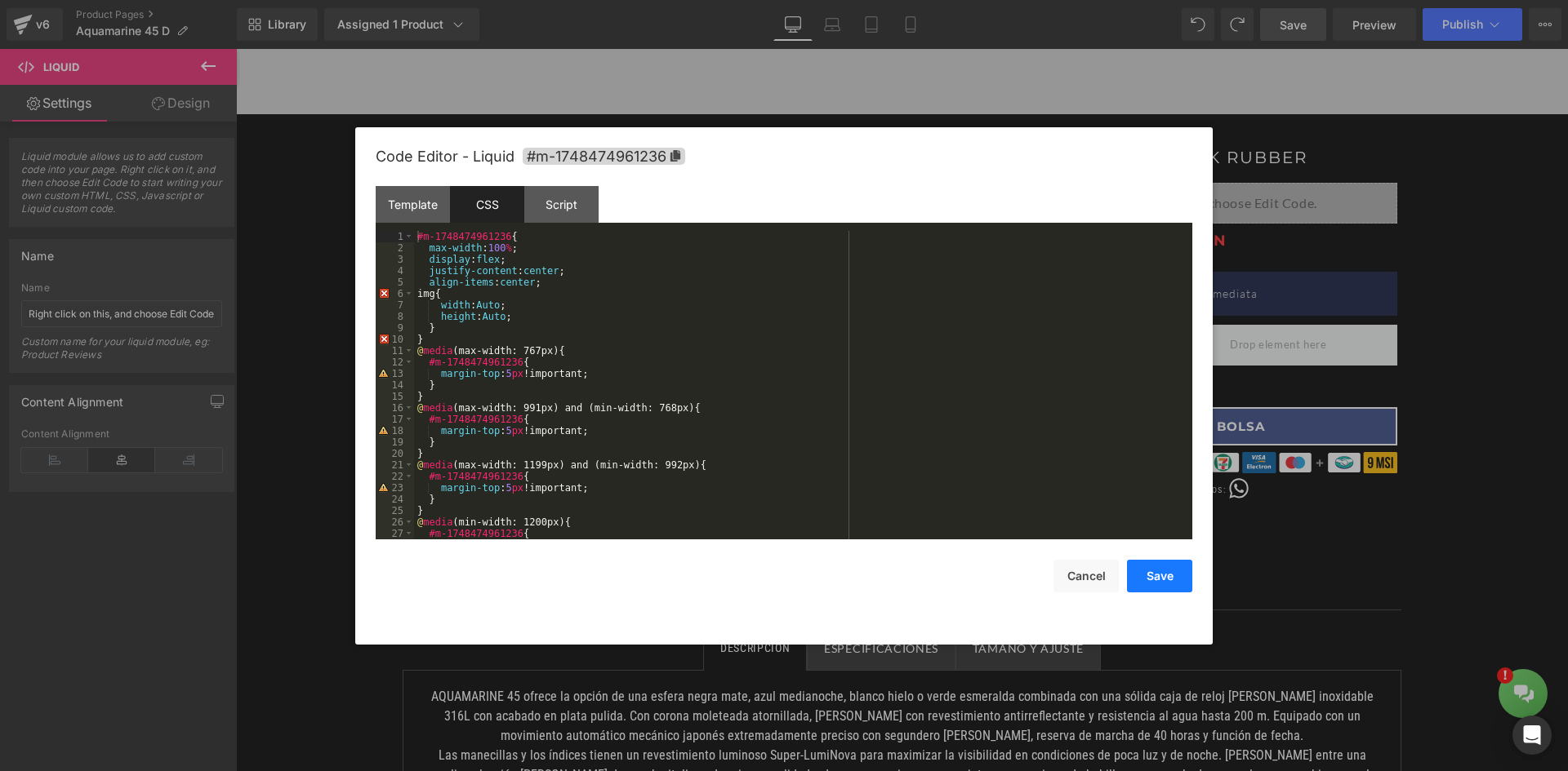
click at [1178, 579] on button "Save" at bounding box center [1159, 576] width 65 height 33
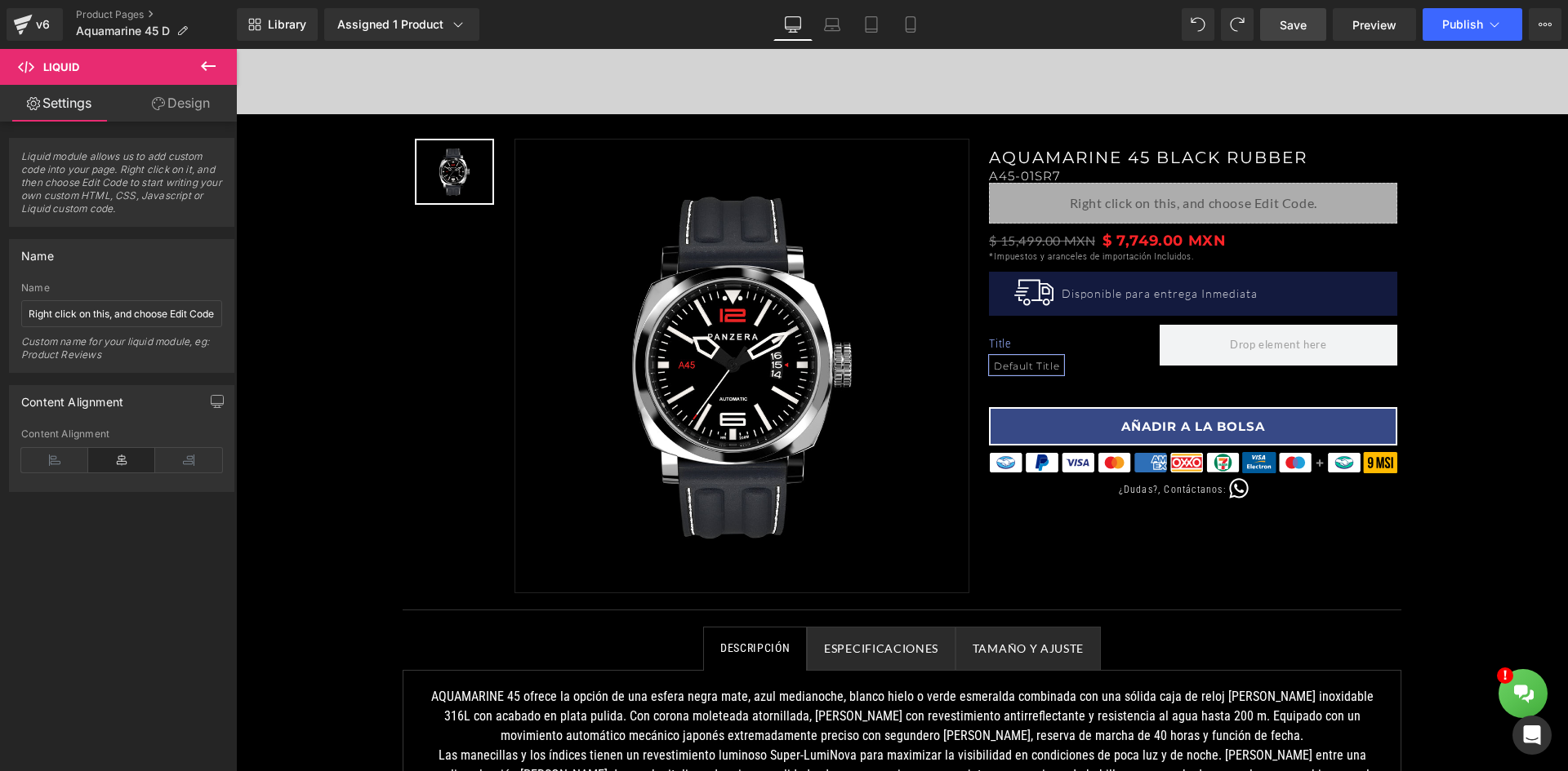
click at [1303, 28] on span "Save" at bounding box center [1293, 25] width 27 height 17
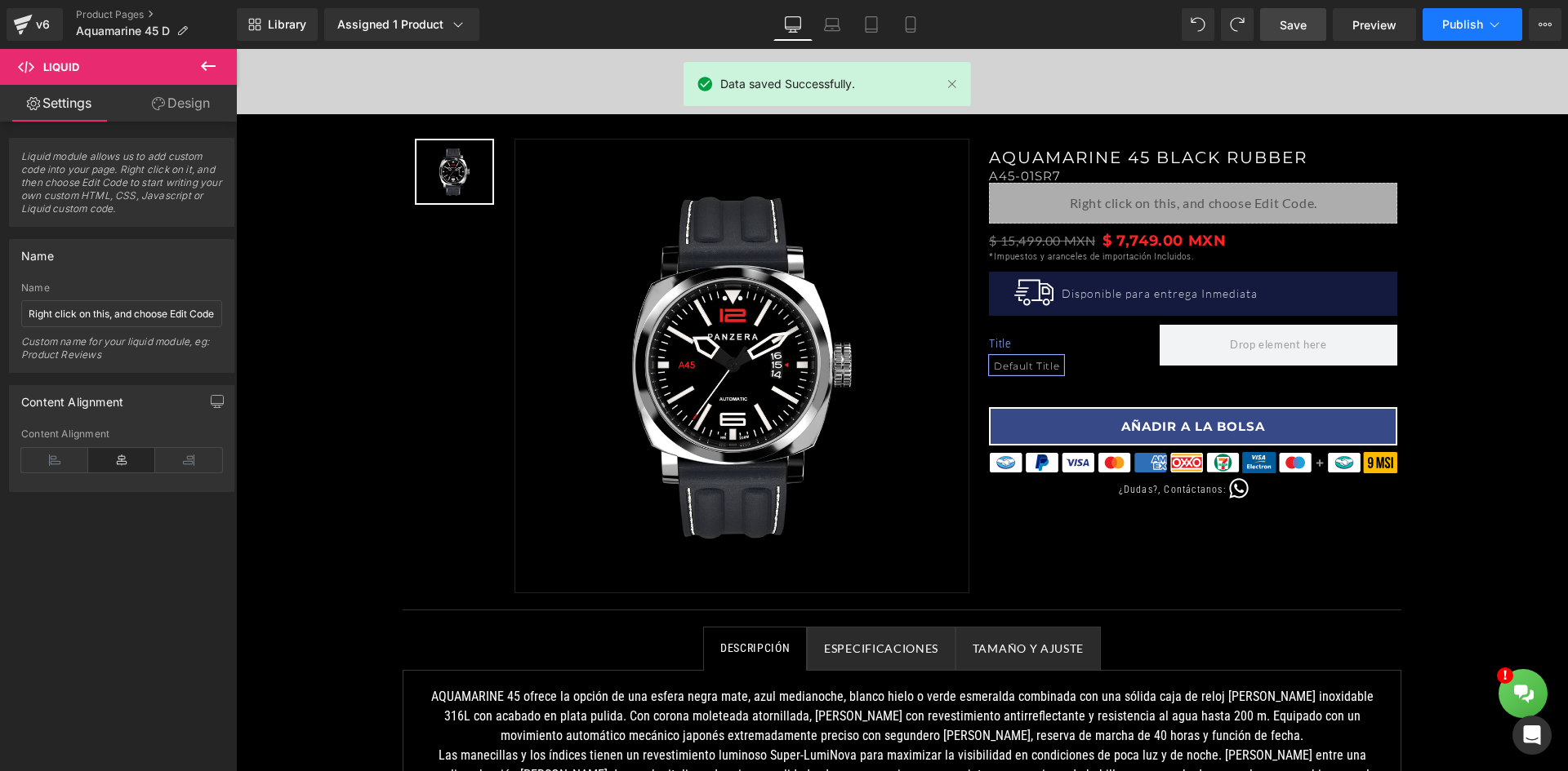
click at [1465, 26] on span "Publish" at bounding box center [1462, 24] width 41 height 13
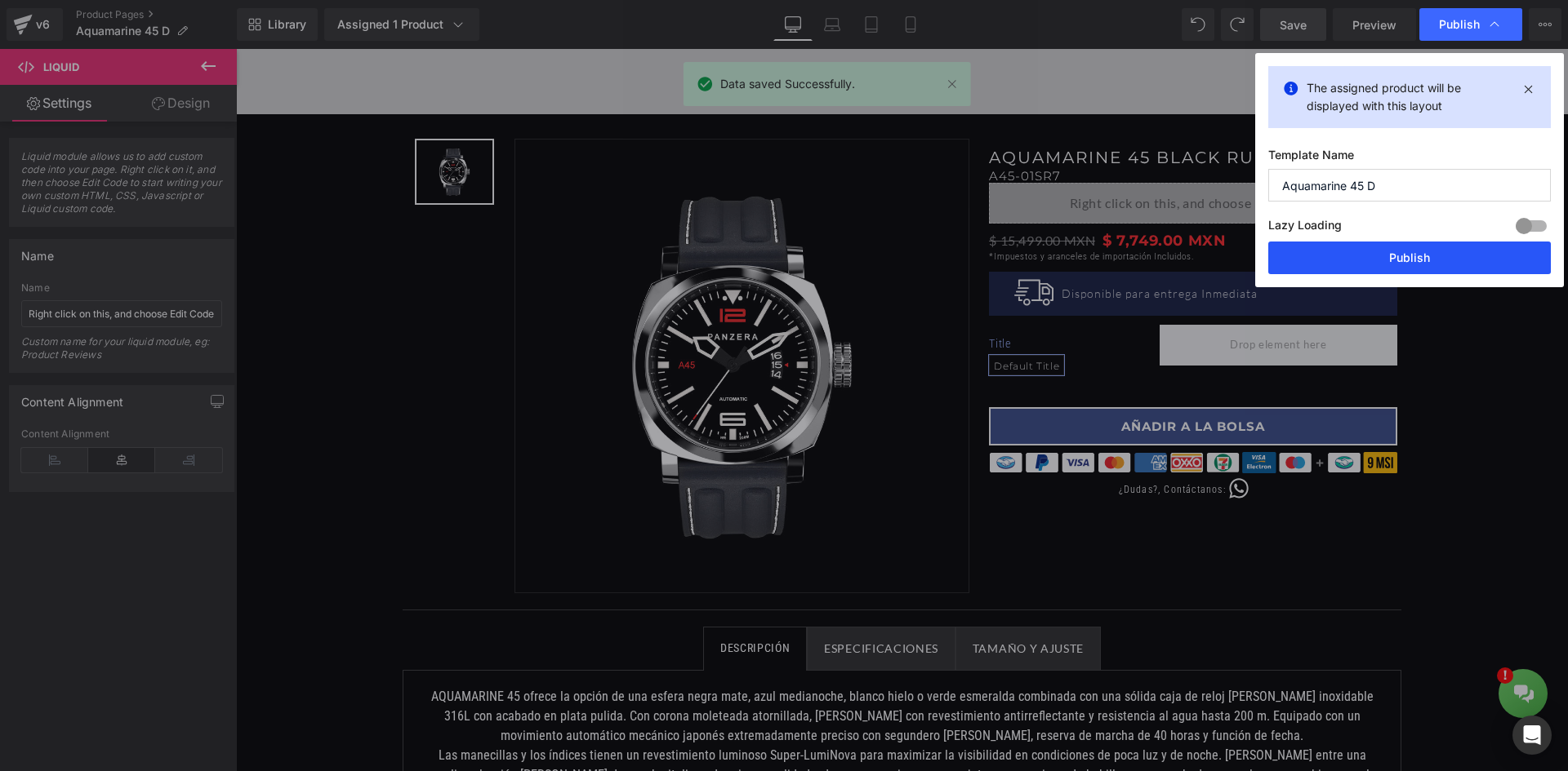
drag, startPoint x: 1368, startPoint y: 271, endPoint x: 1107, endPoint y: 213, distance: 267.4
click at [1368, 271] on button "Publish" at bounding box center [1409, 258] width 282 height 33
